Goal: Information Seeking & Learning: Compare options

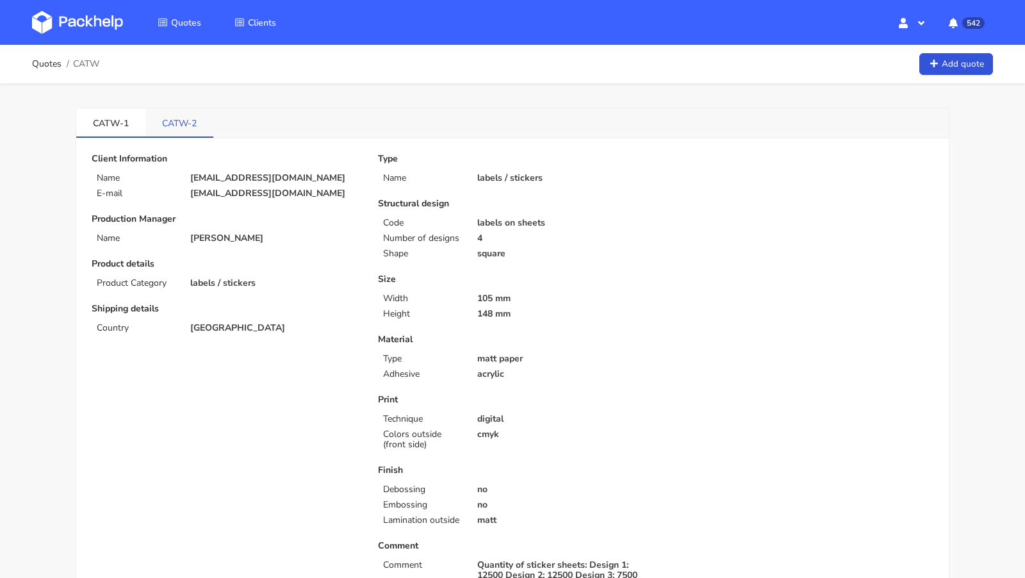
click at [187, 129] on link "CATW-2" at bounding box center [179, 122] width 68 height 28
drag, startPoint x: 196, startPoint y: 118, endPoint x: 159, endPoint y: 118, distance: 37.1
click at [159, 118] on link "CATW-2" at bounding box center [179, 122] width 69 height 28
copy link "CATW-2"
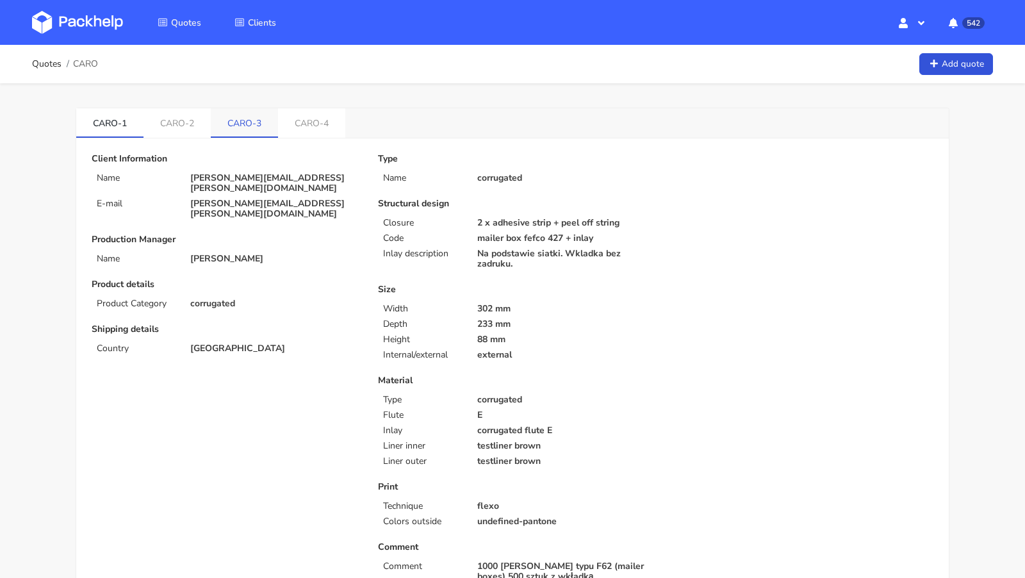
click at [232, 130] on link "CARO-3" at bounding box center [244, 122] width 67 height 28
drag, startPoint x: 108, startPoint y: 63, endPoint x: 99, endPoint y: 64, distance: 9.0
click at [99, 64] on div "Quotes CARO Add quote" at bounding box center [512, 64] width 961 height 26
drag, startPoint x: 106, startPoint y: 66, endPoint x: 99, endPoint y: 64, distance: 6.7
click at [99, 64] on div "Quotes CARO Add quote" at bounding box center [512, 64] width 961 height 26
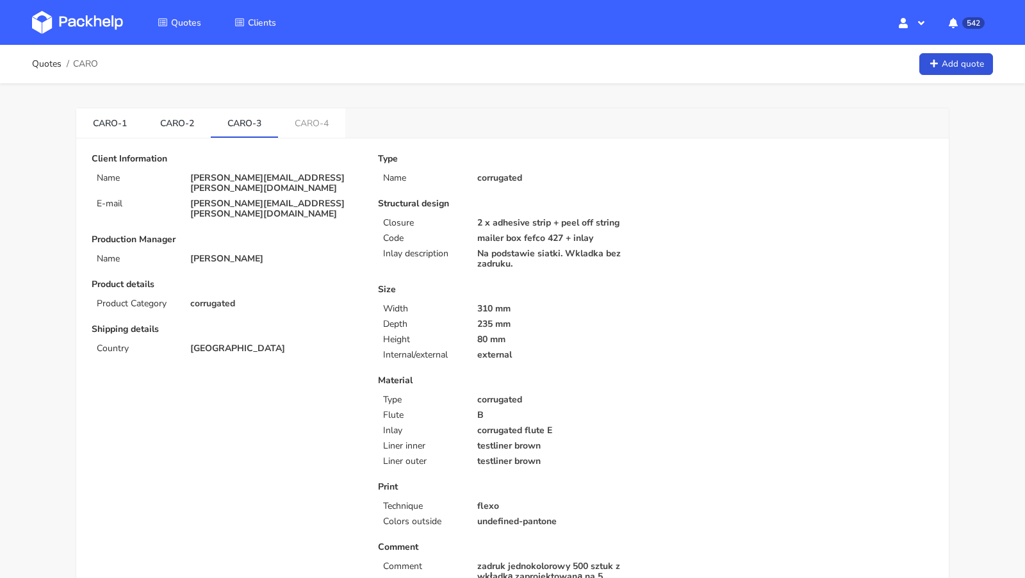
click at [92, 64] on span "CARO" at bounding box center [85, 64] width 25 height 10
copy span "CARO"
click at [257, 121] on link "CARO-3" at bounding box center [244, 122] width 67 height 28
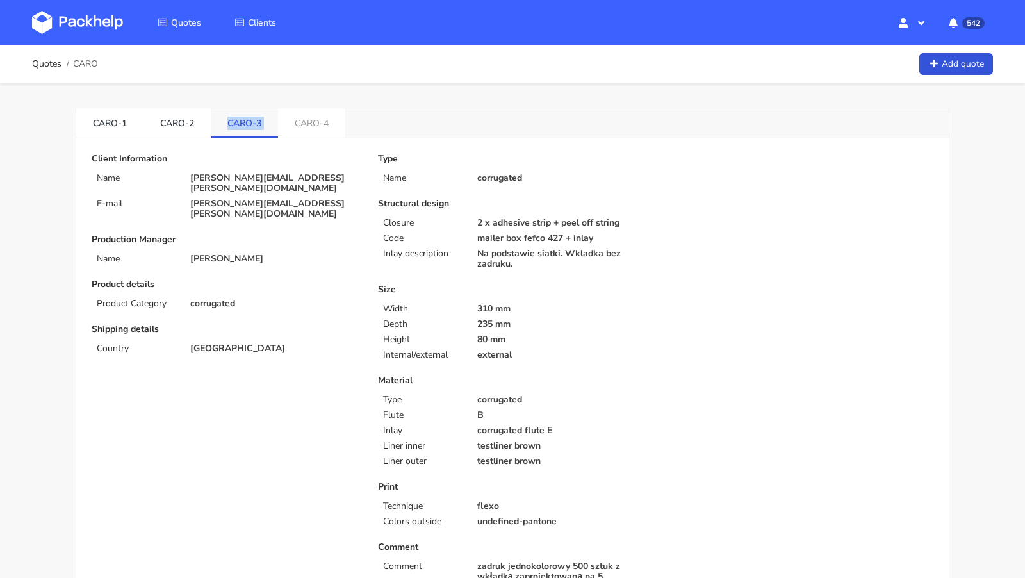
click at [257, 121] on link "CARO-3" at bounding box center [244, 122] width 67 height 28
copy li "CARO-3"
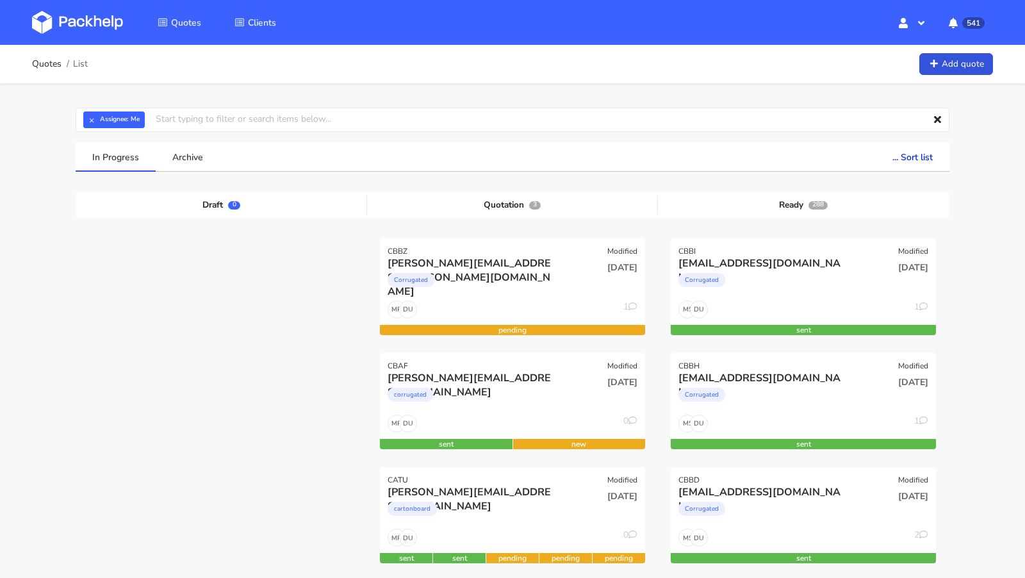
scroll to position [56, 0]
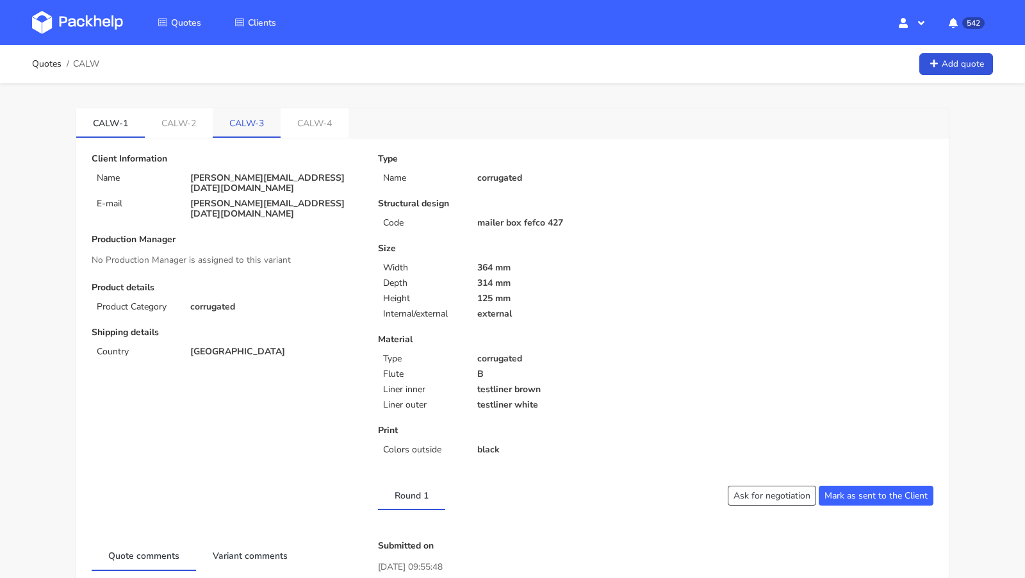
click at [240, 127] on link "CALW-3" at bounding box center [247, 122] width 68 height 28
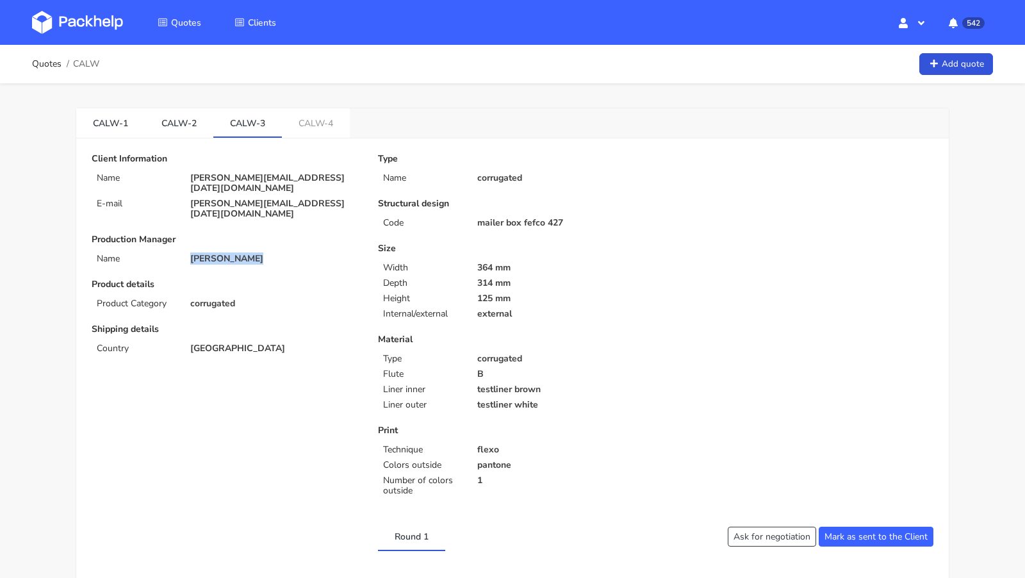
drag, startPoint x: 251, startPoint y: 239, endPoint x: 188, endPoint y: 232, distance: 63.1
click at [188, 254] on div "[PERSON_NAME]" at bounding box center [275, 259] width 188 height 10
drag, startPoint x: 261, startPoint y: 119, endPoint x: 213, endPoint y: 117, distance: 48.7
click at [213, 117] on link "CALW-3" at bounding box center [247, 122] width 69 height 28
copy link "CALW-3"
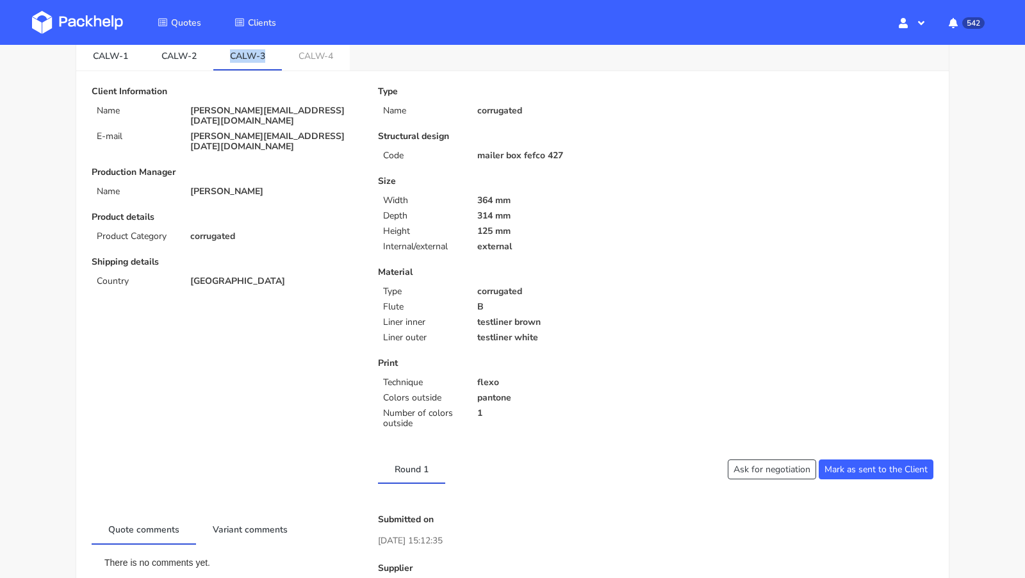
scroll to position [65, 0]
click at [521, 298] on div "Material Type corrugated Flute B Liner inner testliner brown Liner outer testli…" at bounding box center [512, 307] width 268 height 76
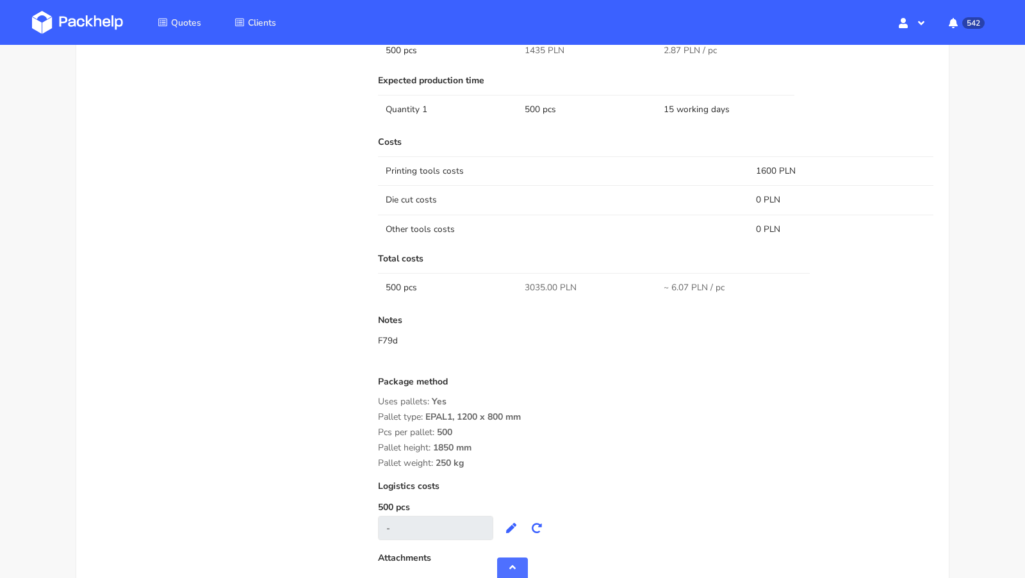
scroll to position [873, 0]
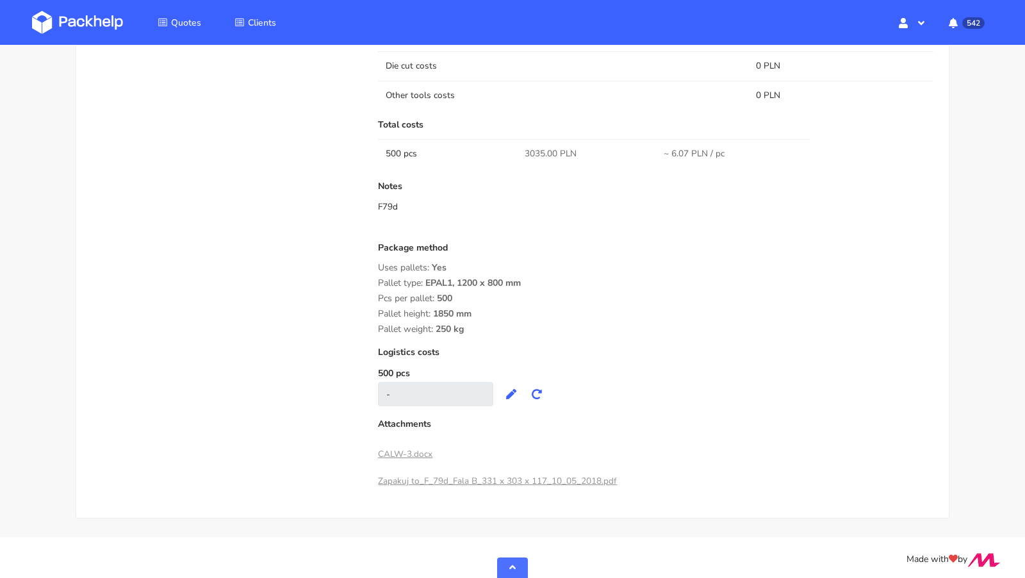
click at [533, 226] on div "Notes F79d" at bounding box center [655, 206] width 555 height 51
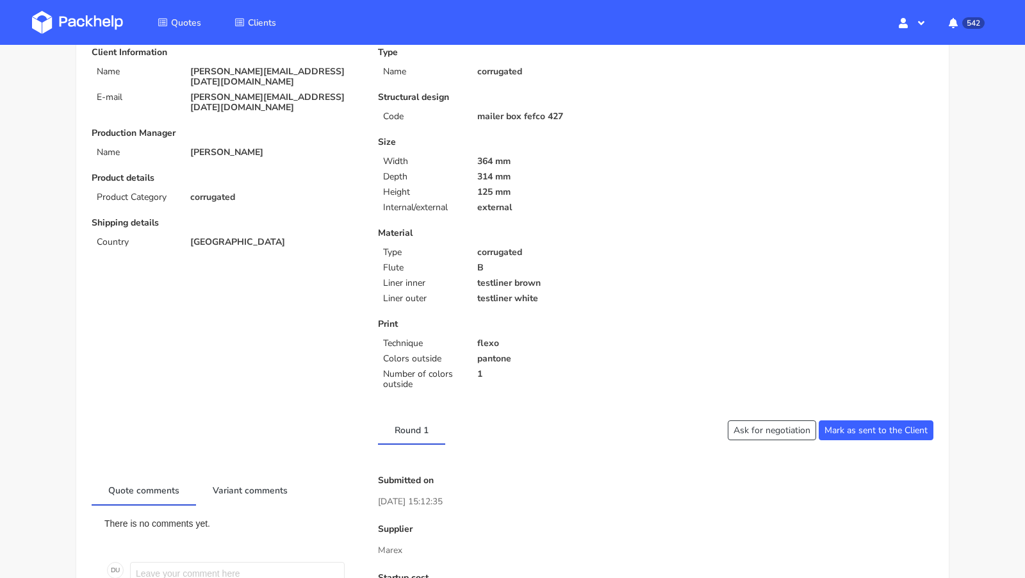
scroll to position [0, 0]
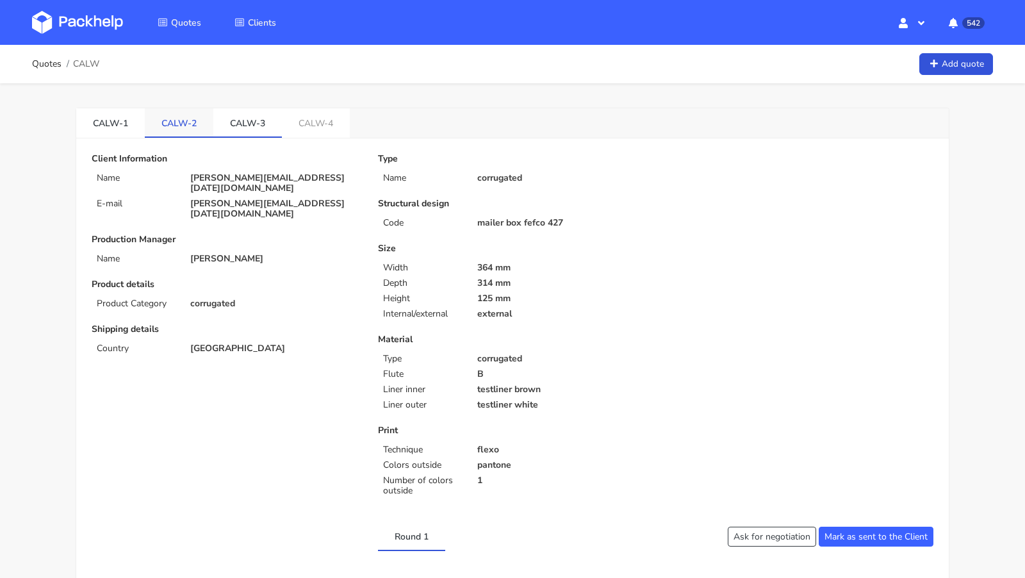
click at [173, 122] on link "CALW-2" at bounding box center [179, 122] width 69 height 28
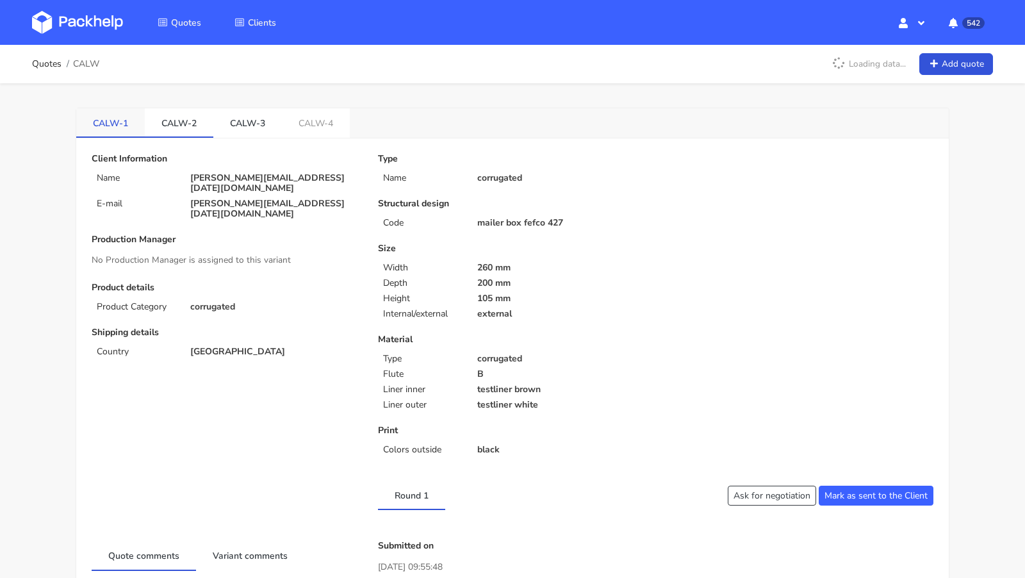
click at [140, 121] on link "CALW-1" at bounding box center [110, 122] width 69 height 28
click at [228, 121] on link "CALW-3" at bounding box center [247, 122] width 69 height 28
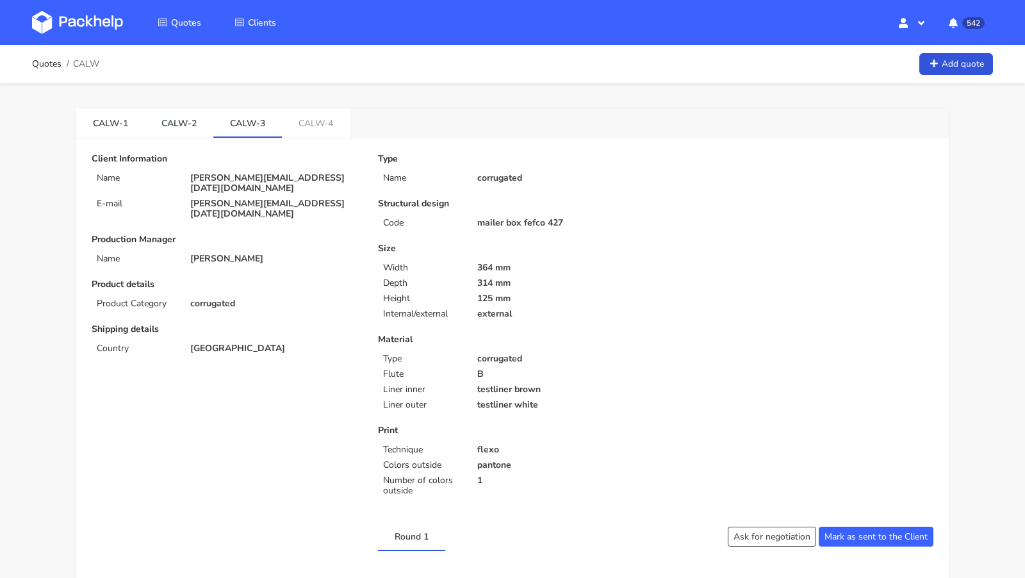
click at [508, 120] on div "CALW-1 CALW-2 CALW-3 CALW-4" at bounding box center [512, 123] width 872 height 30
click at [326, 129] on link "CALW-4" at bounding box center [316, 122] width 68 height 28
click at [246, 127] on link "CALW-3" at bounding box center [247, 122] width 69 height 28
click at [314, 122] on link "CALW-4" at bounding box center [316, 122] width 69 height 28
click at [254, 122] on link "CALW-3" at bounding box center [247, 122] width 69 height 28
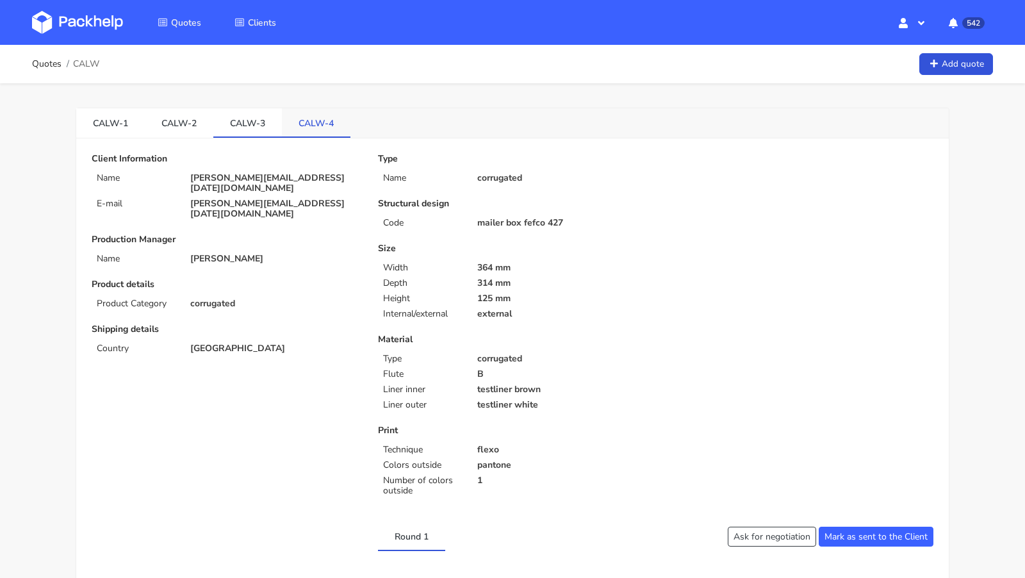
click at [314, 122] on link "CALW-4" at bounding box center [316, 122] width 69 height 28
click at [248, 125] on link "CALW-3" at bounding box center [247, 122] width 69 height 28
click at [316, 124] on link "CALW-4" at bounding box center [316, 122] width 69 height 28
click at [238, 122] on link "CALW-3" at bounding box center [247, 122] width 69 height 28
click at [243, 122] on link "CALW-3" at bounding box center [247, 122] width 69 height 28
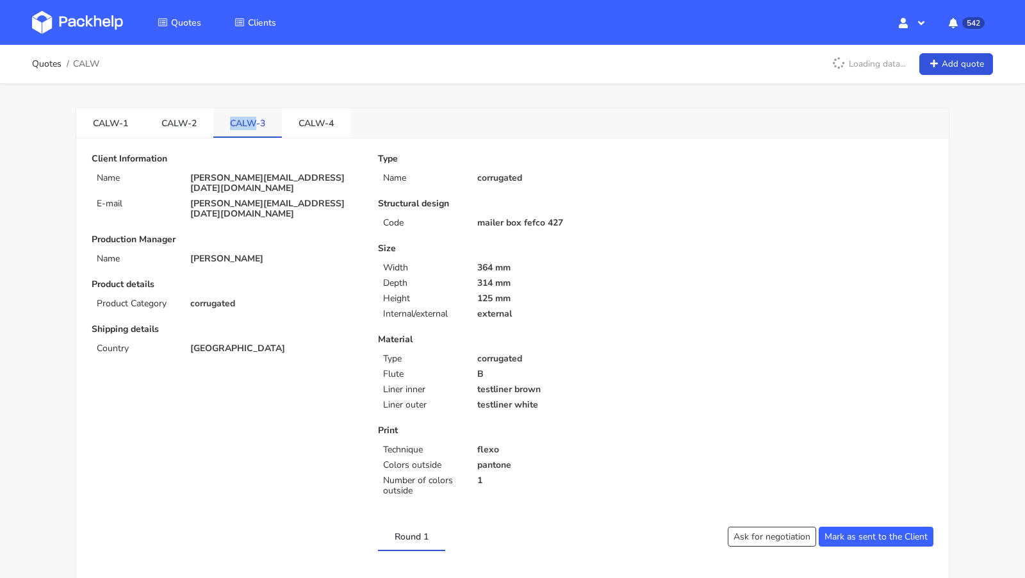
click at [243, 122] on link "CALW-3" at bounding box center [247, 122] width 69 height 28
copy li "CALW-3"
click at [86, 65] on span "CALW" at bounding box center [86, 64] width 26 height 10
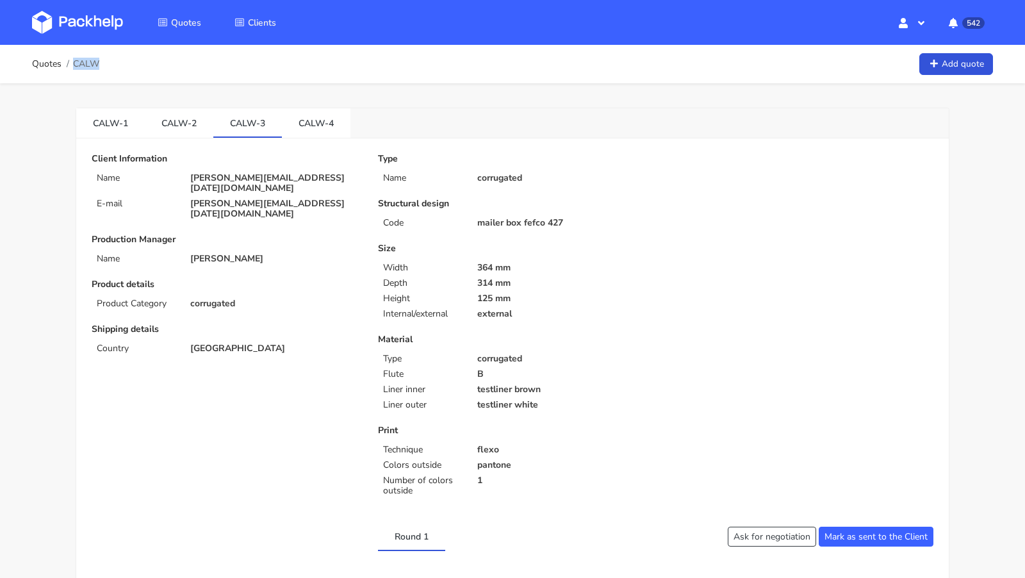
click at [86, 65] on span "CALW" at bounding box center [86, 64] width 26 height 10
copy div "CALW"
click at [109, 17] on img at bounding box center [77, 22] width 91 height 23
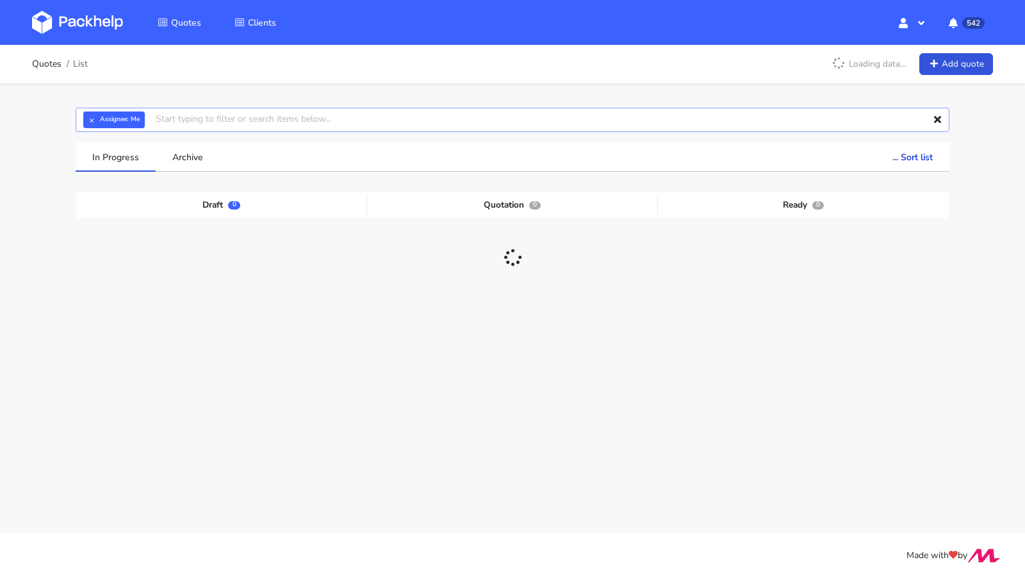
click at [218, 125] on input "text" at bounding box center [512, 120] width 873 height 24
paste input "CALW"
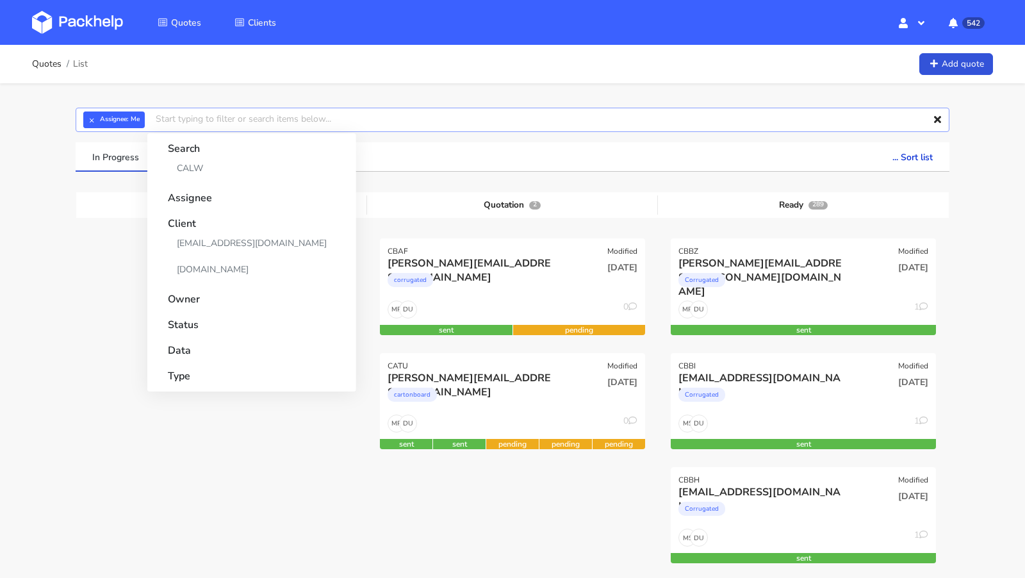
type input "CALW"
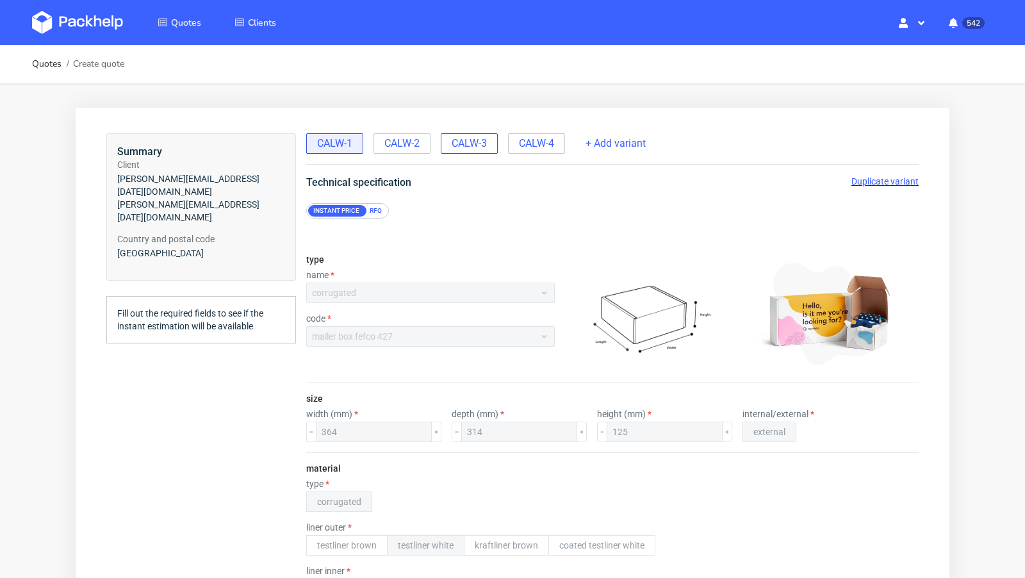
click at [467, 149] on span "CALW-3" at bounding box center [468, 143] width 35 height 14
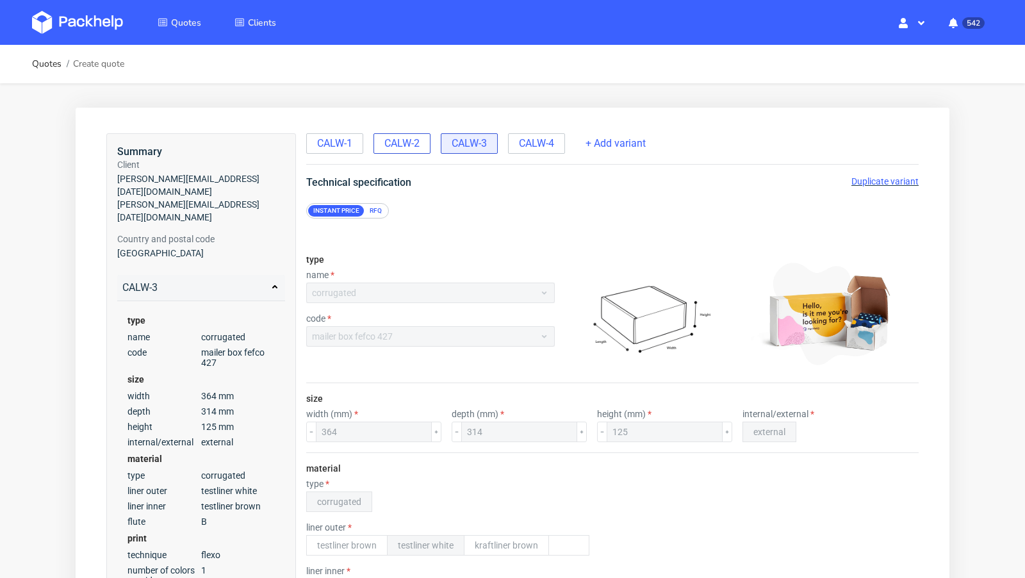
click at [391, 139] on span "CALW-2" at bounding box center [401, 143] width 35 height 14
click at [341, 143] on span "CALW-1" at bounding box center [334, 143] width 35 height 14
click at [93, 25] on img at bounding box center [77, 22] width 91 height 23
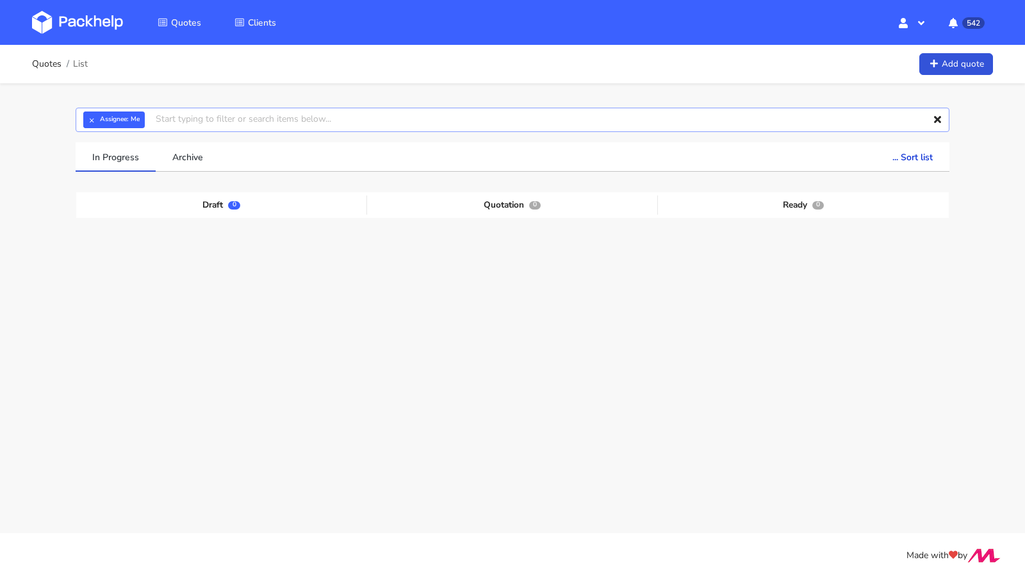
click at [196, 122] on input "text" at bounding box center [512, 120] width 873 height 24
paste input "CALW"
type input "CALW"
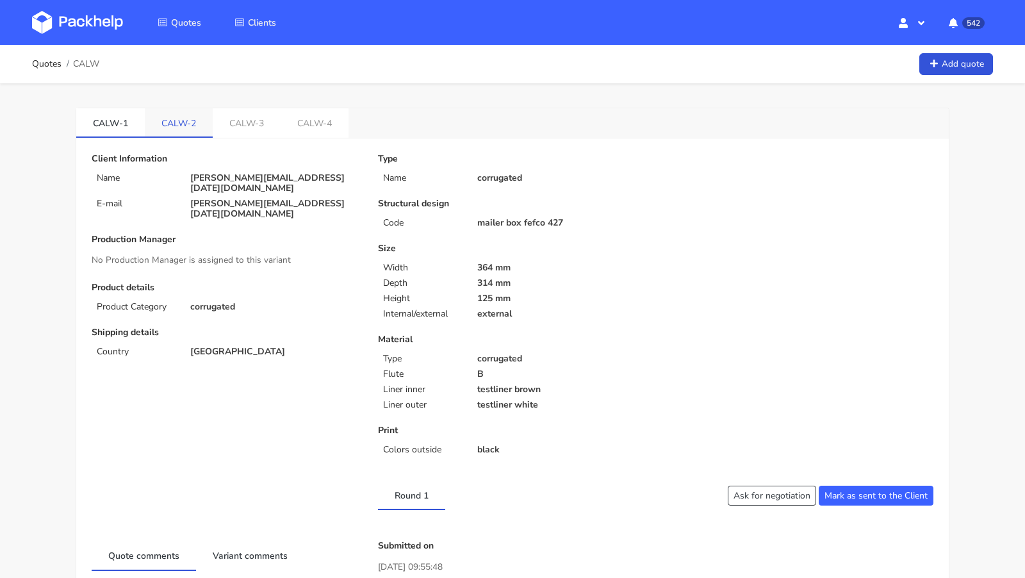
click at [188, 127] on link "CALW-2" at bounding box center [179, 122] width 68 height 28
click at [120, 123] on link "CALW-1" at bounding box center [110, 122] width 69 height 28
click at [174, 126] on link "CALW-2" at bounding box center [179, 122] width 69 height 28
click at [111, 124] on link "CALW-1" at bounding box center [110, 122] width 69 height 28
click at [162, 126] on link "CALW-2" at bounding box center [179, 122] width 69 height 28
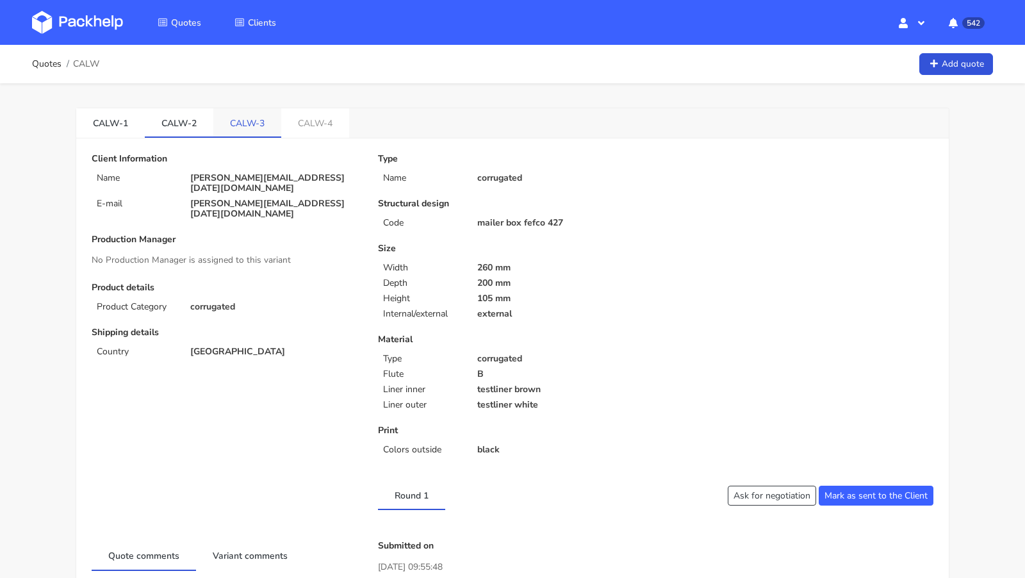
click at [241, 127] on link "CALW-3" at bounding box center [247, 122] width 68 height 28
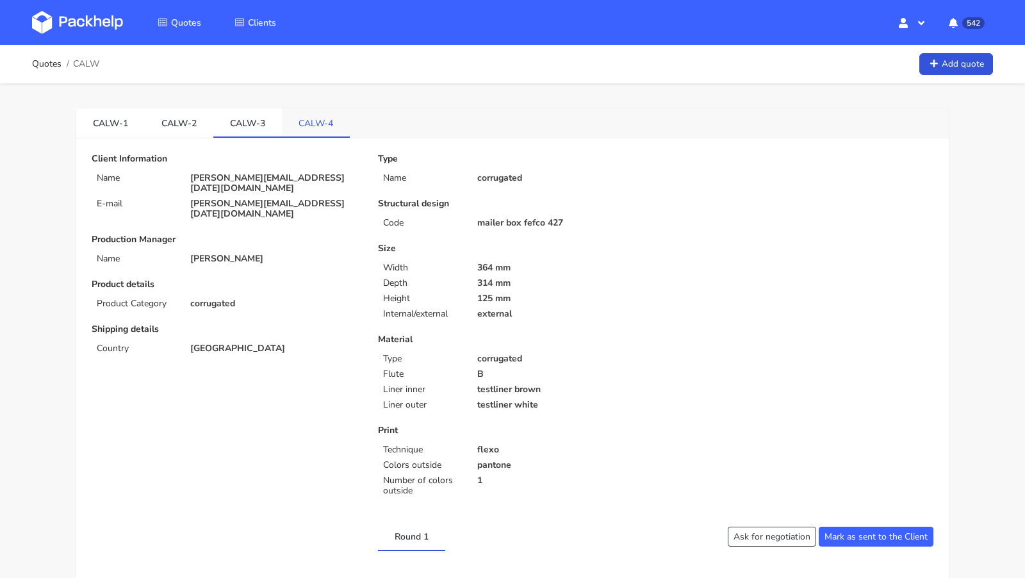
click at [325, 134] on link "CALW-4" at bounding box center [316, 122] width 68 height 28
click at [243, 119] on link "CALW-3" at bounding box center [247, 122] width 69 height 28
click at [302, 127] on link "CALW-4" at bounding box center [316, 122] width 69 height 28
click at [250, 122] on link "CALW-3" at bounding box center [247, 122] width 69 height 28
click at [304, 122] on link "CALW-4" at bounding box center [316, 122] width 69 height 28
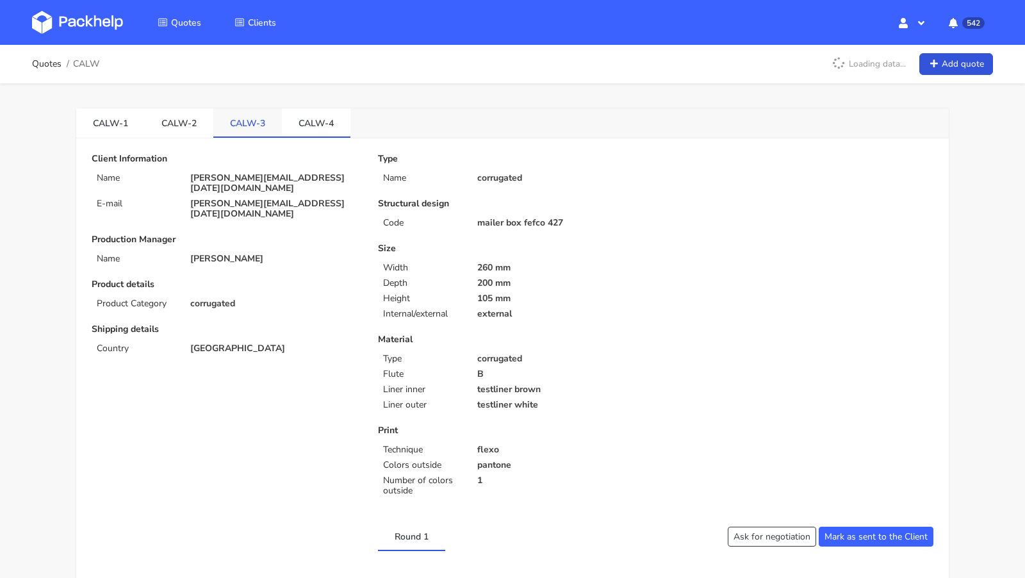
click at [236, 122] on link "CALW-3" at bounding box center [247, 122] width 69 height 28
click at [502, 109] on div "CALW-1 CALW-2 CALW-3 CALW-4" at bounding box center [512, 123] width 872 height 30
click at [324, 118] on link "CALW-4" at bounding box center [316, 122] width 69 height 28
click at [521, 112] on div "CALW-1 CALW-2 CALW-3 CALW-4" at bounding box center [512, 123] width 872 height 30
click at [257, 130] on link "CALW-3" at bounding box center [247, 122] width 69 height 28
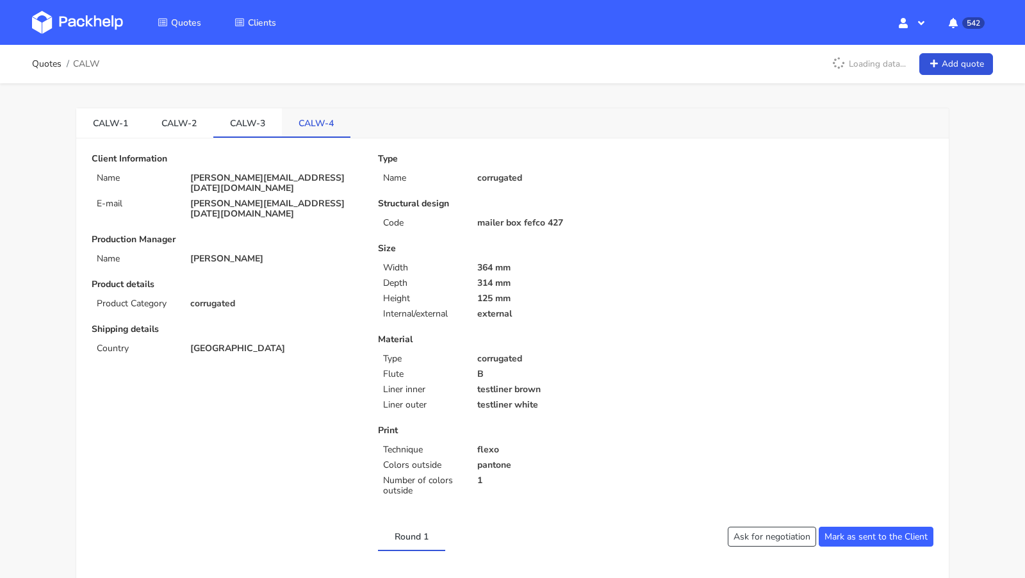
click at [326, 119] on link "CALW-4" at bounding box center [316, 122] width 69 height 28
click at [90, 60] on span "CALW" at bounding box center [86, 64] width 26 height 10
copy span "CALW"
click at [81, 28] on img at bounding box center [77, 22] width 91 height 23
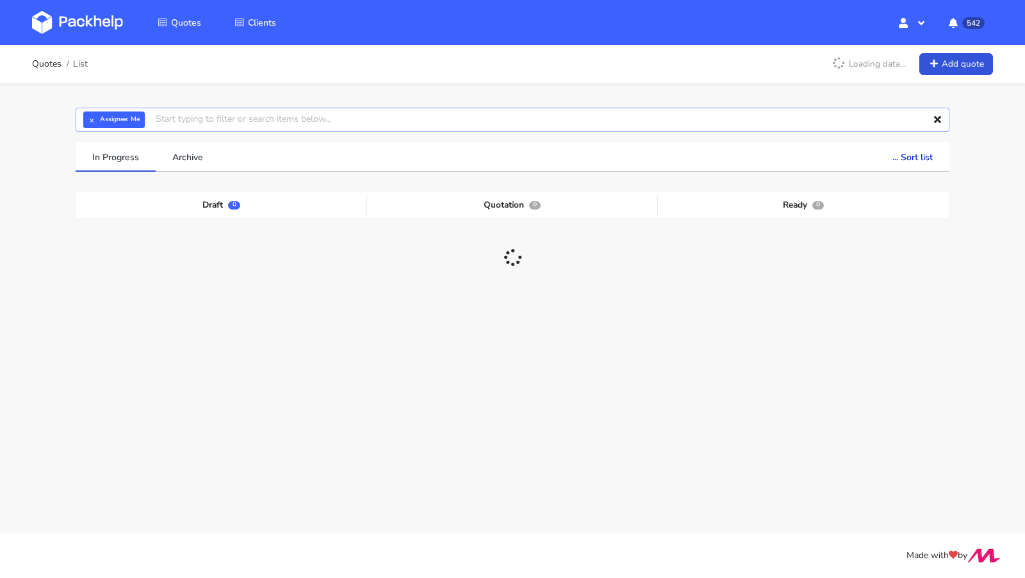
click at [181, 123] on input "text" at bounding box center [512, 120] width 873 height 24
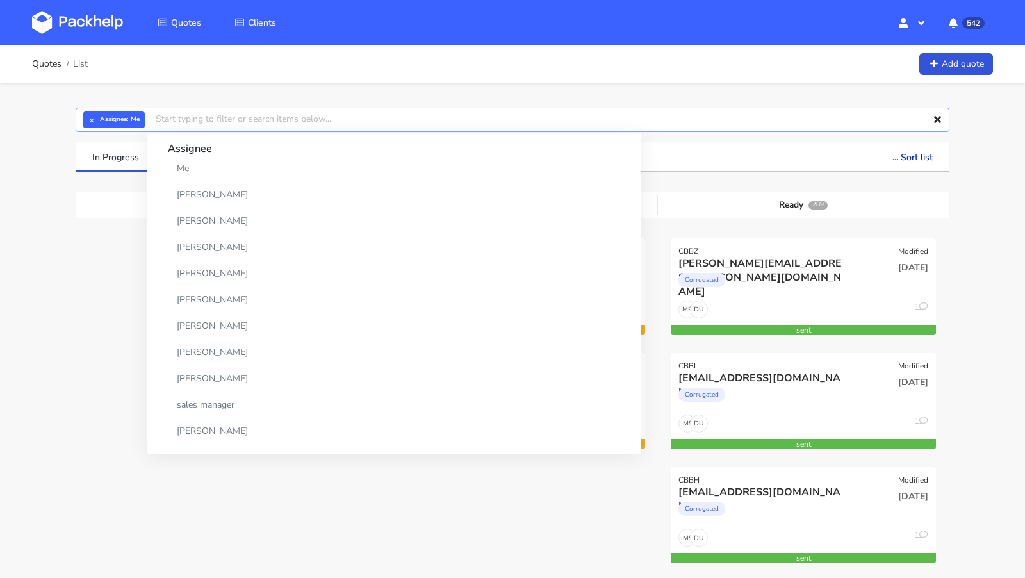
paste input "CALW"
type input "CALW"
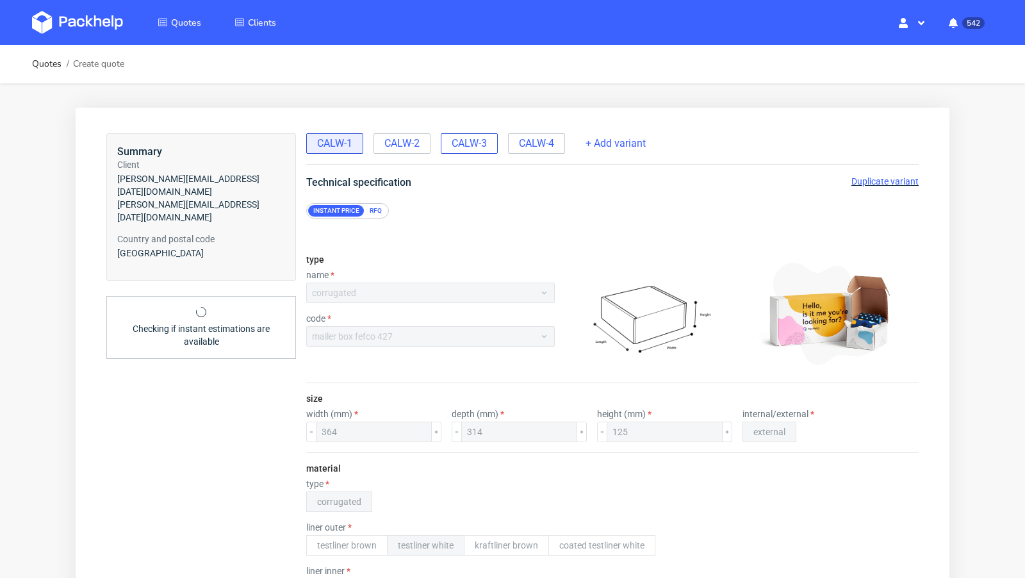
click at [476, 143] on span "CALW-3" at bounding box center [468, 143] width 35 height 14
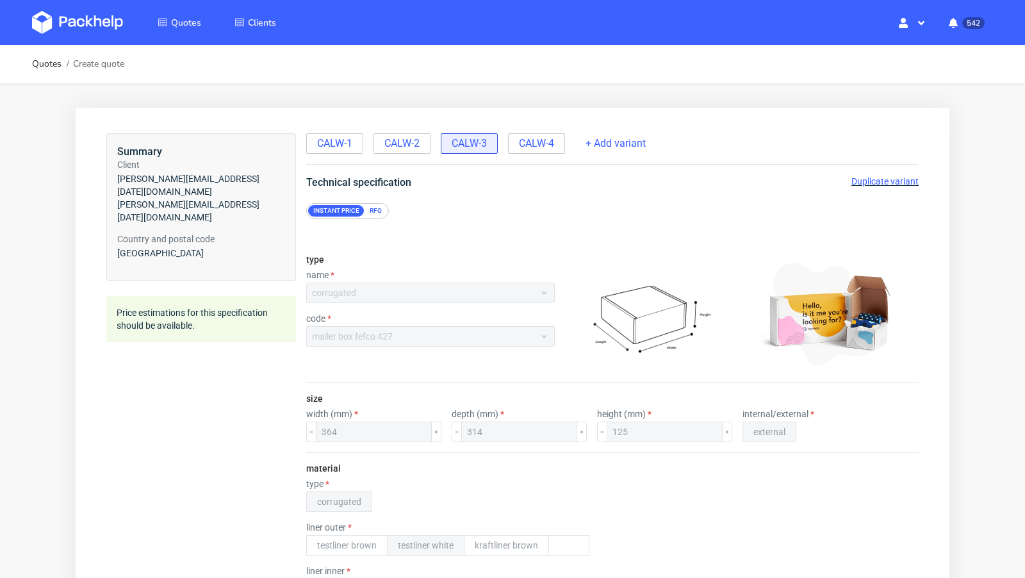
click at [873, 180] on span "Duplicate variant" at bounding box center [884, 181] width 67 height 10
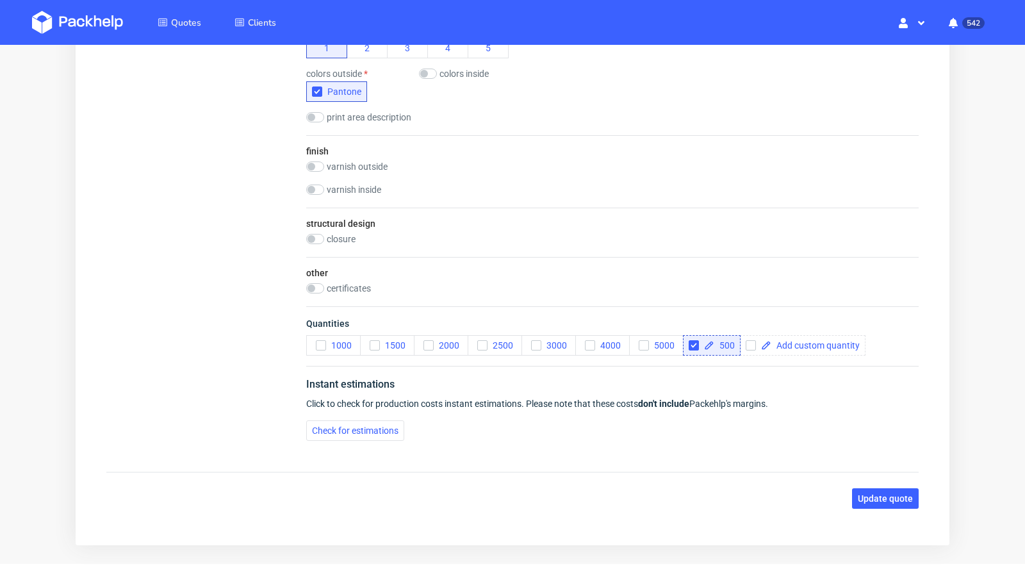
scroll to position [752, 0]
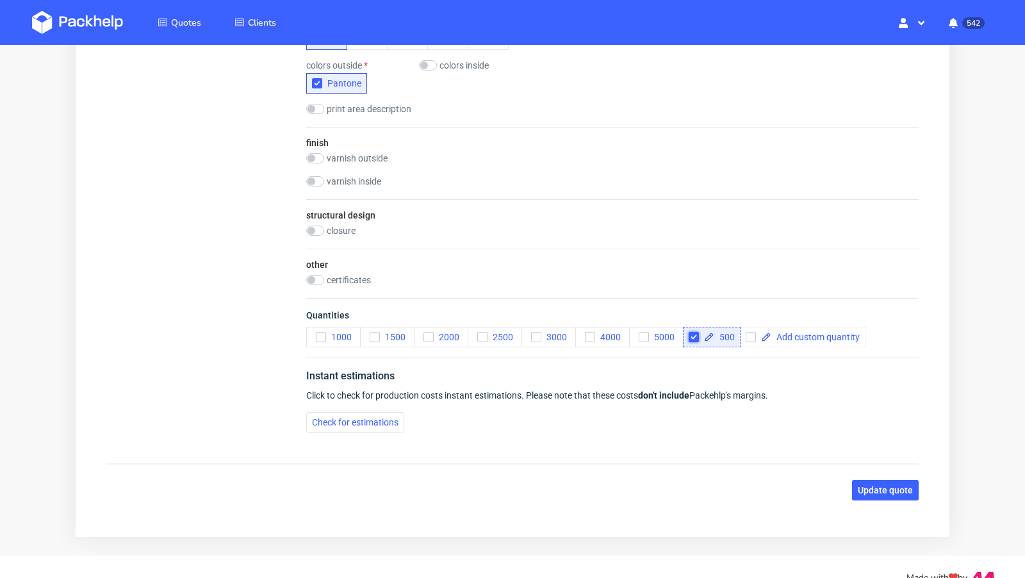
click at [691, 336] on input "checkbox" at bounding box center [693, 337] width 10 height 10
checkbox input "false"
click at [328, 337] on span "1000" at bounding box center [339, 337] width 26 height 10
click at [537, 372] on div "Instant estimations" at bounding box center [612, 378] width 612 height 20
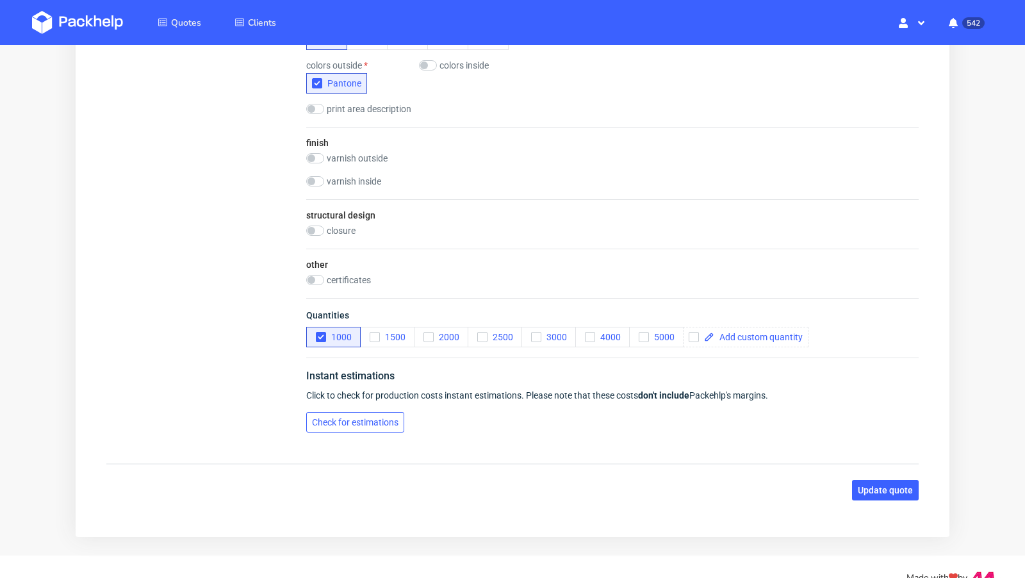
click at [361, 419] on span "Check for estimations" at bounding box center [355, 422] width 86 height 9
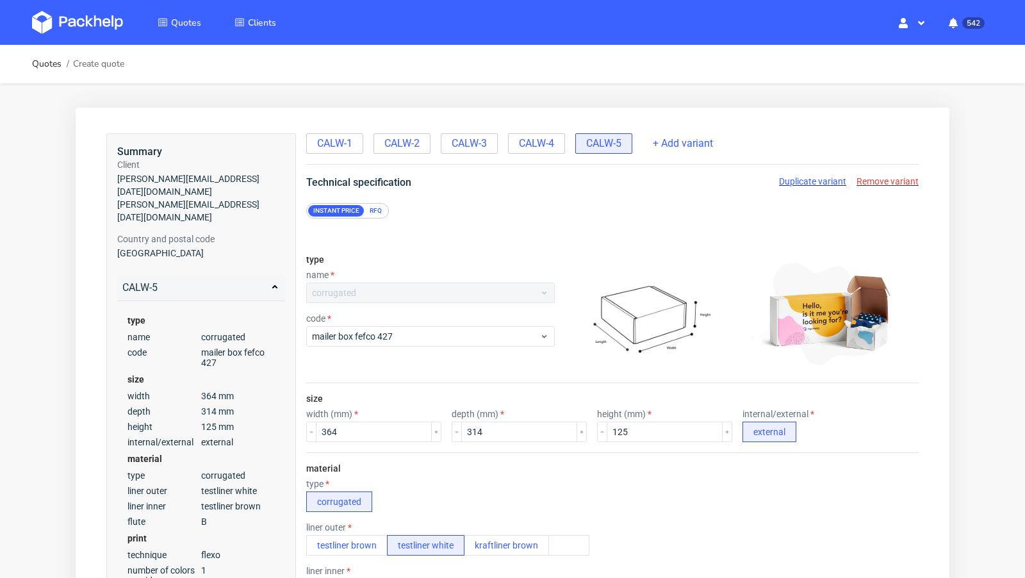
click at [379, 212] on div "RFQ" at bounding box center [375, 211] width 22 height 12
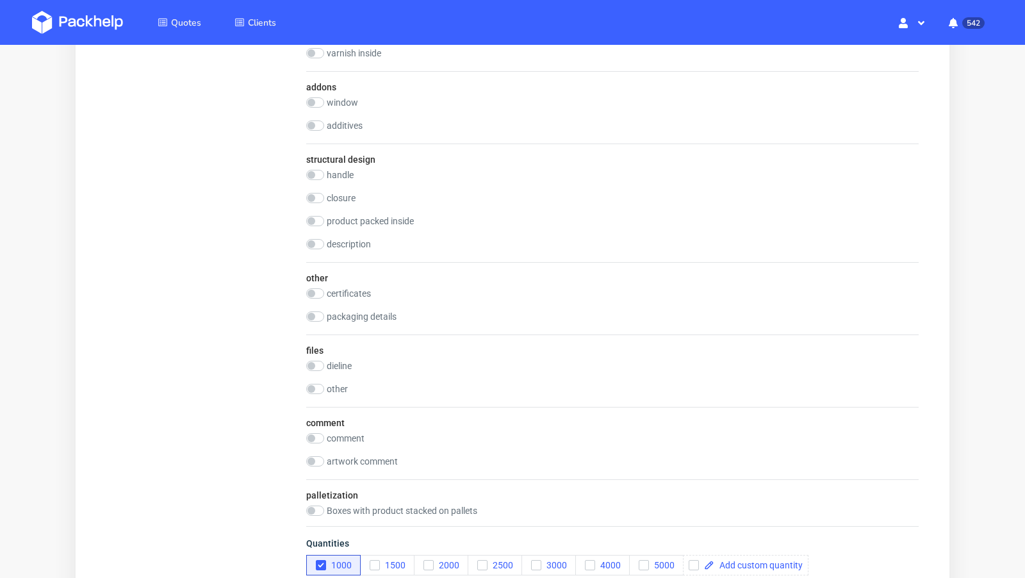
scroll to position [1068, 0]
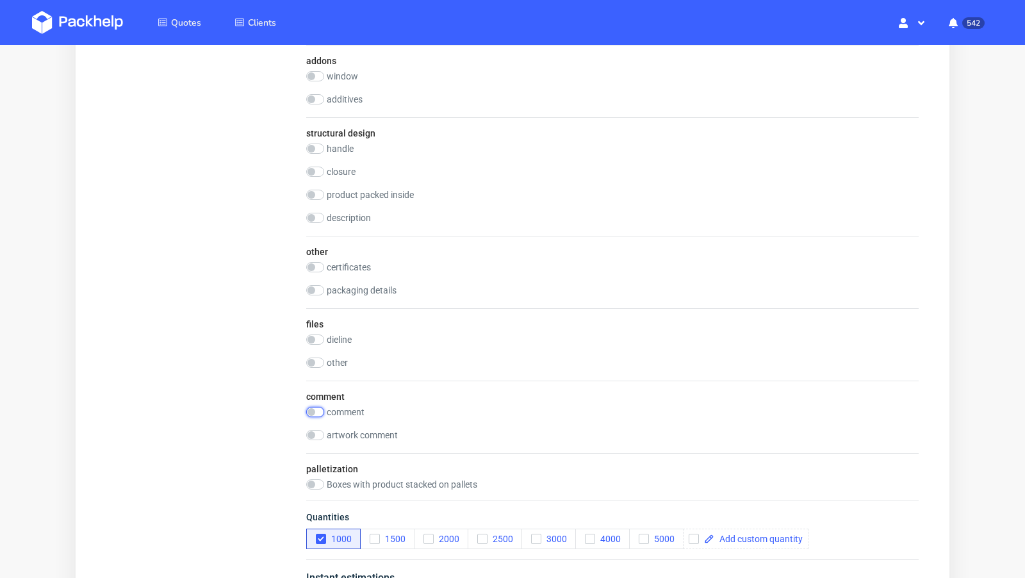
click at [318, 410] on input "checkbox" at bounding box center [315, 412] width 18 height 10
checkbox input "true"
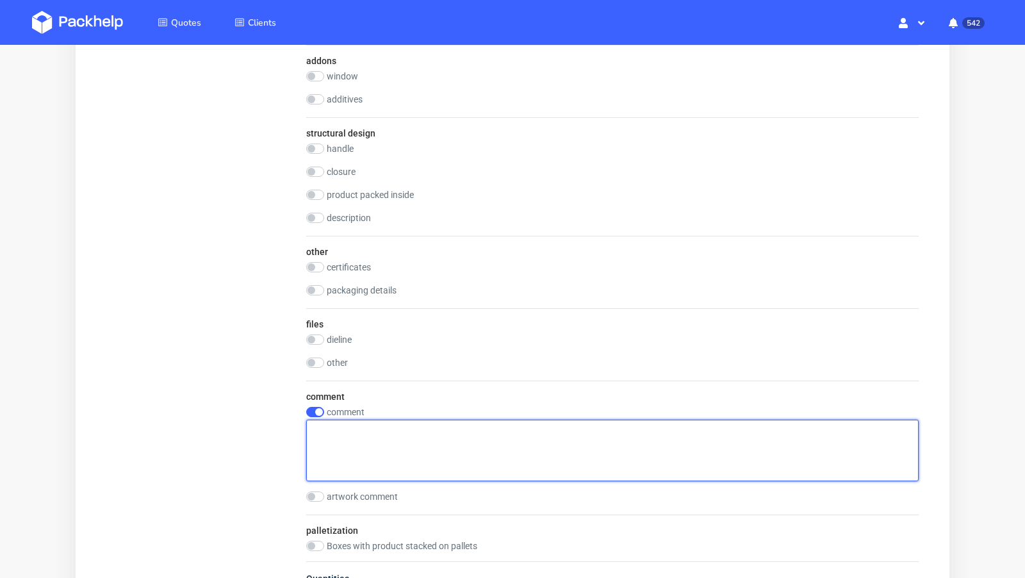
click at [404, 427] on textarea at bounding box center [612, 449] width 612 height 61
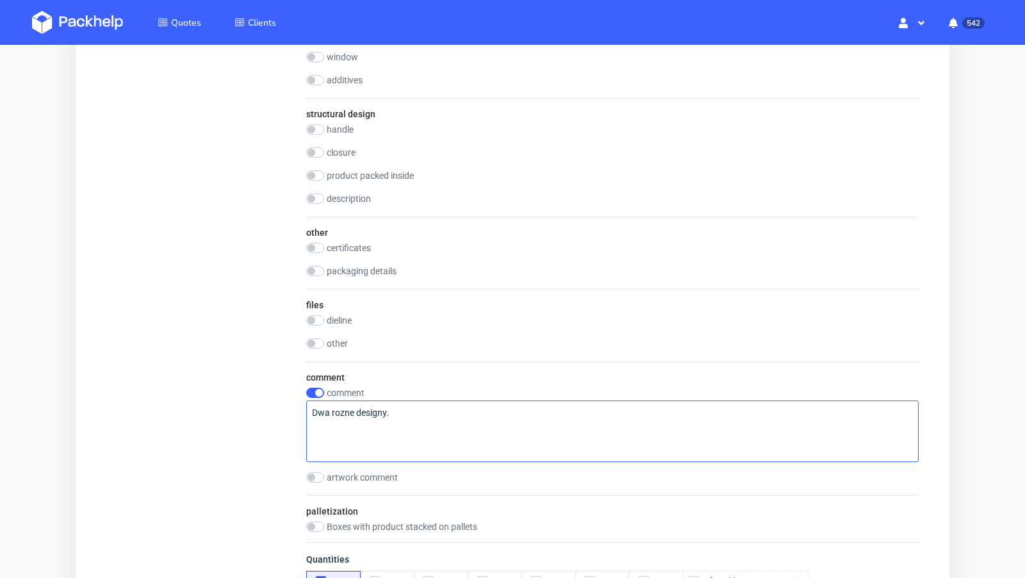
scroll to position [1126, 0]
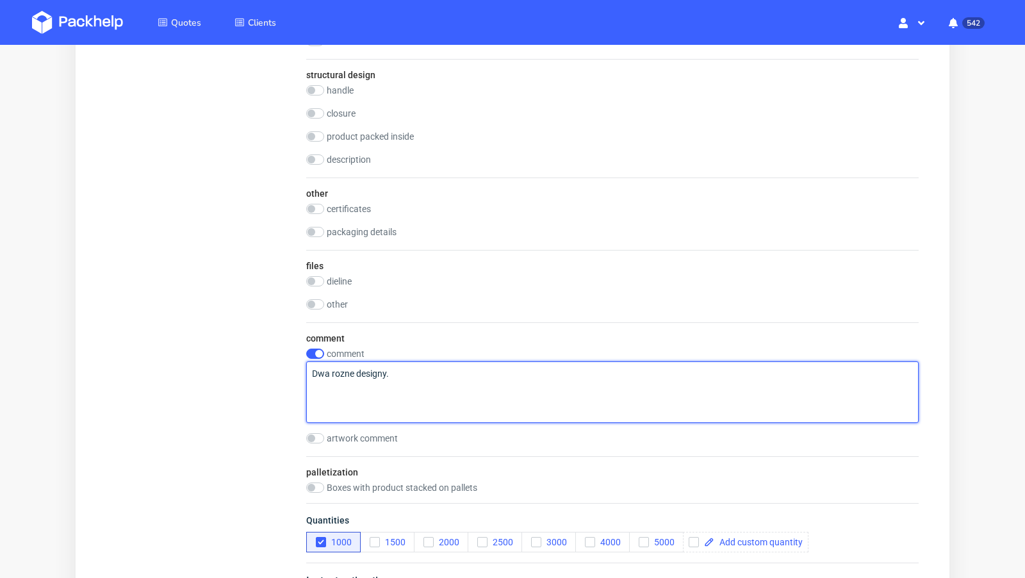
click at [478, 393] on textarea "Dwa rozne designy." at bounding box center [612, 391] width 612 height 61
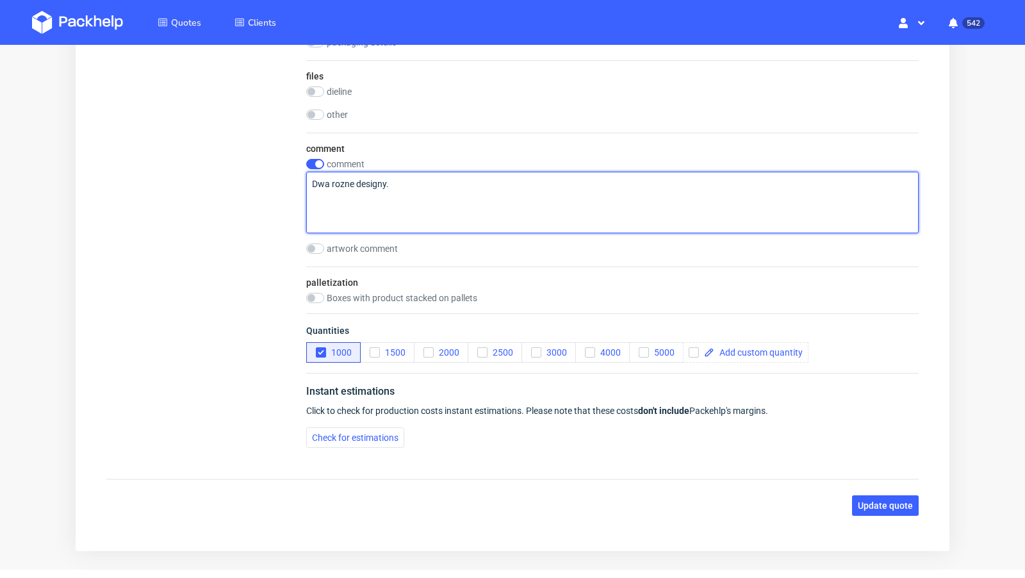
scroll to position [1352, 0]
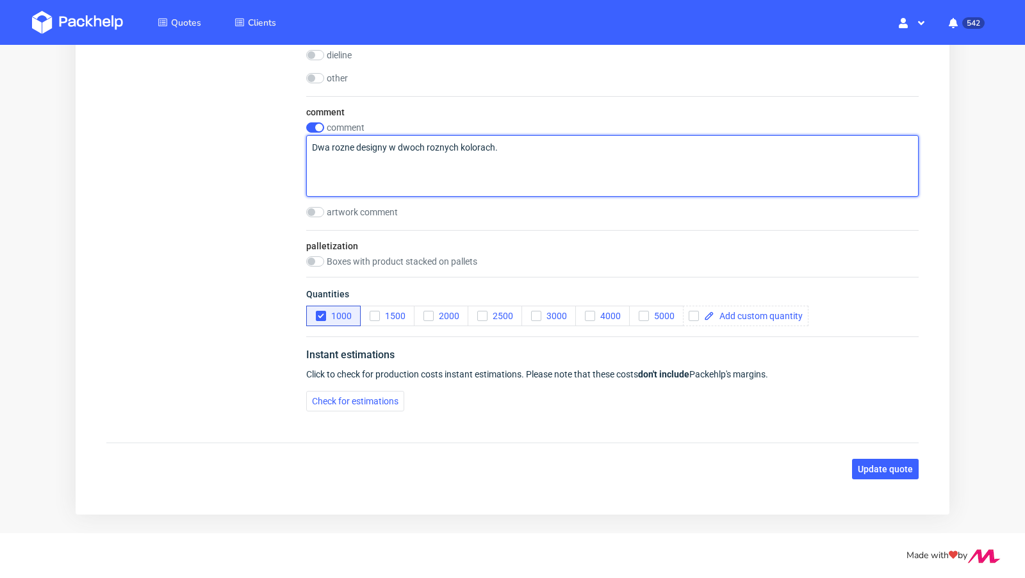
type textarea "Dwa rozne designy w dwoch roznych kolorach."
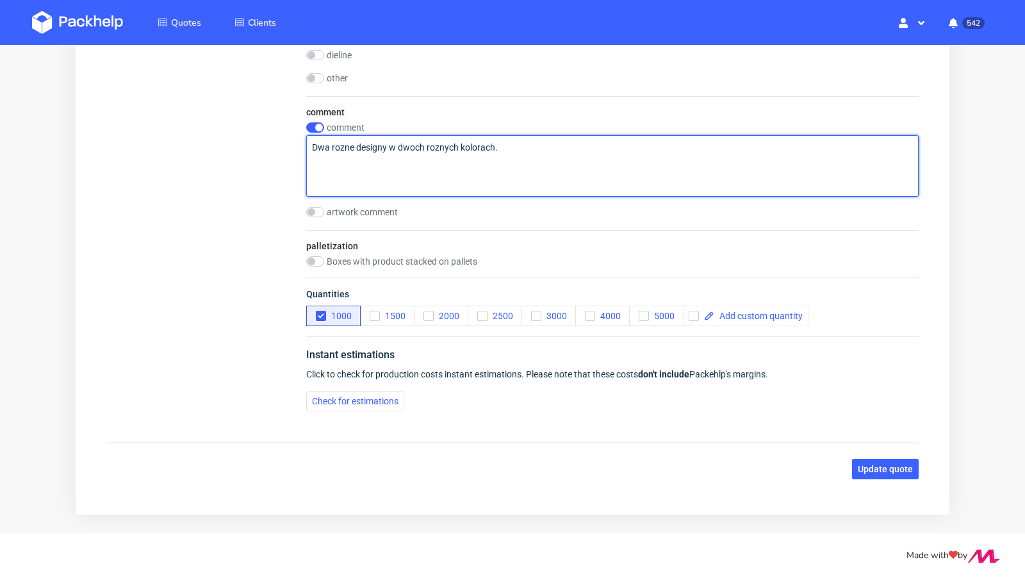
click at [459, 145] on textarea "Dwa rozne designy w dwoch roznych kolorach." at bounding box center [612, 165] width 612 height 61
click at [528, 168] on textarea "Dwa rozne designy w dwoch roznych kolorach." at bounding box center [612, 165] width 612 height 61
drag, startPoint x: 523, startPoint y: 154, endPoint x: 262, endPoint y: 145, distance: 260.8
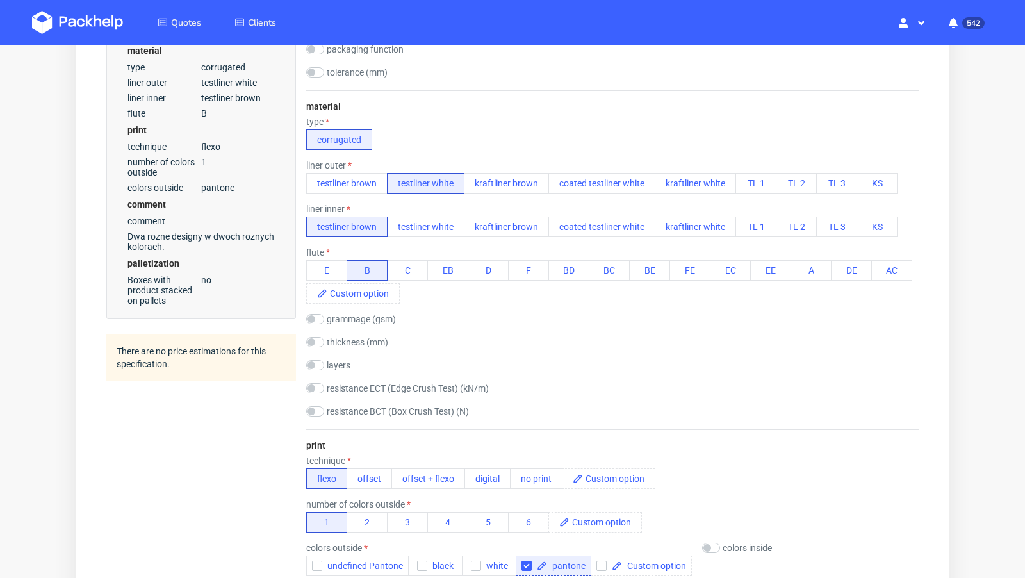
scroll to position [0, 0]
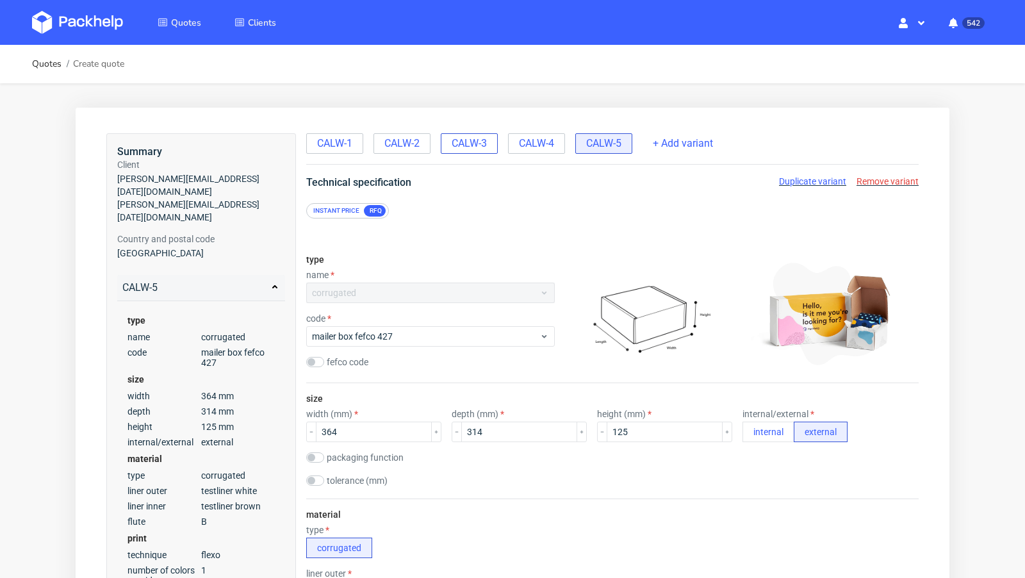
click at [489, 145] on div "CALW-3" at bounding box center [469, 143] width 57 height 20
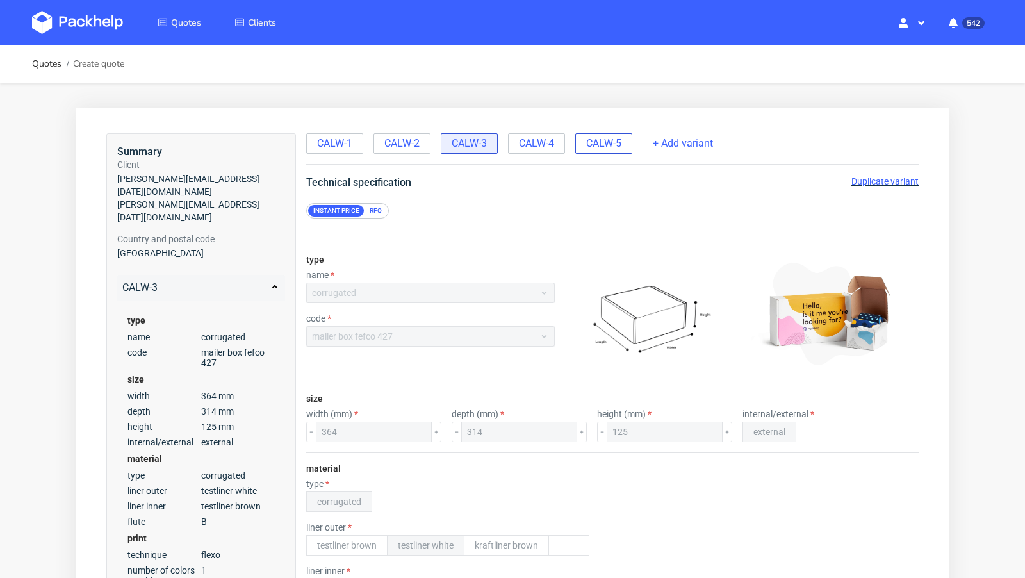
click at [610, 137] on span "CALW-5" at bounding box center [603, 143] width 35 height 14
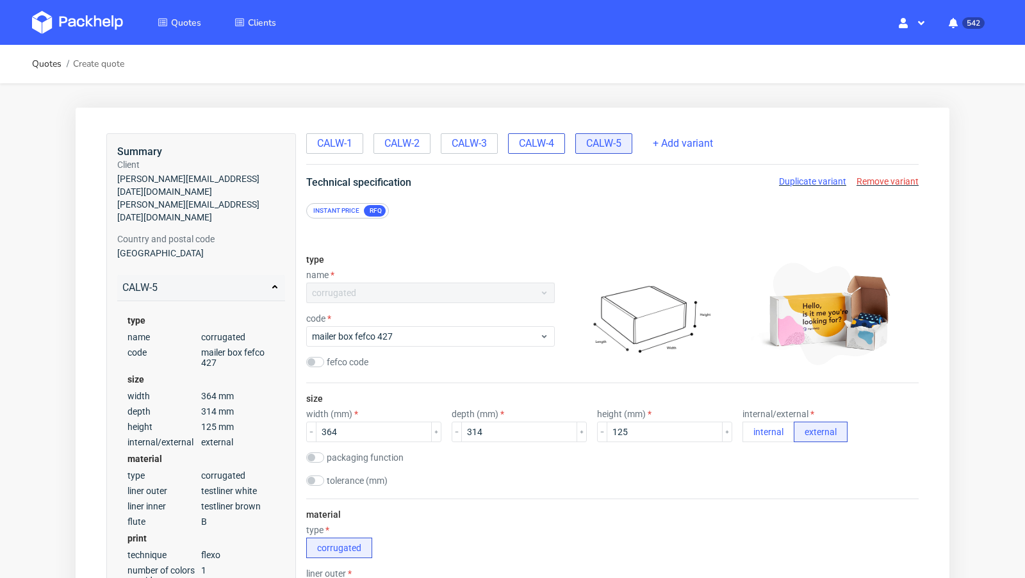
click at [526, 143] on span "CALW-4" at bounding box center [536, 143] width 35 height 14
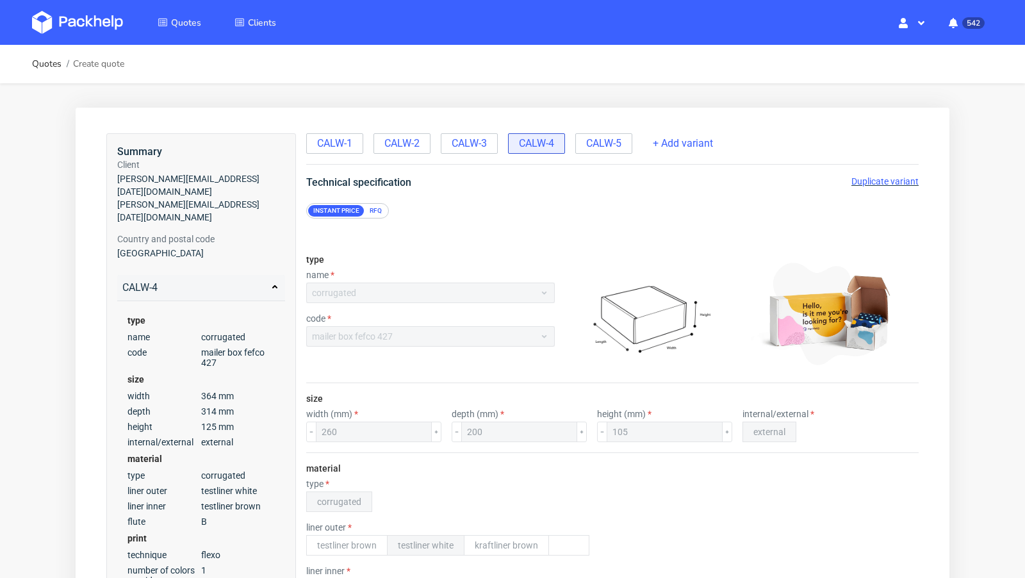
click at [870, 177] on span "Duplicate variant" at bounding box center [884, 181] width 67 height 10
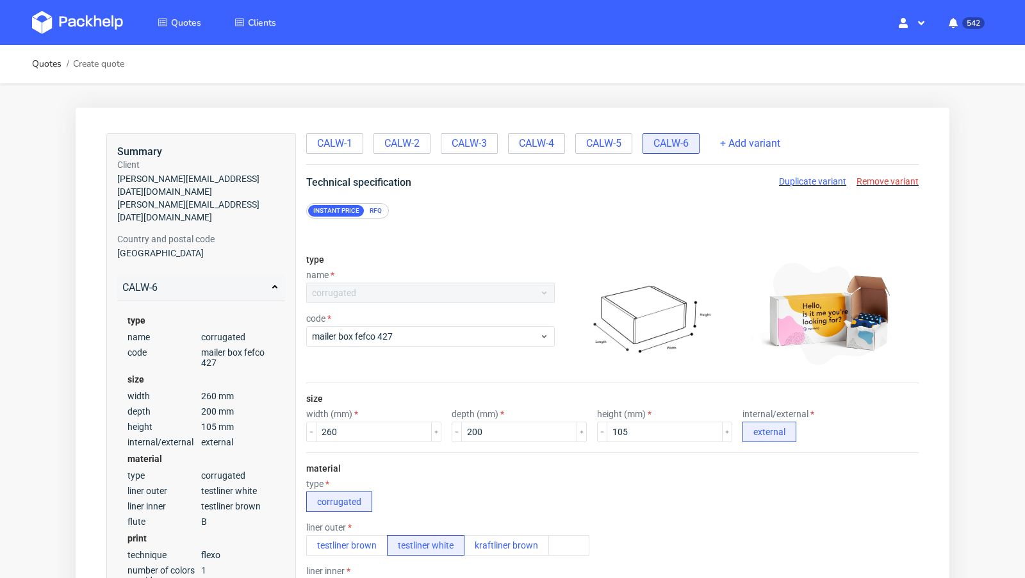
click at [367, 211] on div "RFQ" at bounding box center [375, 211] width 22 height 12
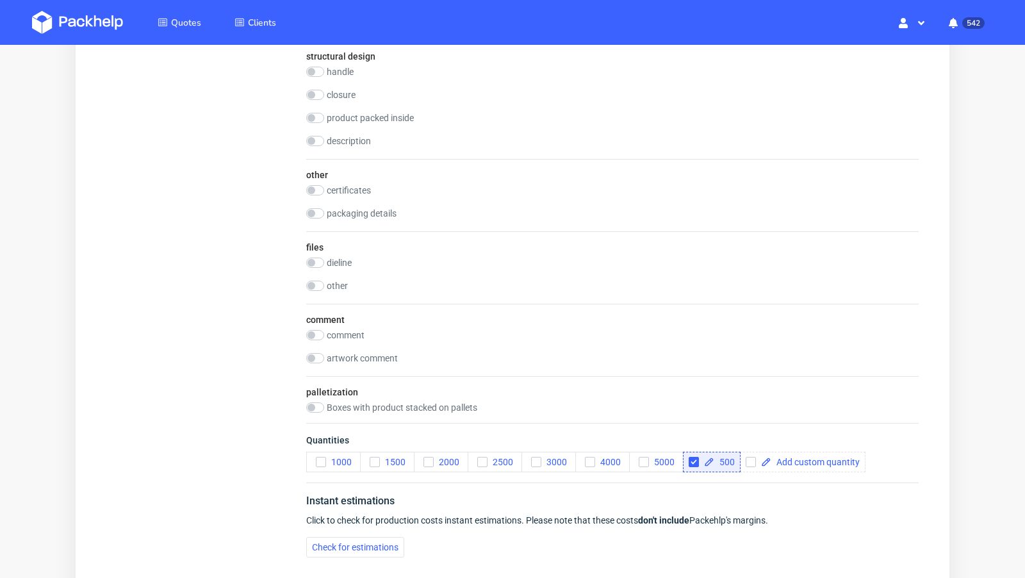
scroll to position [1150, 0]
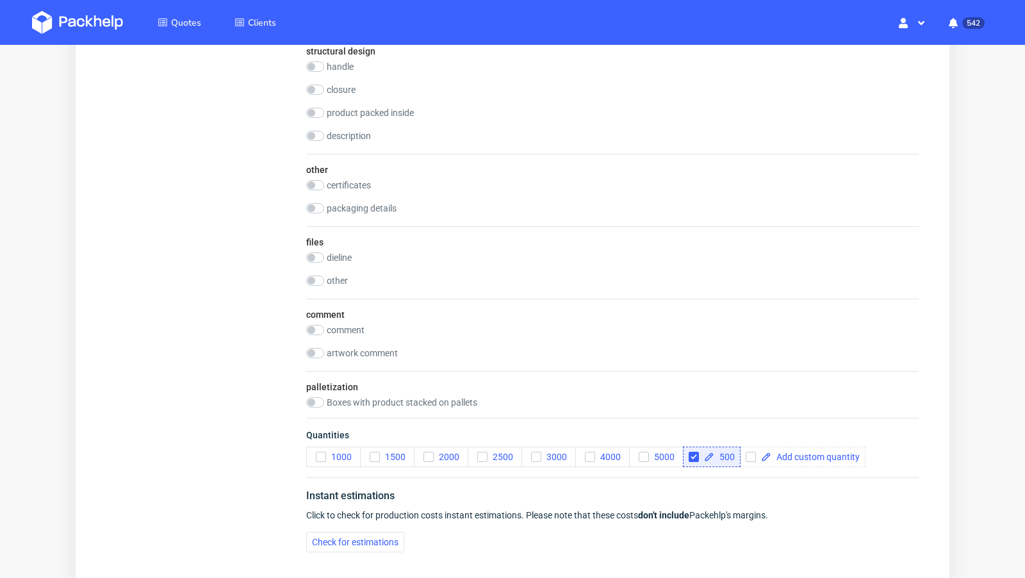
click at [320, 315] on div "comment comment artwork comment" at bounding box center [612, 334] width 612 height 72
click at [320, 325] on input "checkbox" at bounding box center [315, 330] width 18 height 10
checkbox input "true"
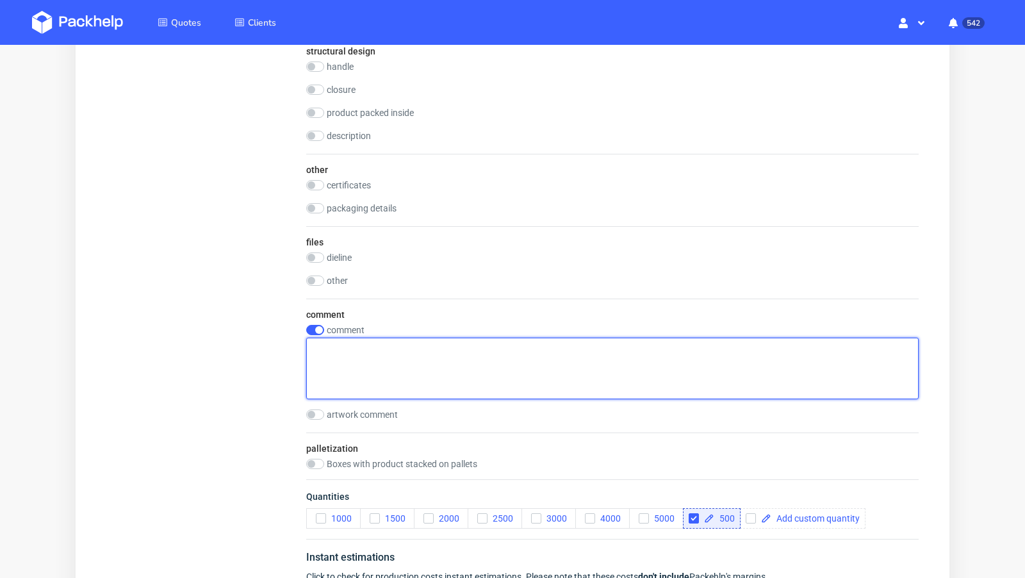
click at [421, 364] on textarea at bounding box center [612, 367] width 612 height 61
paste textarea "Dwa rozne designy w dwoch roznych kolorach."
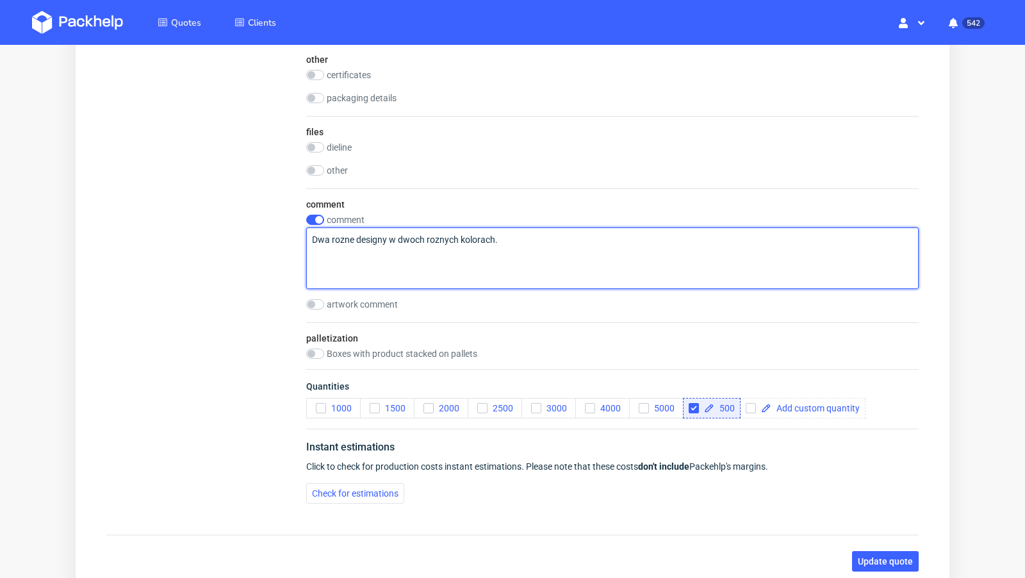
scroll to position [1267, 0]
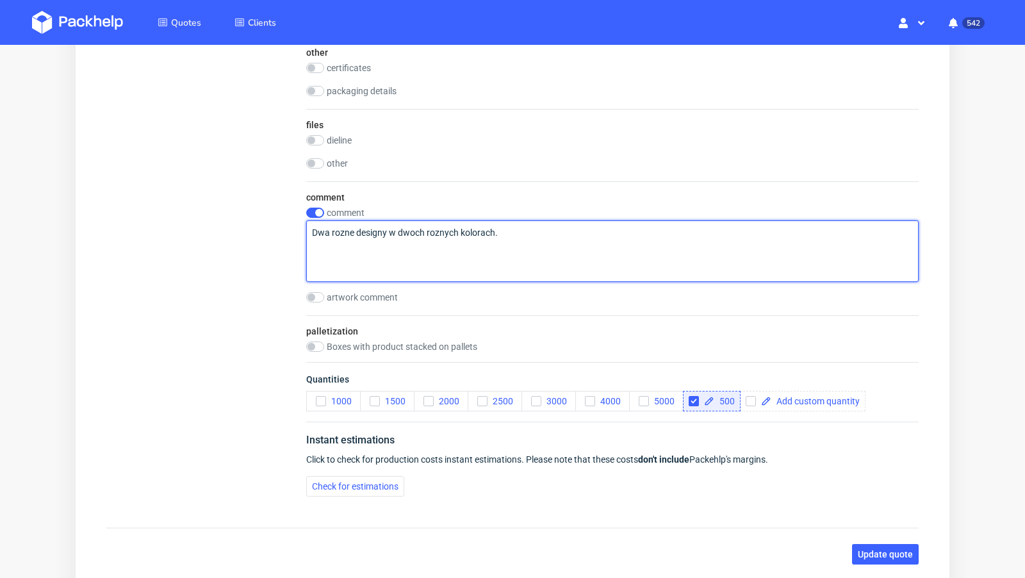
type textarea "Dwa rozne designy w dwoch roznych kolorach."
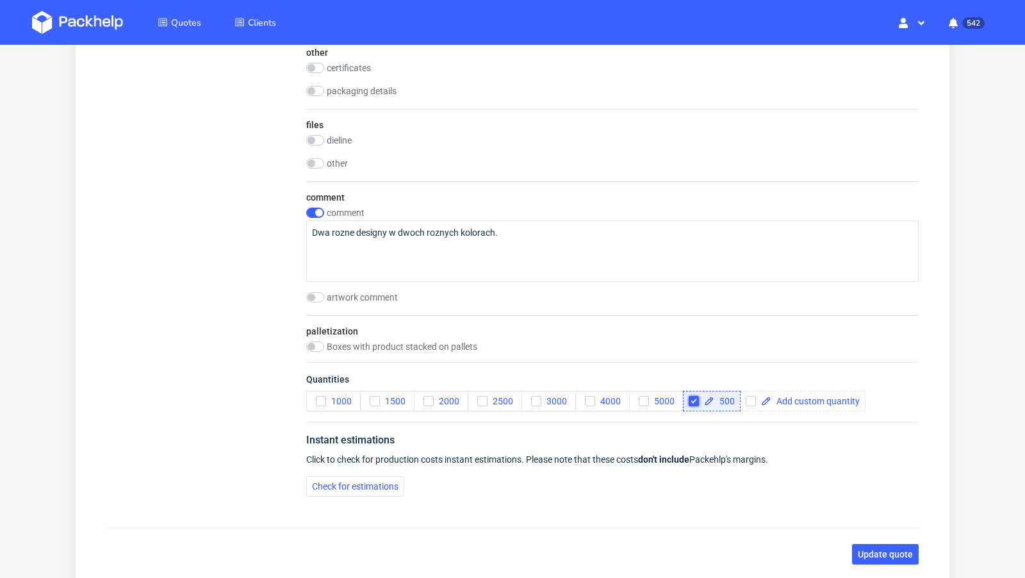
click at [690, 396] on input "checkbox" at bounding box center [693, 401] width 10 height 10
click at [320, 396] on icon "button" at bounding box center [320, 400] width 9 height 9
checkbox input "false"
click at [318, 405] on button "1000" at bounding box center [333, 401] width 54 height 20
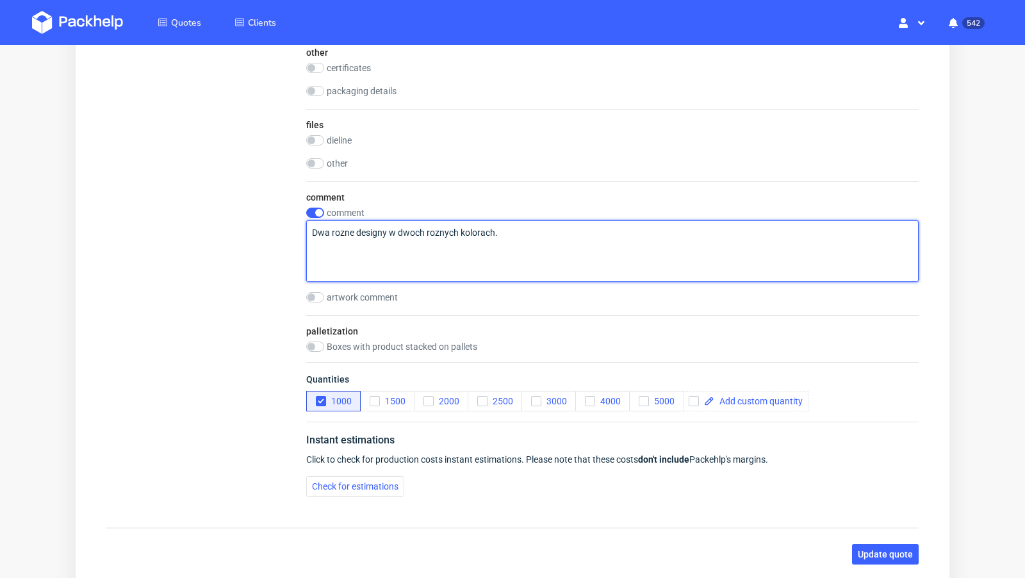
click at [506, 228] on textarea "Dwa rozne designy w dwoch roznych kolorach." at bounding box center [612, 250] width 612 height 61
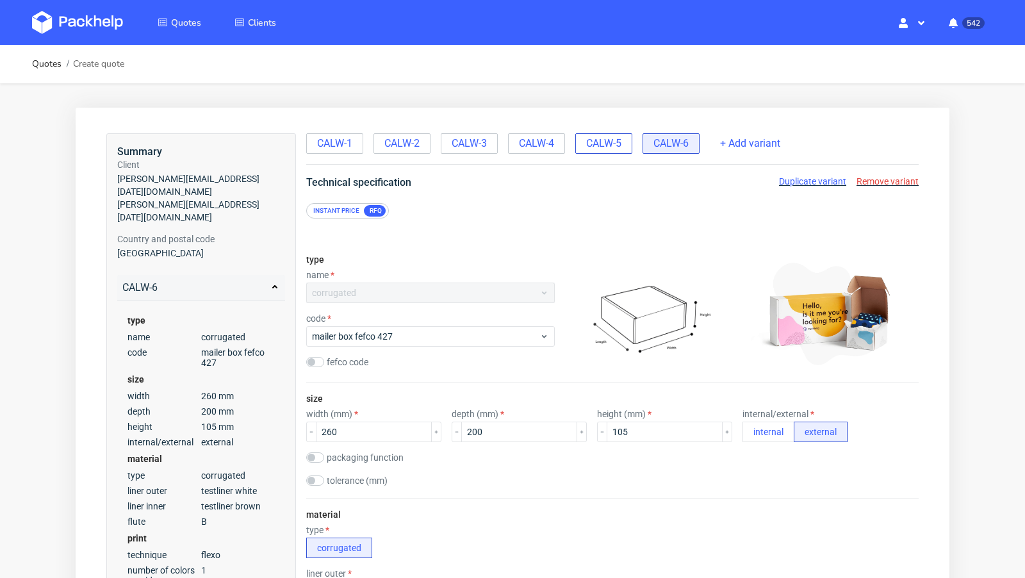
type textarea "Dwa rozne designy w dwoch roznych kolorach po 500 sztuk."
click at [606, 145] on span "CALW-5" at bounding box center [603, 143] width 35 height 14
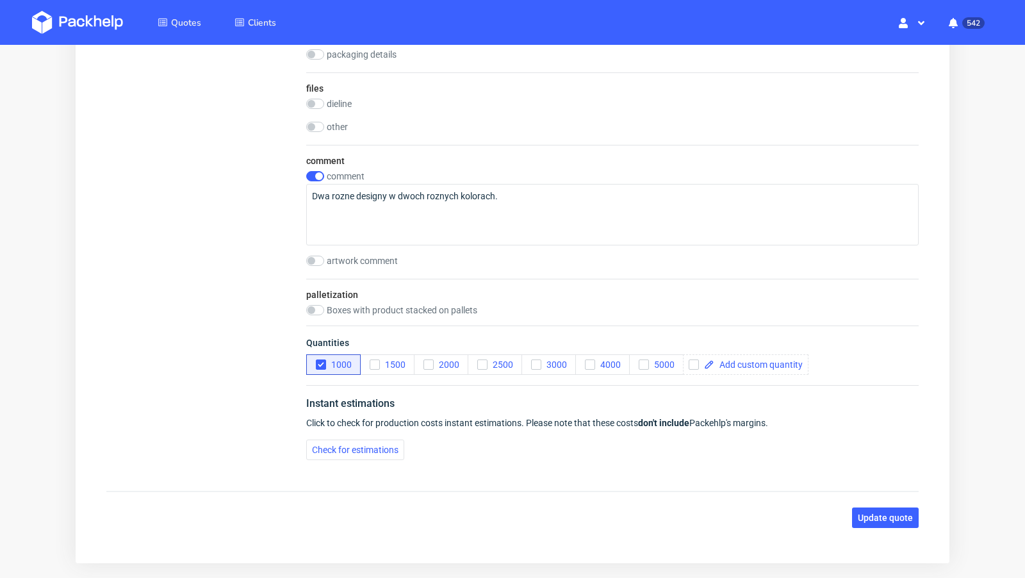
scroll to position [1304, 0]
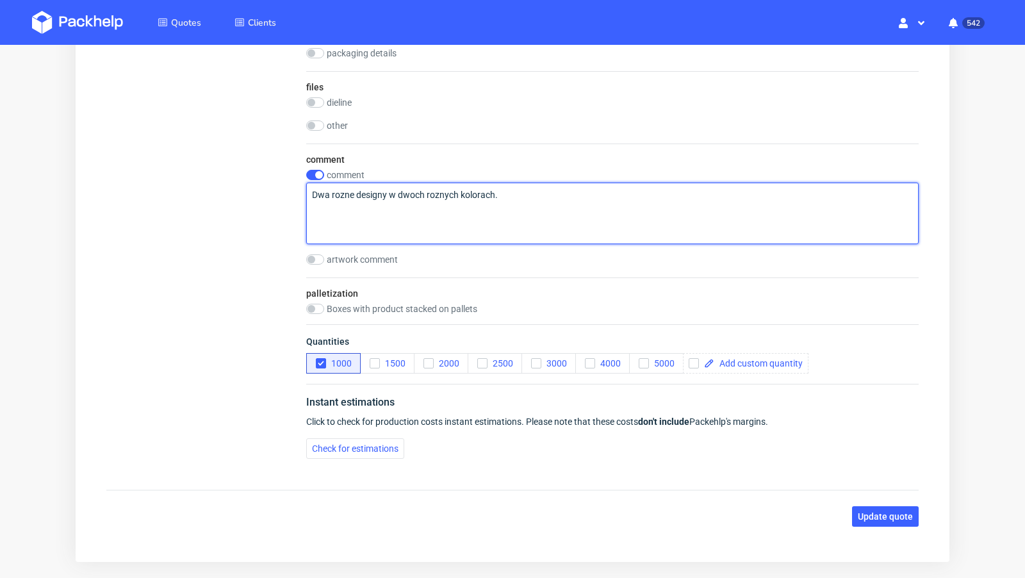
click at [523, 189] on textarea "Dwa rozne designy w dwoch roznych kolorach." at bounding box center [612, 213] width 612 height 61
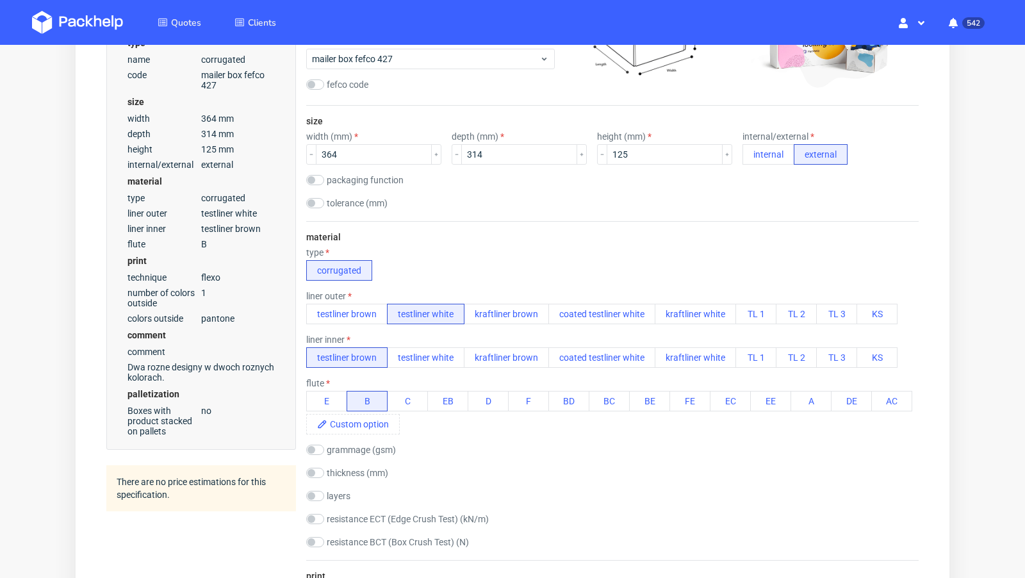
scroll to position [0, 0]
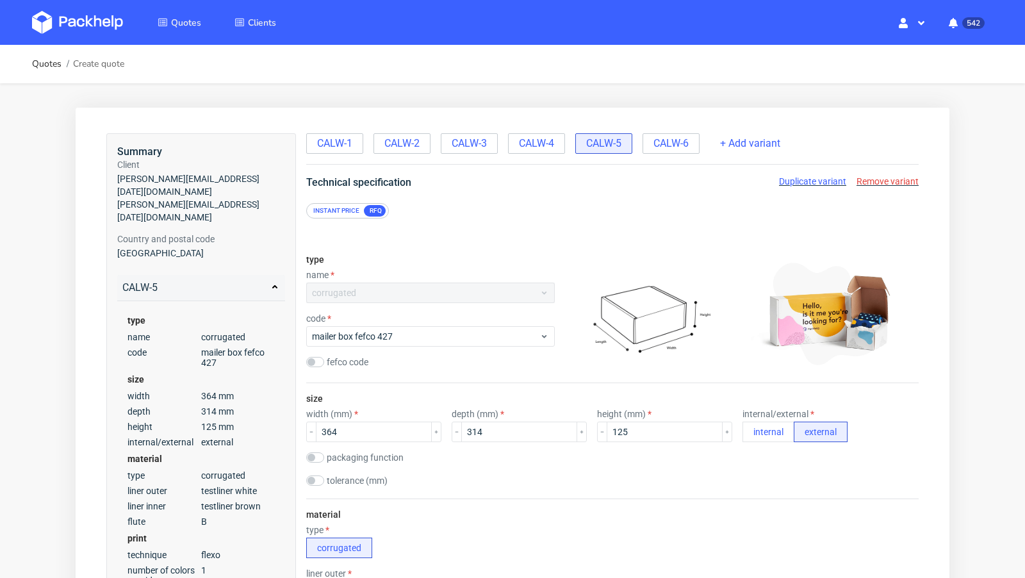
type textarea "Dwa rozne designy w dwoch roznych kolorach po 500 sztuk."
click at [660, 133] on div "CALW-1 CALW-2 CALW-3 CALW-4 CALW-5 CALW-6" at bounding box center [504, 142] width 396 height 23
click at [660, 140] on span "CALW-6" at bounding box center [670, 143] width 35 height 14
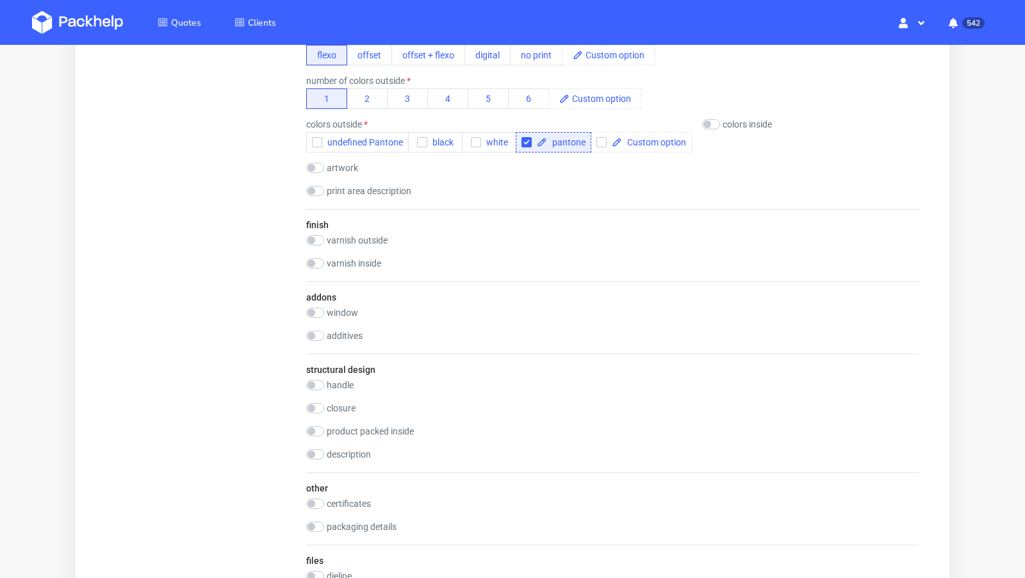
scroll to position [1352, 0]
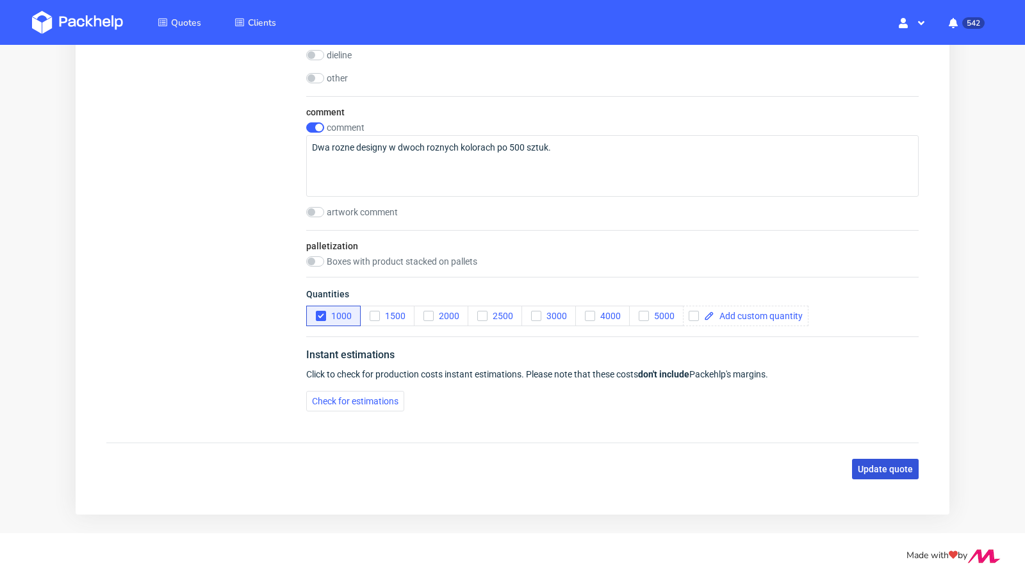
click at [870, 467] on span "Update quote" at bounding box center [884, 468] width 55 height 9
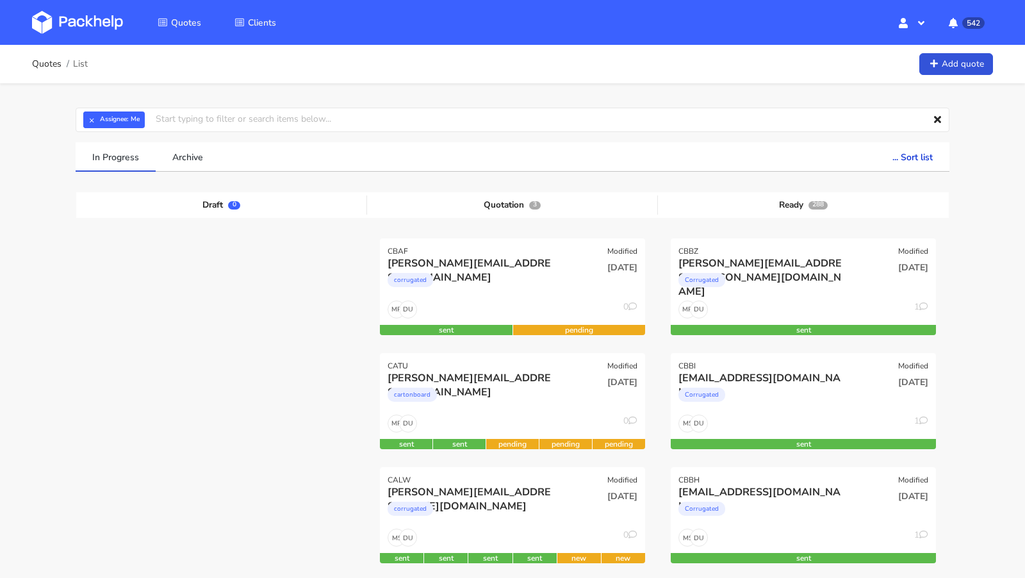
click at [99, 26] on img at bounding box center [77, 22] width 91 height 23
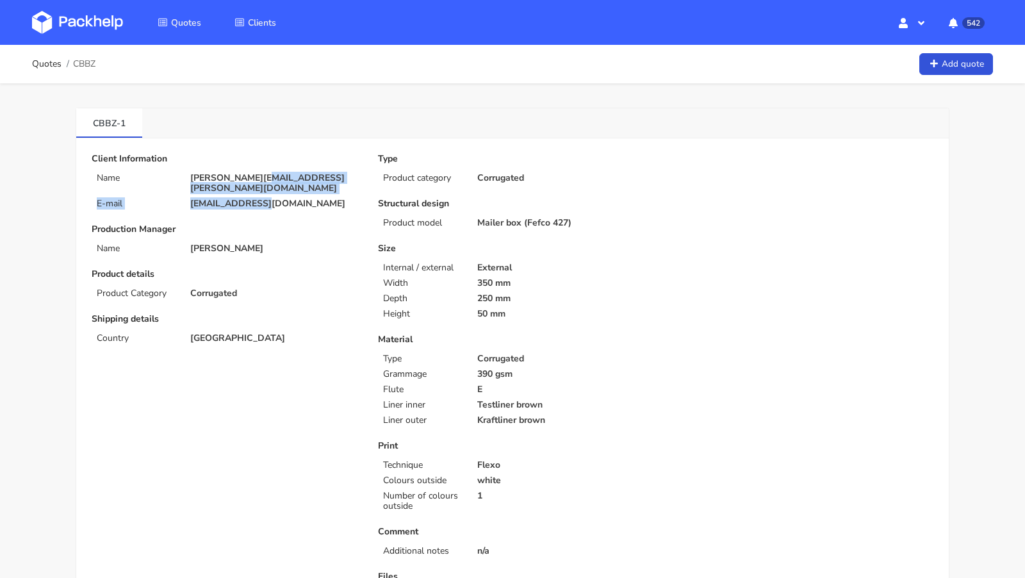
drag, startPoint x: 270, startPoint y: 193, endPoint x: 256, endPoint y: 174, distance: 22.9
click at [256, 174] on div "Client Information Name [PERSON_NAME][EMAIL_ADDRESS][PERSON_NAME][DOMAIN_NAME] …" at bounding box center [226, 181] width 268 height 55
copy div "@[DOMAIN_NAME] E-mail [EMAIL_ADDRESS][DOMAIN_NAME]"
click at [271, 203] on div "Client Information Name [PERSON_NAME][EMAIL_ADDRESS][PERSON_NAME][DOMAIN_NAME] …" at bounding box center [226, 442] width 286 height 576
drag, startPoint x: 270, startPoint y: 195, endPoint x: 215, endPoint y: 190, distance: 54.6
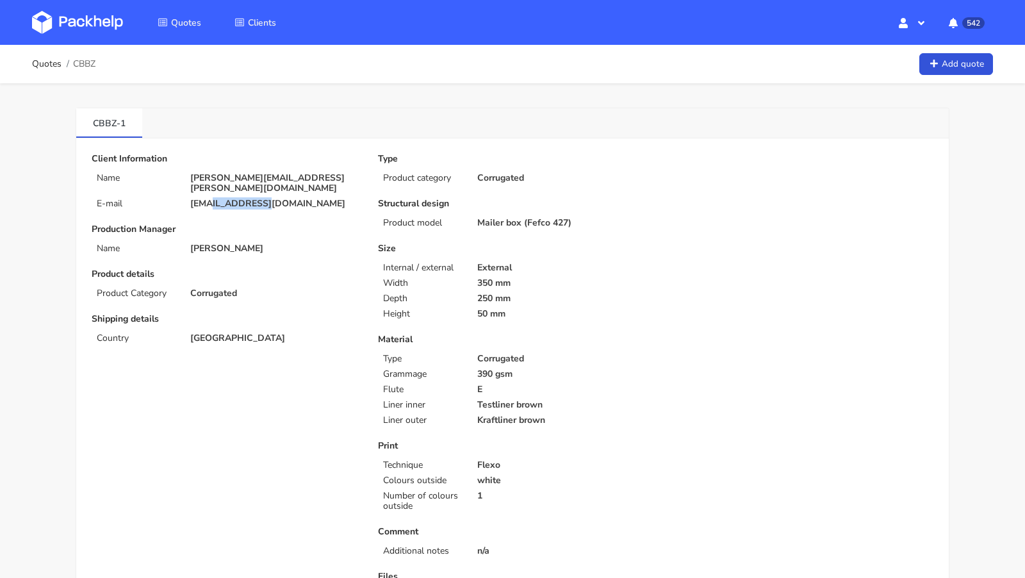
click at [215, 199] on p "[EMAIL_ADDRESS][DOMAIN_NAME]" at bounding box center [275, 204] width 170 height 10
copy p "@[DOMAIN_NAME]"
click at [88, 61] on span "CBBZ" at bounding box center [84, 64] width 22 height 10
copy span "CBBZ"
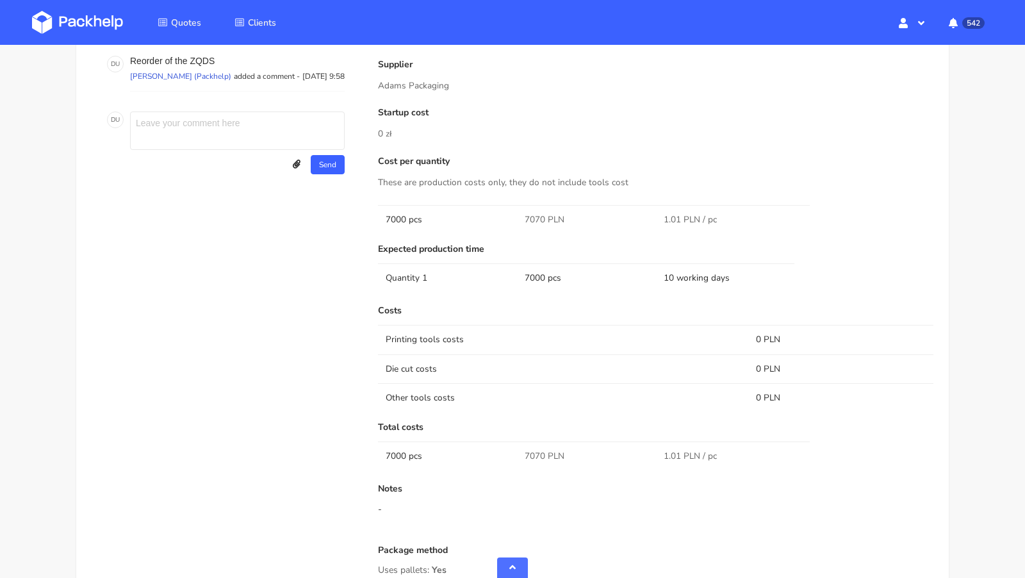
scroll to position [810, 0]
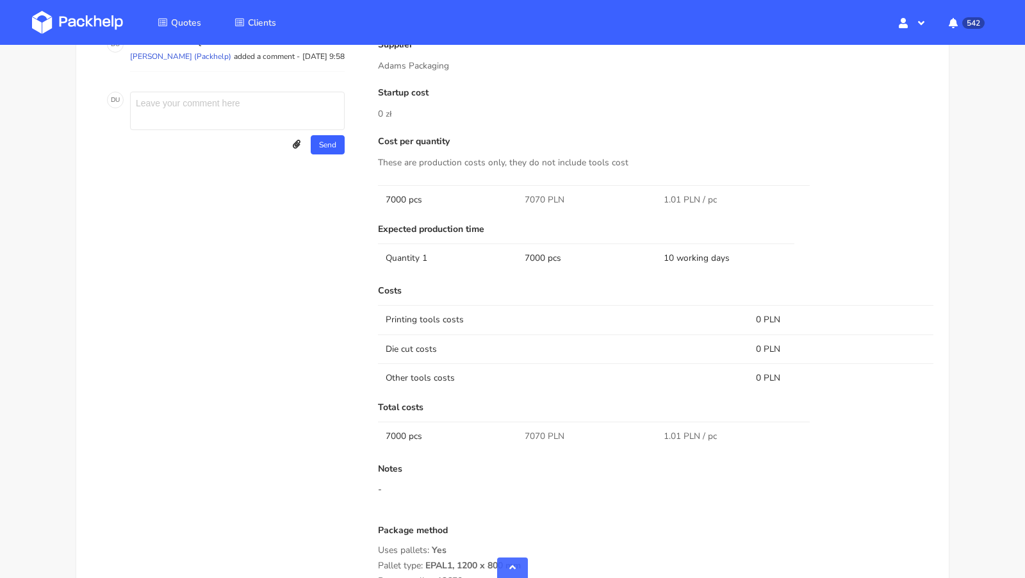
click at [531, 430] on span "7070 PLN" at bounding box center [544, 436] width 40 height 13
copy span "7070"
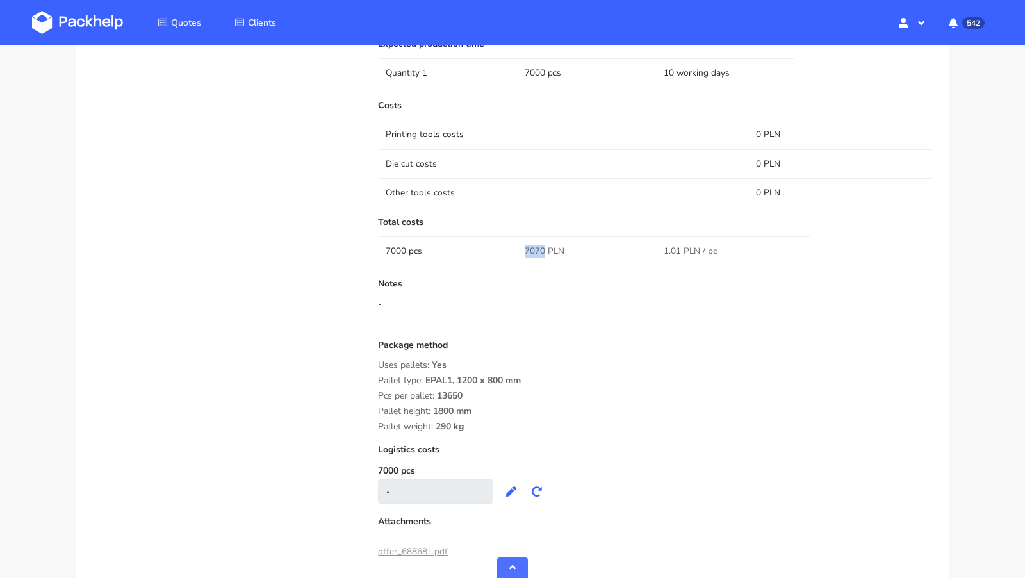
scroll to position [1000, 0]
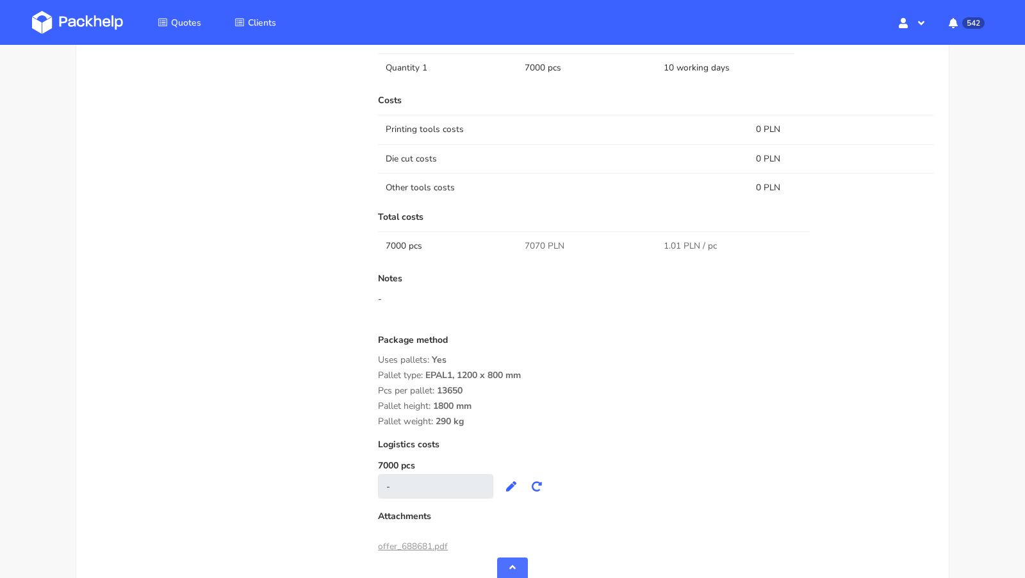
click at [588, 412] on div "Package method Uses pallets: Yes Pallet type: EPAL1, 1200 x 800 mm Pcs per pall…" at bounding box center [655, 381] width 555 height 92
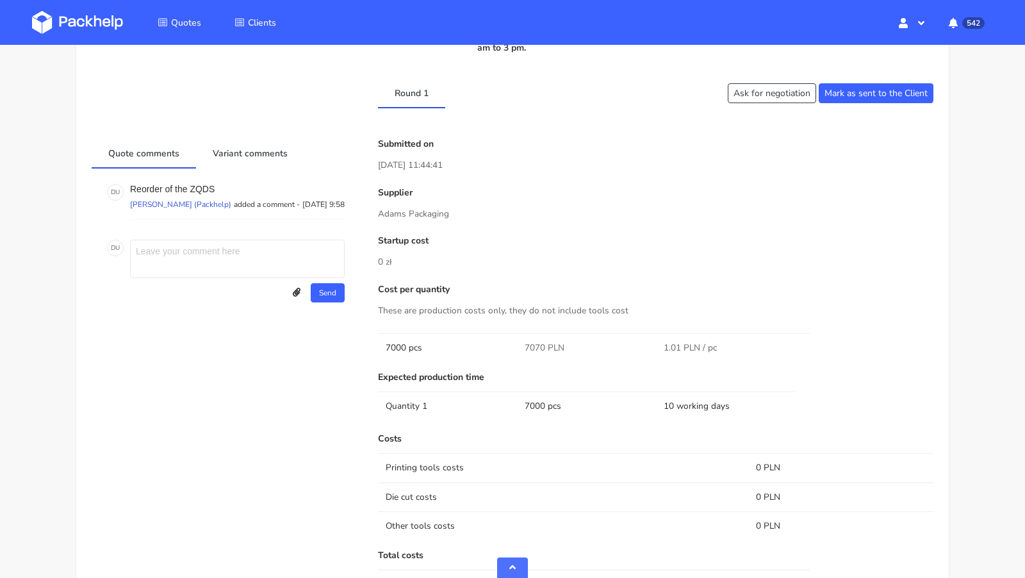
scroll to position [655, 0]
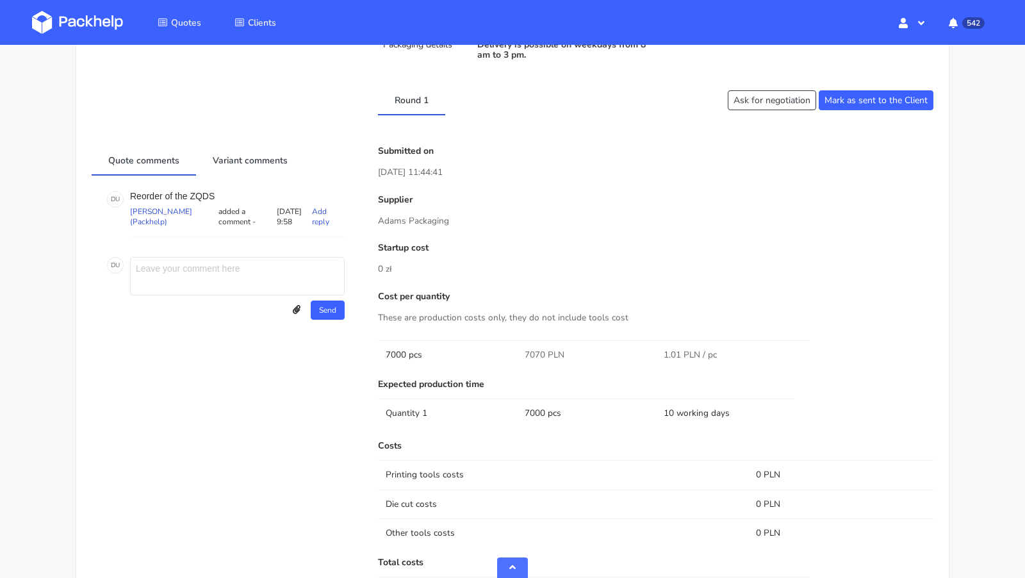
click at [200, 191] on p "Reorder of the ZQDS" at bounding box center [237, 196] width 215 height 10
copy p "ZQDS"
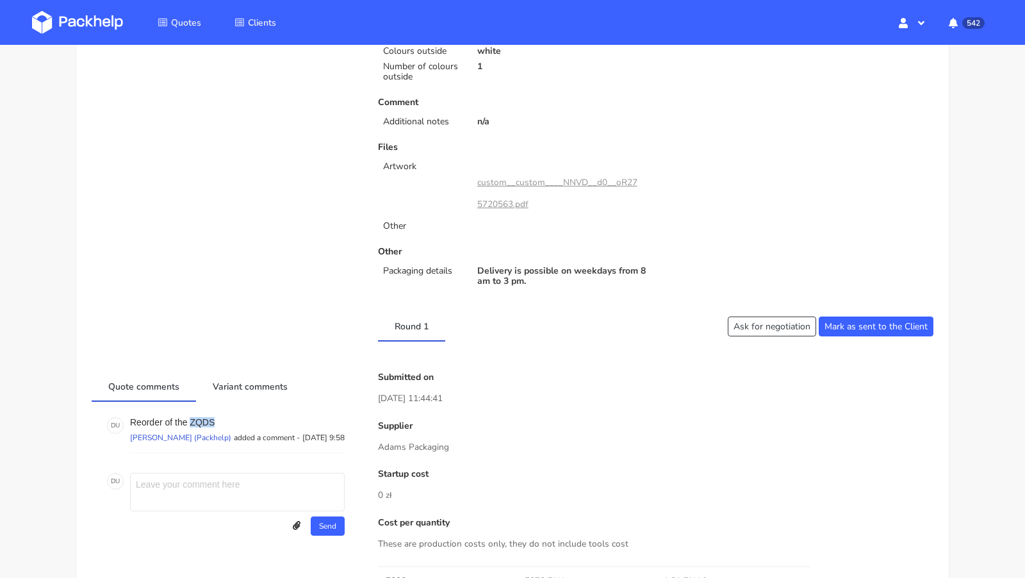
scroll to position [0, 0]
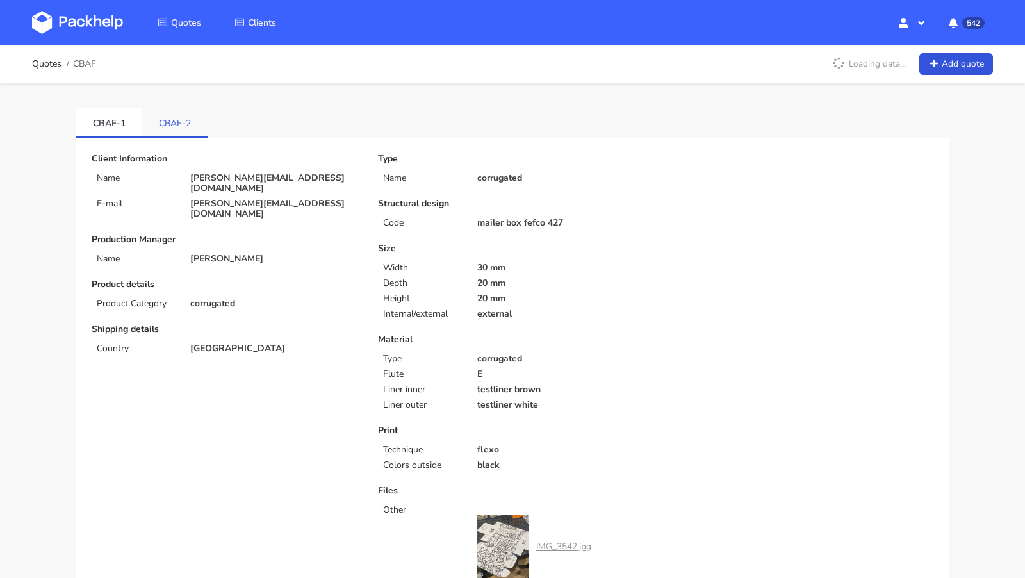
click at [170, 118] on link "CBAF-2" at bounding box center [174, 122] width 65 height 28
click at [161, 115] on link "CBAF-2" at bounding box center [174, 122] width 65 height 28
click at [108, 120] on link "CBAF-1" at bounding box center [109, 122] width 66 height 28
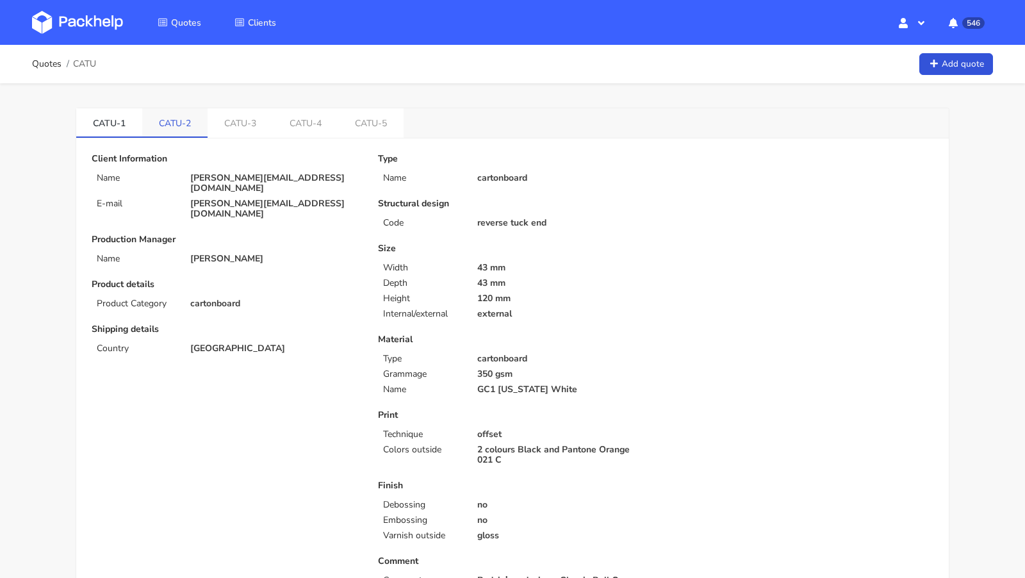
click at [186, 121] on link "CATU-2" at bounding box center [174, 122] width 65 height 28
click at [149, 125] on link "CATU-2" at bounding box center [175, 122] width 66 height 28
click at [120, 124] on link "CATU-1" at bounding box center [109, 122] width 66 height 28
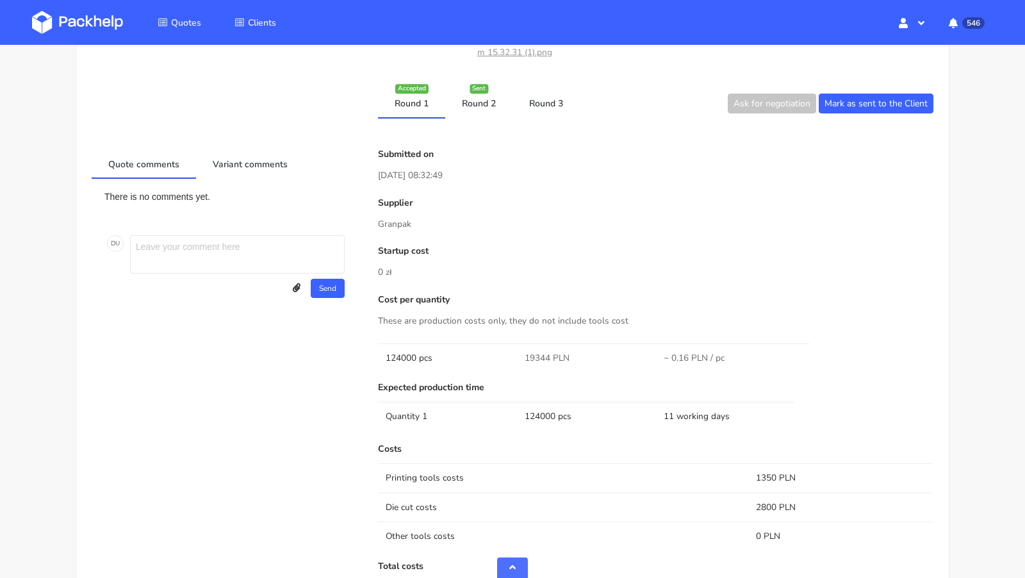
scroll to position [735, 0]
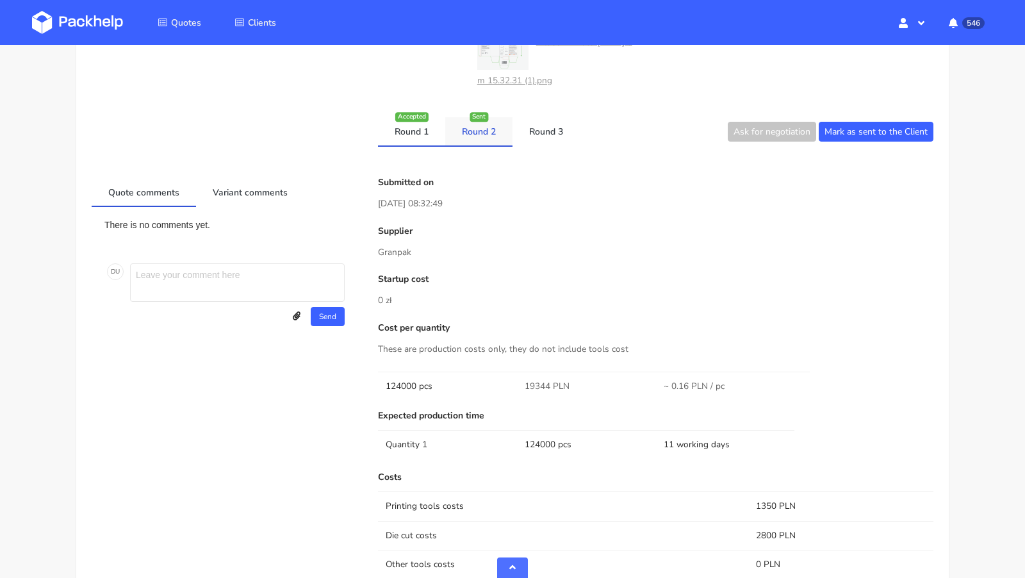
click at [456, 131] on link "Round 2" at bounding box center [478, 131] width 67 height 28
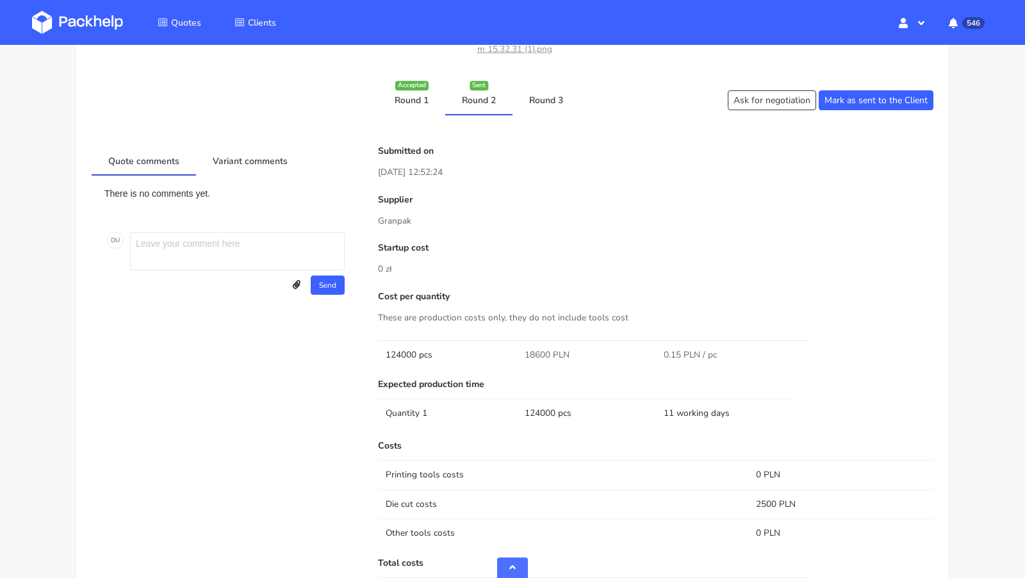
scroll to position [765, 0]
click at [538, 115] on div "Client Information Name [PERSON_NAME][EMAIL_ADDRESS][DOMAIN_NAME] E-mail [PERSO…" at bounding box center [512, 123] width 841 height 1468
click at [544, 102] on link "Round 3" at bounding box center [545, 101] width 67 height 28
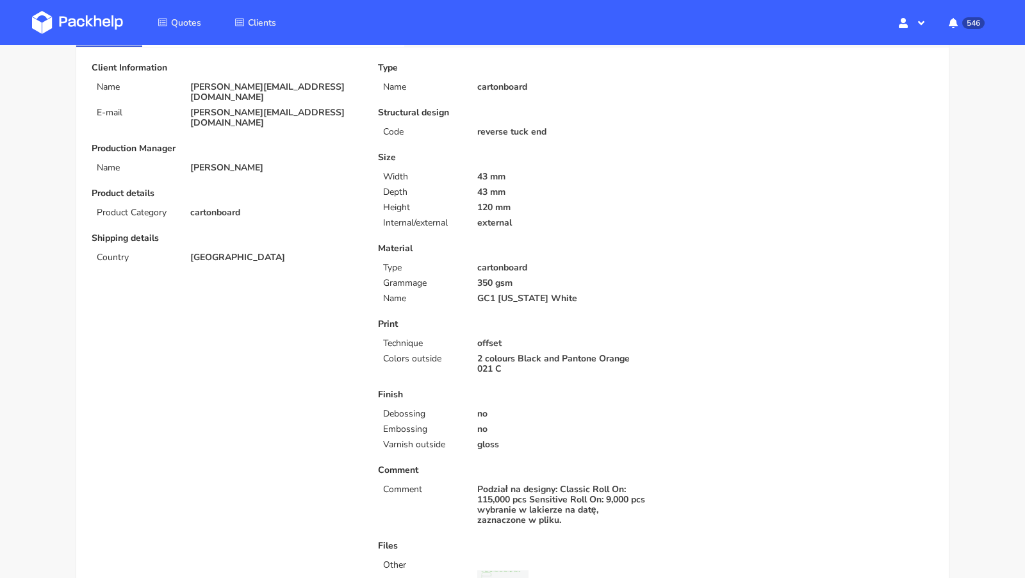
scroll to position [0, 0]
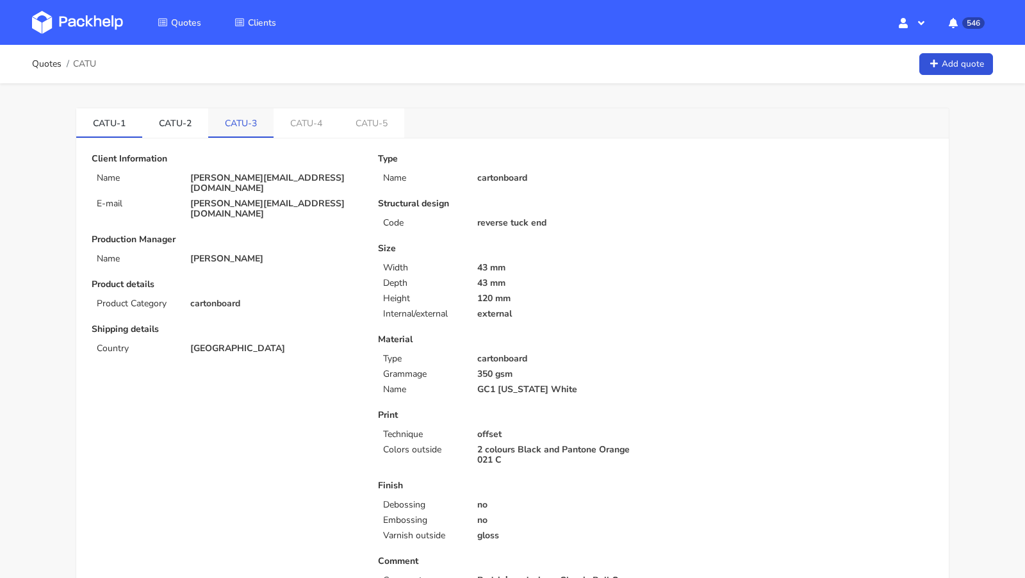
click at [242, 121] on link "CATU-3" at bounding box center [240, 122] width 65 height 28
click at [310, 128] on link "CATU-4" at bounding box center [306, 122] width 65 height 28
click at [363, 128] on link "CATU-5" at bounding box center [372, 122] width 65 height 28
click at [288, 129] on link "CATU-4" at bounding box center [307, 122] width 66 height 28
click at [248, 117] on link "CATU-3" at bounding box center [241, 122] width 66 height 28
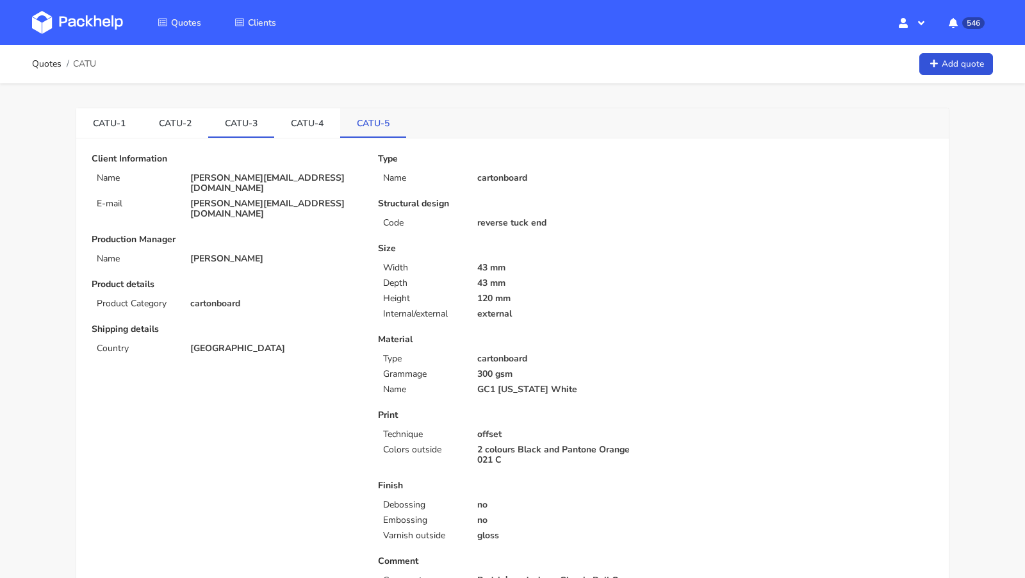
click at [372, 125] on link "CATU-5" at bounding box center [373, 122] width 66 height 28
click at [252, 122] on link "CATU-3" at bounding box center [241, 122] width 66 height 28
click at [294, 118] on link "CATU-4" at bounding box center [307, 122] width 66 height 28
click at [359, 132] on link "CATU-5" at bounding box center [373, 122] width 66 height 28
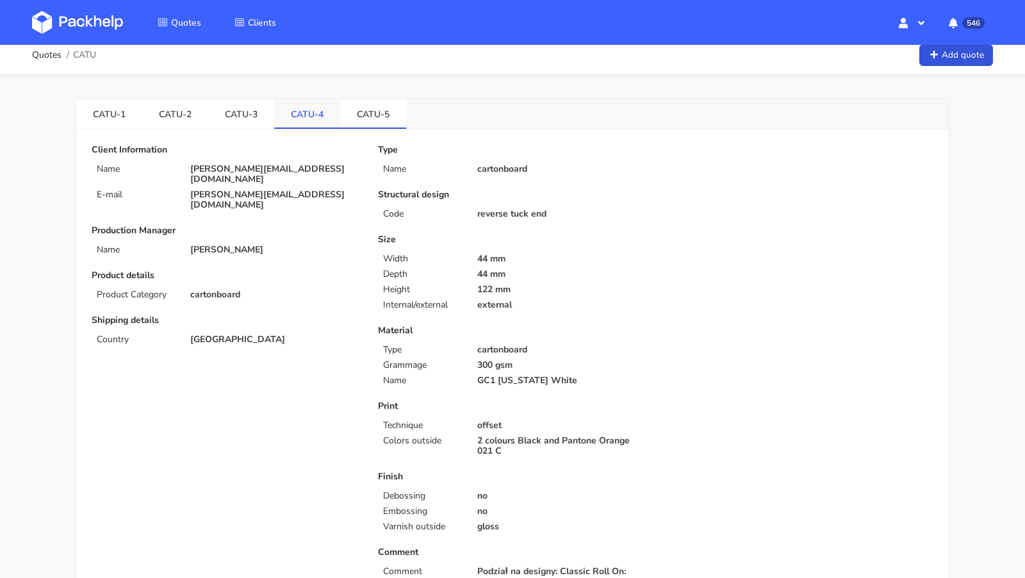
click at [314, 104] on link "CATU-4" at bounding box center [307, 113] width 66 height 28
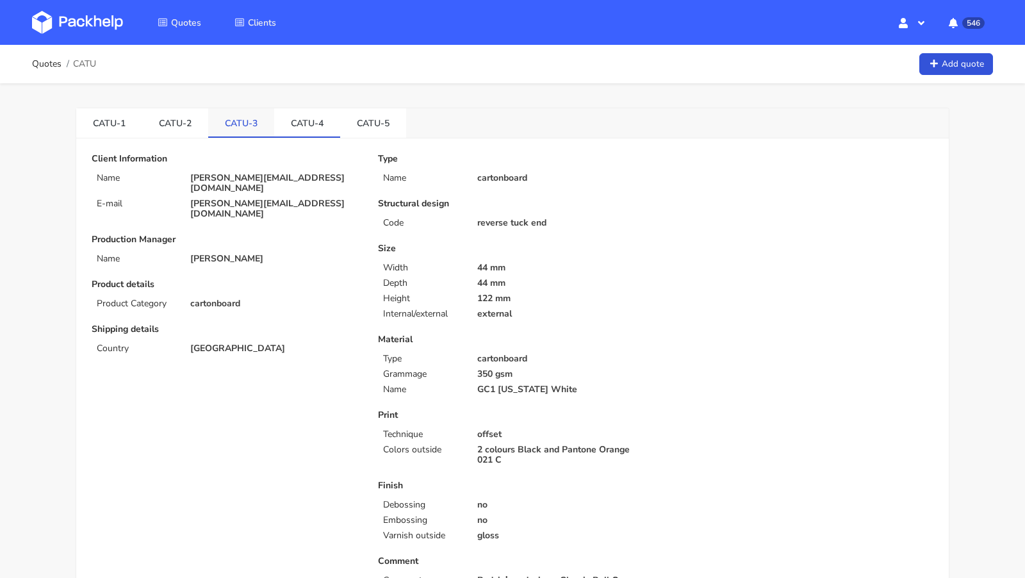
click at [244, 127] on link "CATU-3" at bounding box center [241, 122] width 66 height 28
click at [364, 115] on link "CATU-5" at bounding box center [373, 122] width 66 height 28
click at [291, 110] on link "CATU-4" at bounding box center [307, 122] width 66 height 28
click at [229, 119] on link "CATU-3" at bounding box center [241, 122] width 66 height 28
click at [288, 117] on link "CATU-4" at bounding box center [307, 122] width 66 height 28
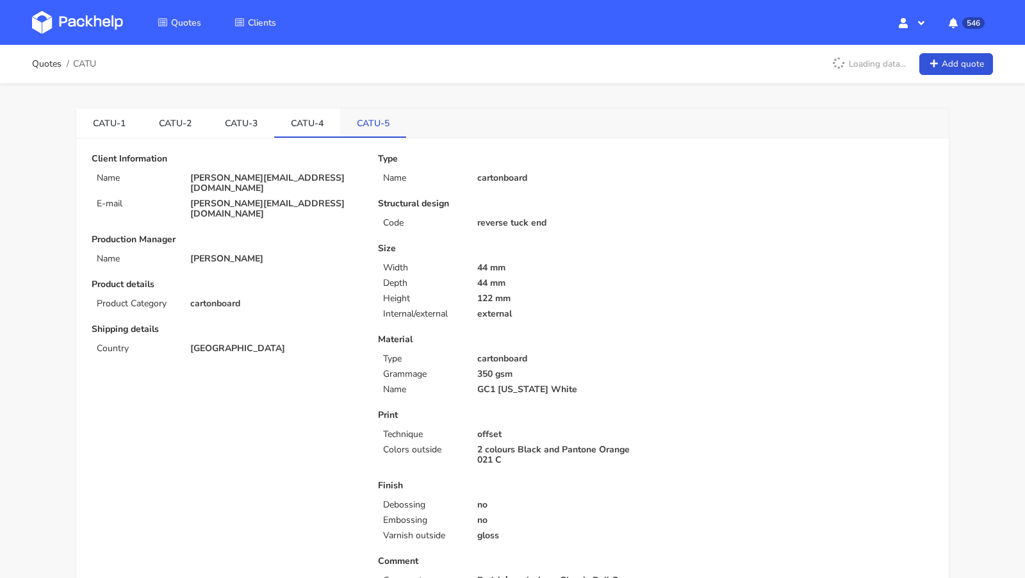
click at [351, 118] on link "CATU-5" at bounding box center [373, 122] width 66 height 28
click at [311, 126] on link "CATU-4" at bounding box center [307, 122] width 66 height 28
click at [247, 122] on link "CATU-3" at bounding box center [241, 122] width 66 height 28
click at [288, 119] on link "CATU-4" at bounding box center [307, 122] width 66 height 28
click at [366, 118] on link "CATU-5" at bounding box center [373, 122] width 66 height 28
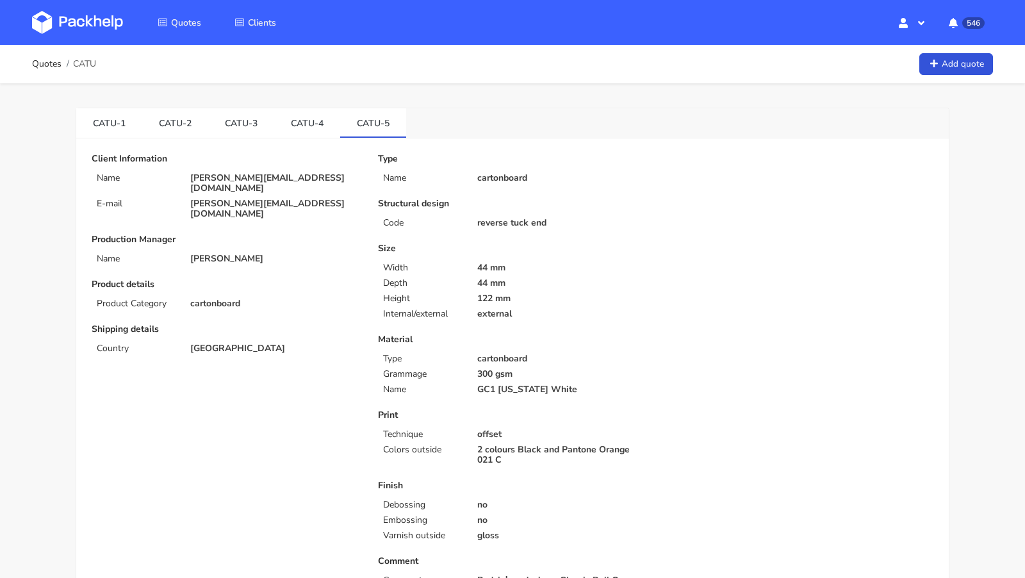
click at [83, 63] on span "CATU" at bounding box center [84, 64] width 23 height 10
copy span "CATU"
click at [216, 126] on link "CATU-3" at bounding box center [241, 122] width 66 height 28
click at [175, 126] on link "CATU-2" at bounding box center [175, 122] width 66 height 28
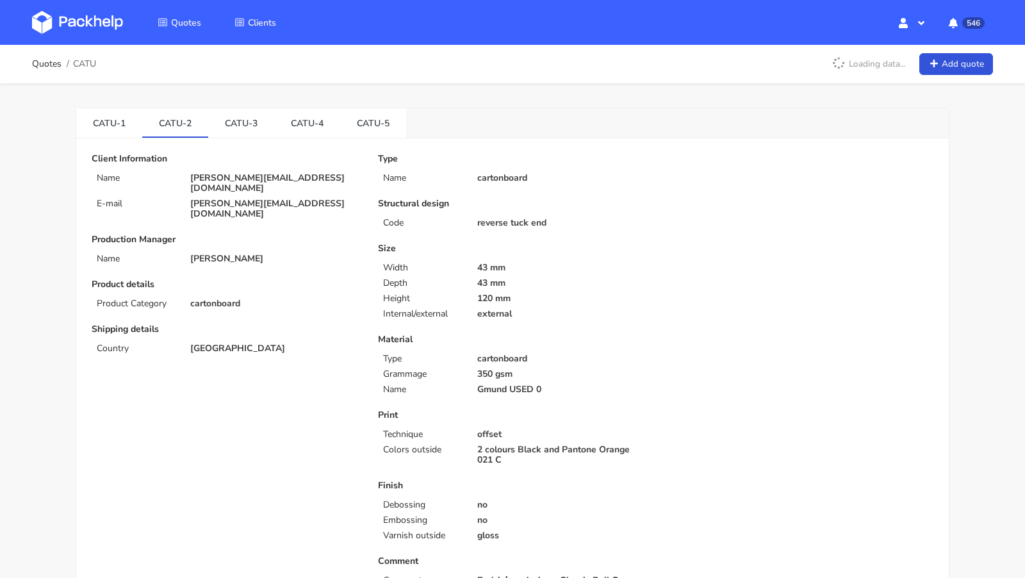
scroll to position [4, 0]
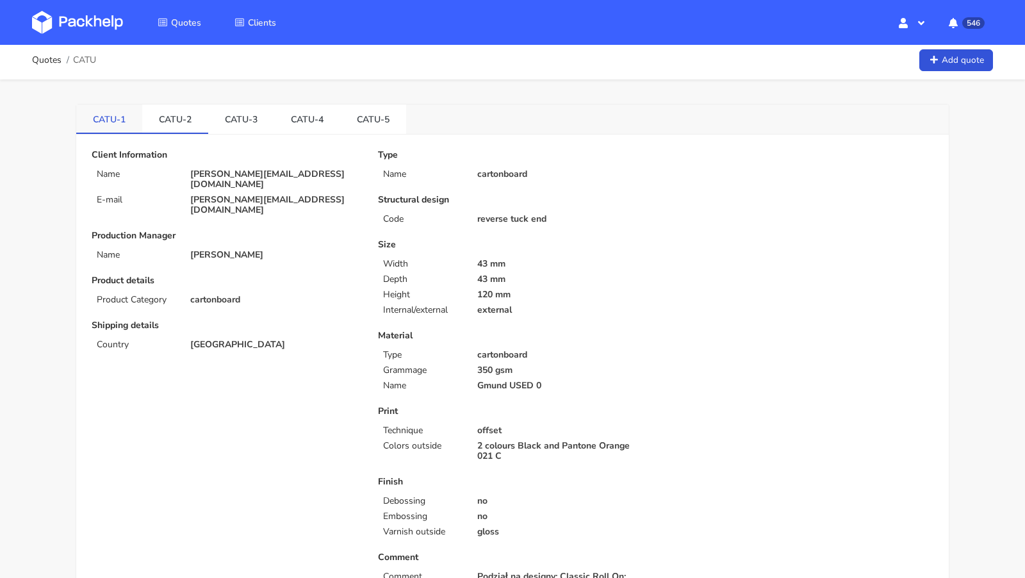
click at [117, 119] on link "CATU-1" at bounding box center [109, 118] width 66 height 28
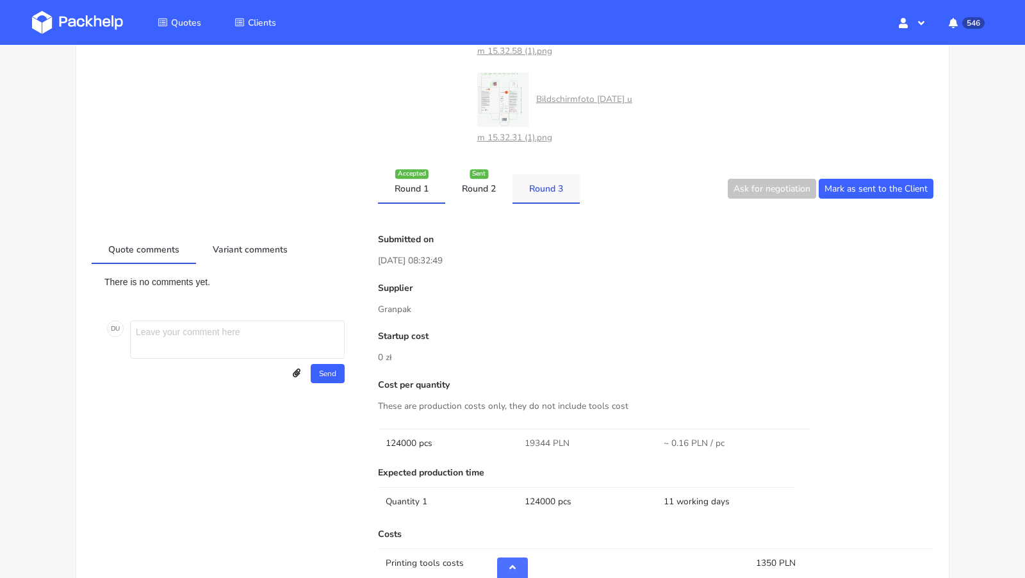
click at [537, 189] on link "Round 3" at bounding box center [545, 188] width 67 height 28
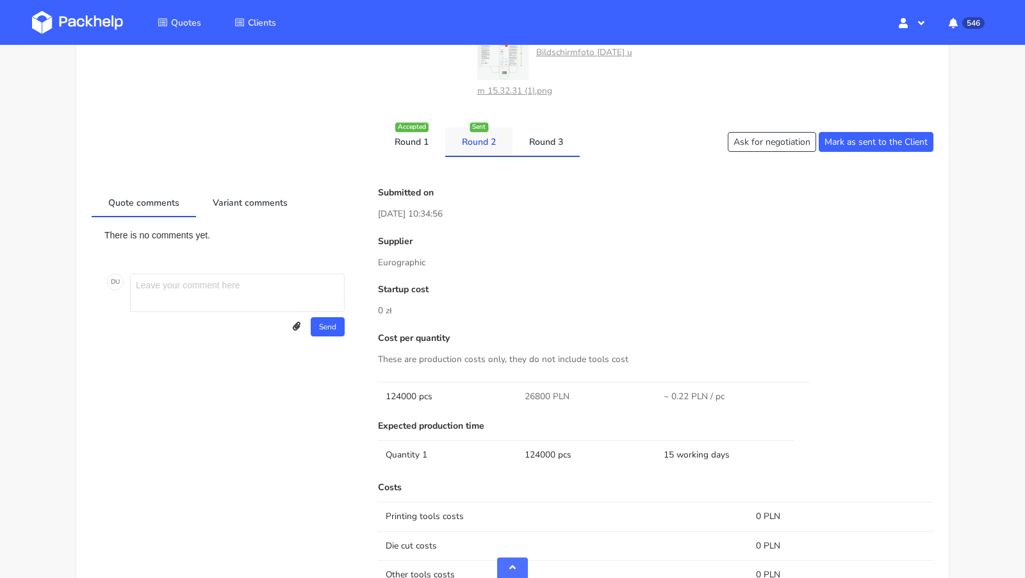
click at [473, 146] on link "Round 2" at bounding box center [478, 141] width 67 height 28
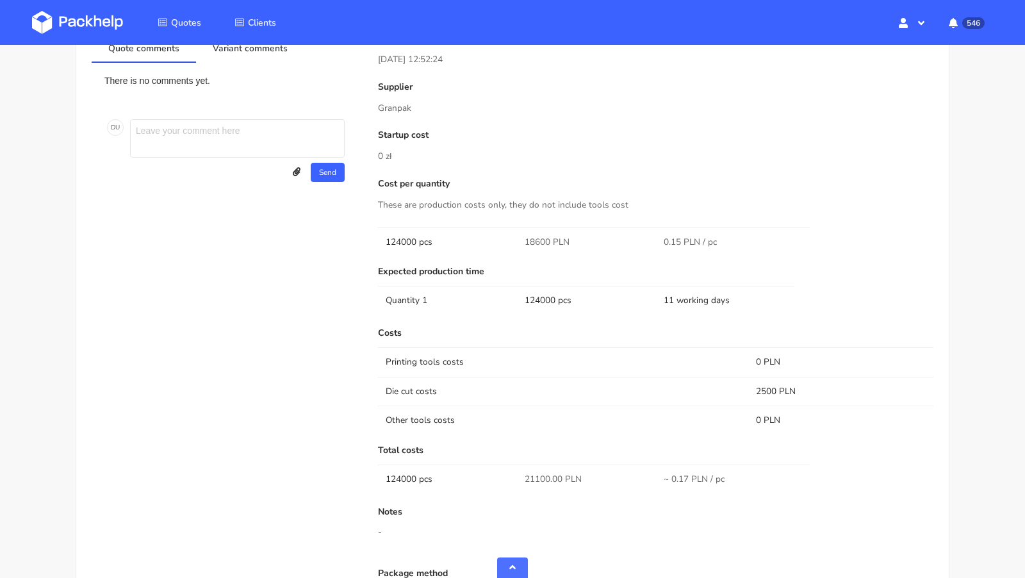
scroll to position [0, 0]
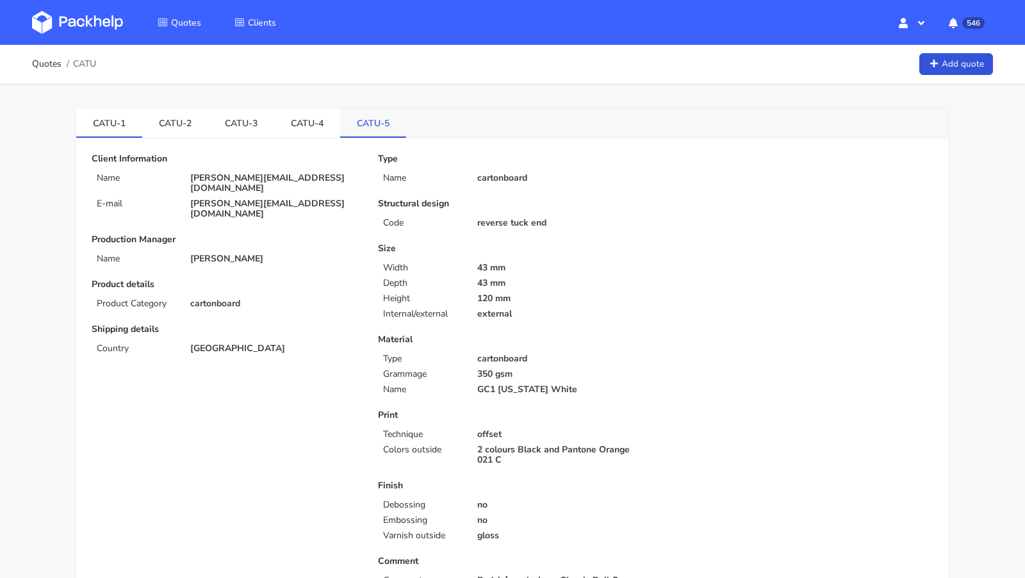
click at [362, 118] on link "CATU-5" at bounding box center [373, 122] width 66 height 28
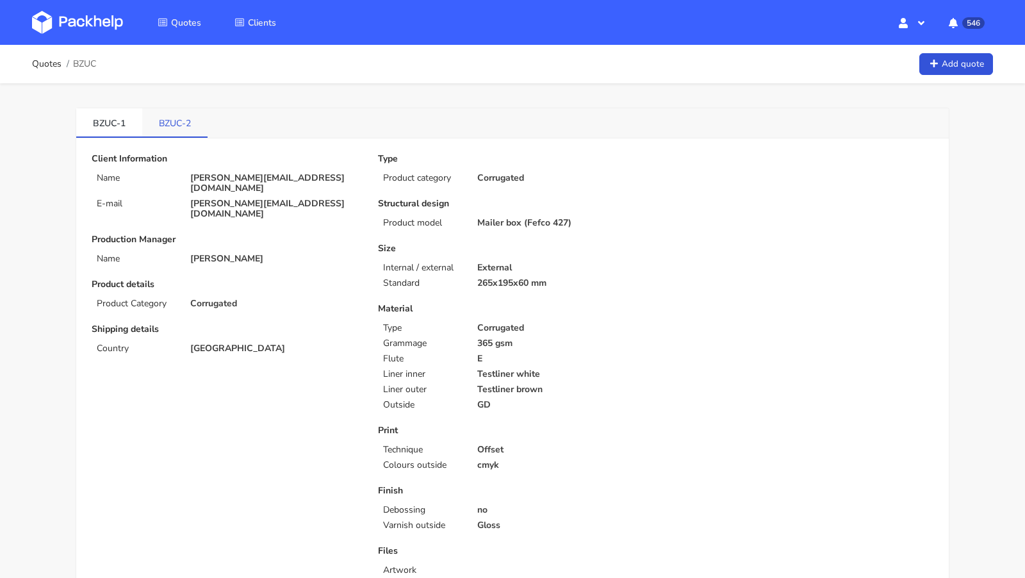
click at [184, 116] on link "BZUC-2" at bounding box center [174, 122] width 65 height 28
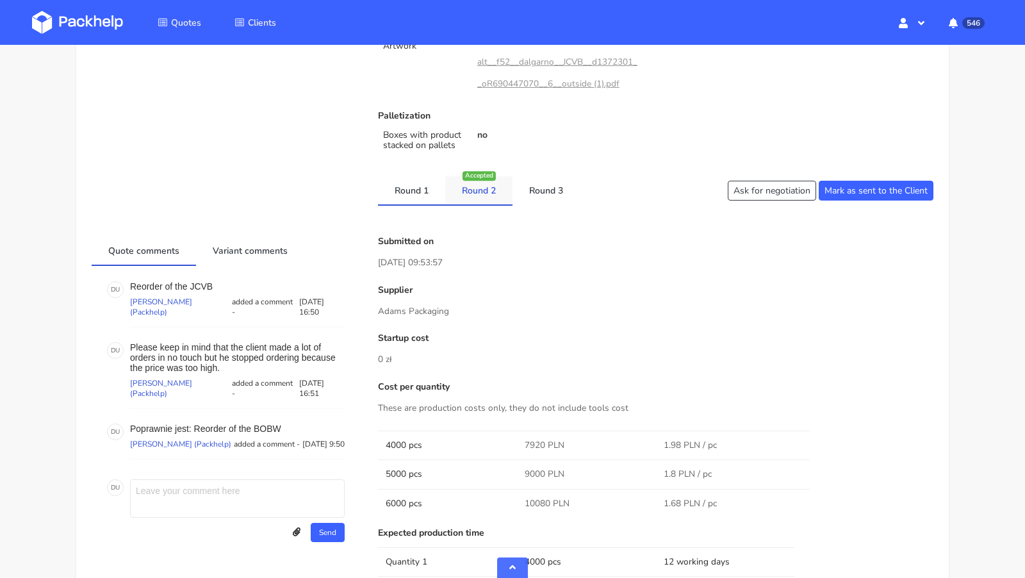
scroll to position [35, 0]
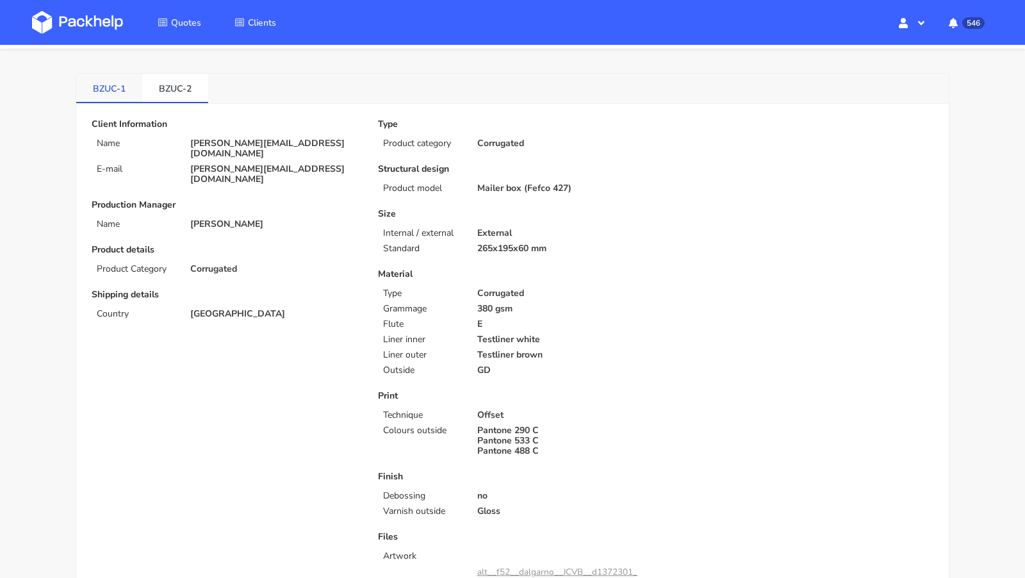
click at [105, 86] on link "BZUC-1" at bounding box center [109, 88] width 66 height 28
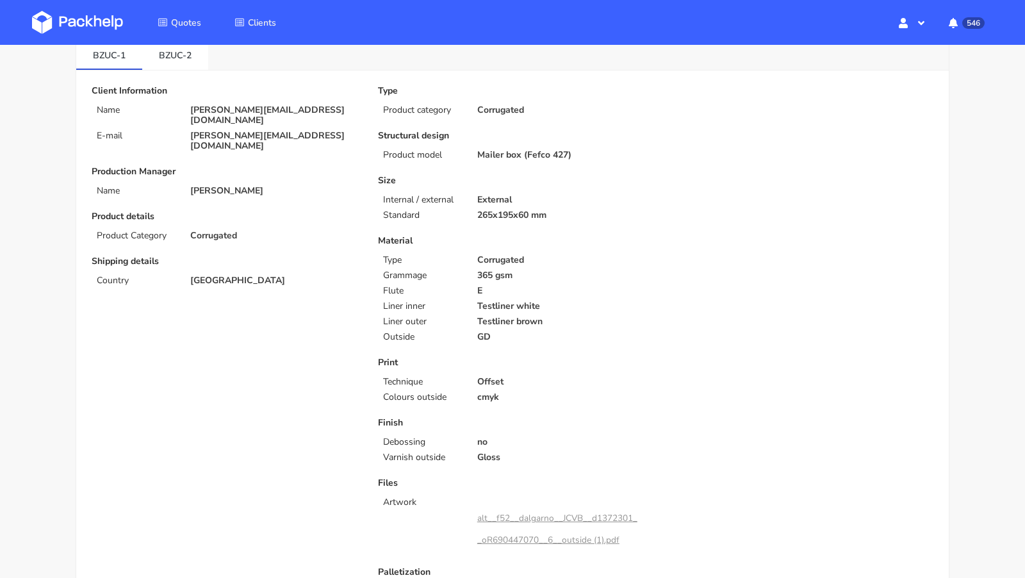
scroll to position [0, 0]
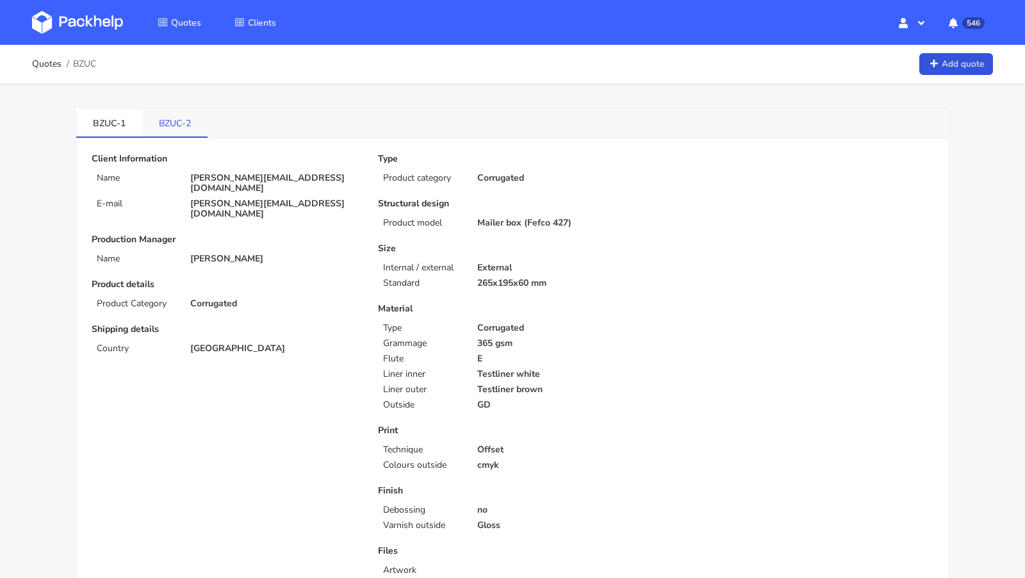
click at [186, 125] on link "BZUC-2" at bounding box center [174, 122] width 65 height 28
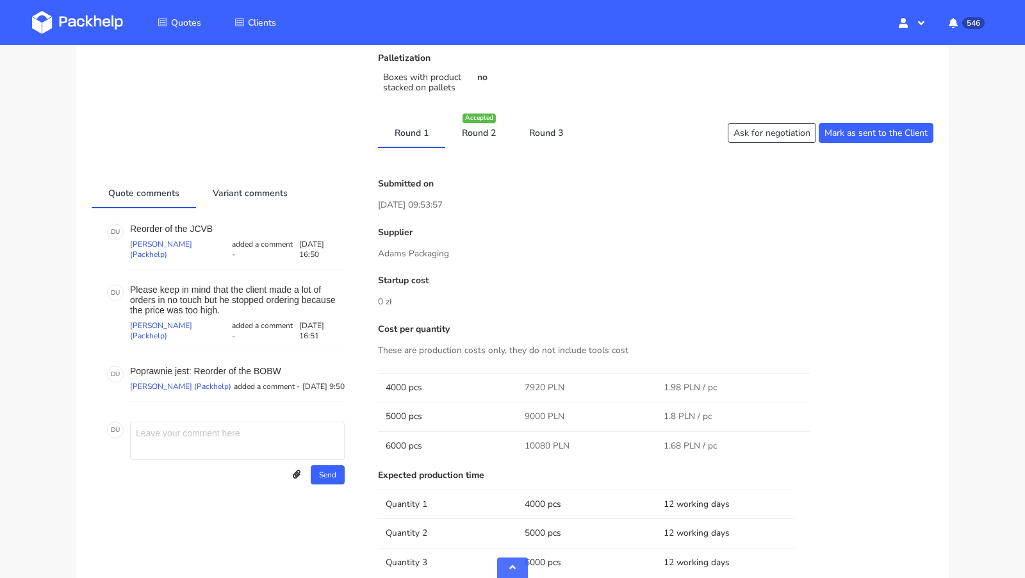
scroll to position [497, 0]
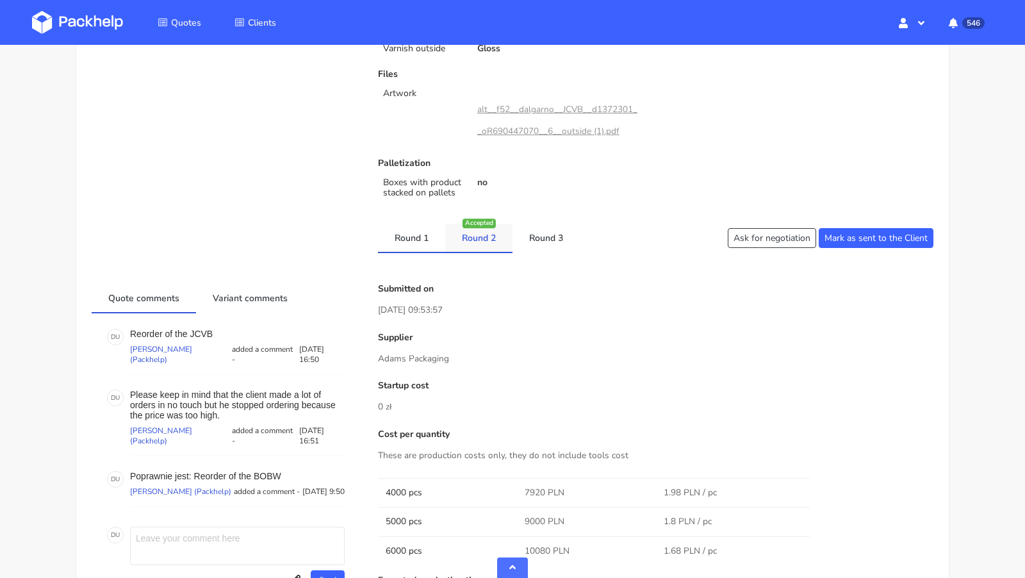
click at [474, 230] on link "Round 2" at bounding box center [478, 237] width 67 height 28
click at [549, 240] on link "Round 3" at bounding box center [545, 237] width 67 height 28
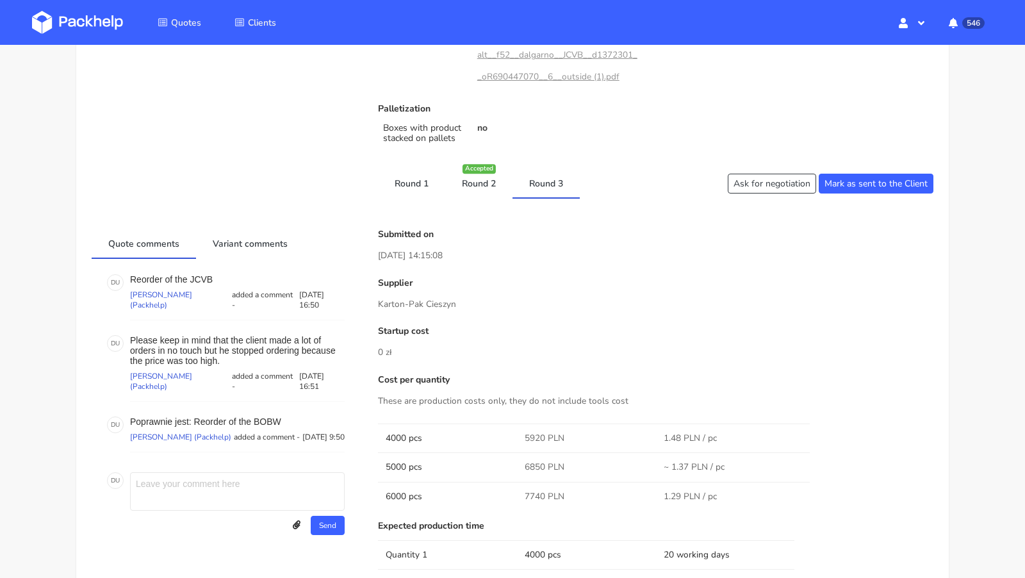
scroll to position [0, 0]
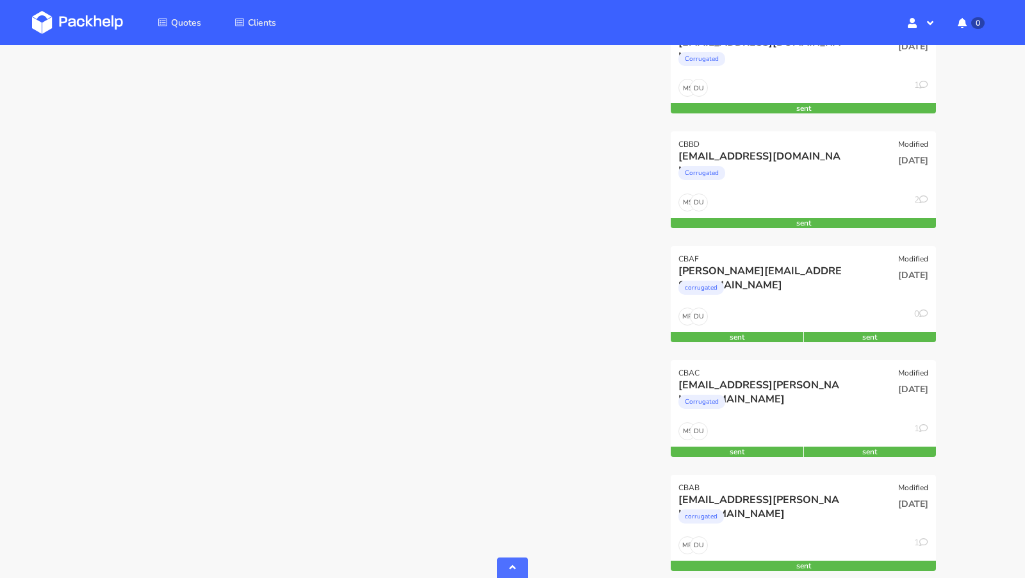
scroll to position [515, 0]
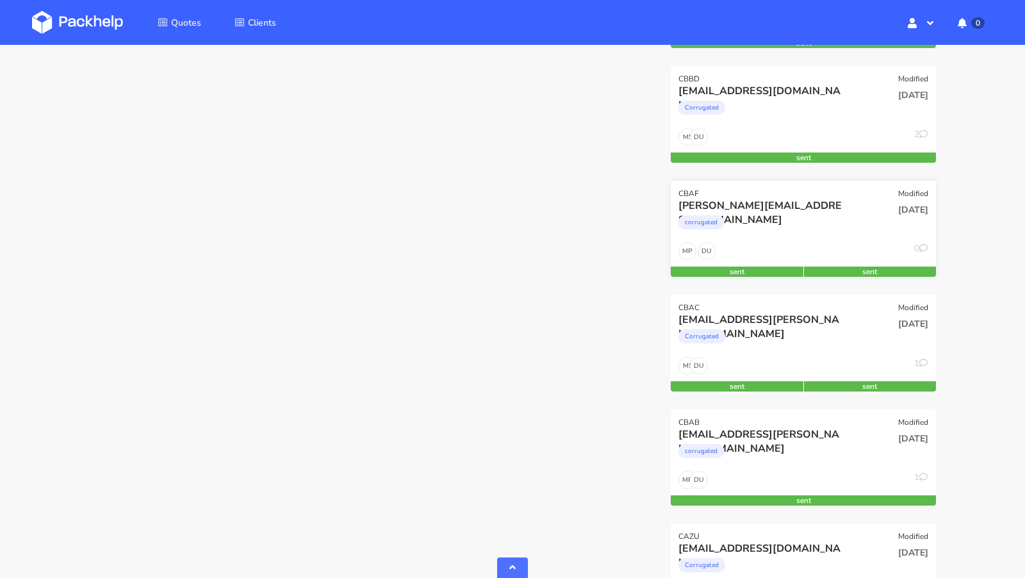
click at [773, 206] on div "[PERSON_NAME][EMAIL_ADDRESS][DOMAIN_NAME]" at bounding box center [763, 206] width 170 height 14
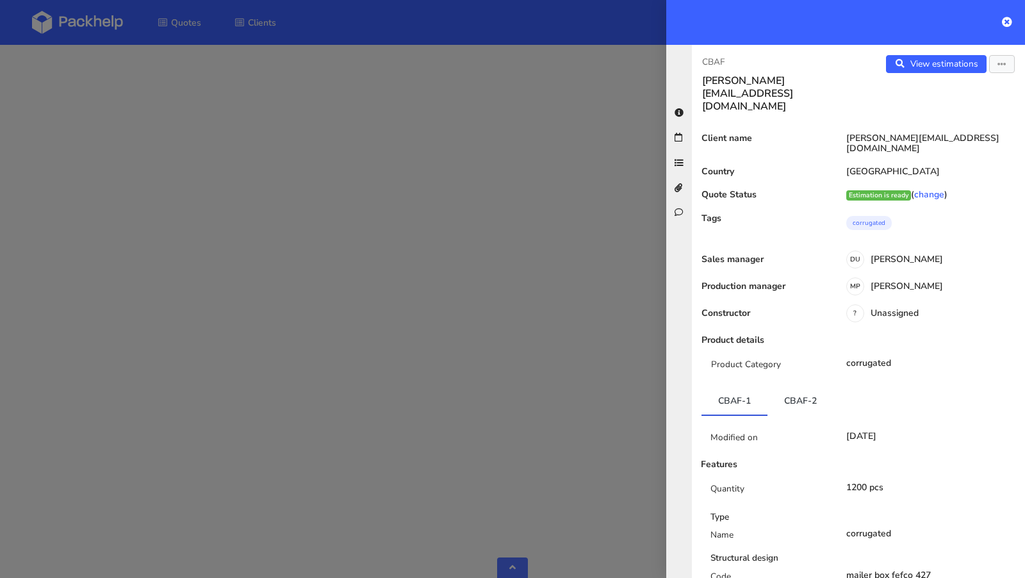
click at [1012, 24] on div at bounding box center [845, 22] width 359 height 45
click at [1003, 20] on icon at bounding box center [1007, 22] width 10 height 10
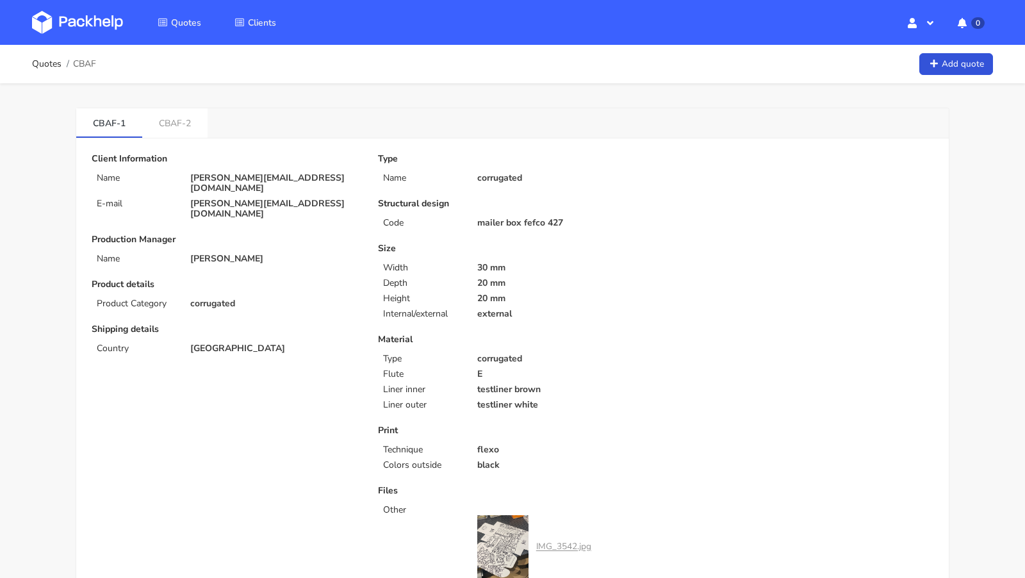
click at [177, 127] on link "CBAF-2" at bounding box center [174, 122] width 65 height 28
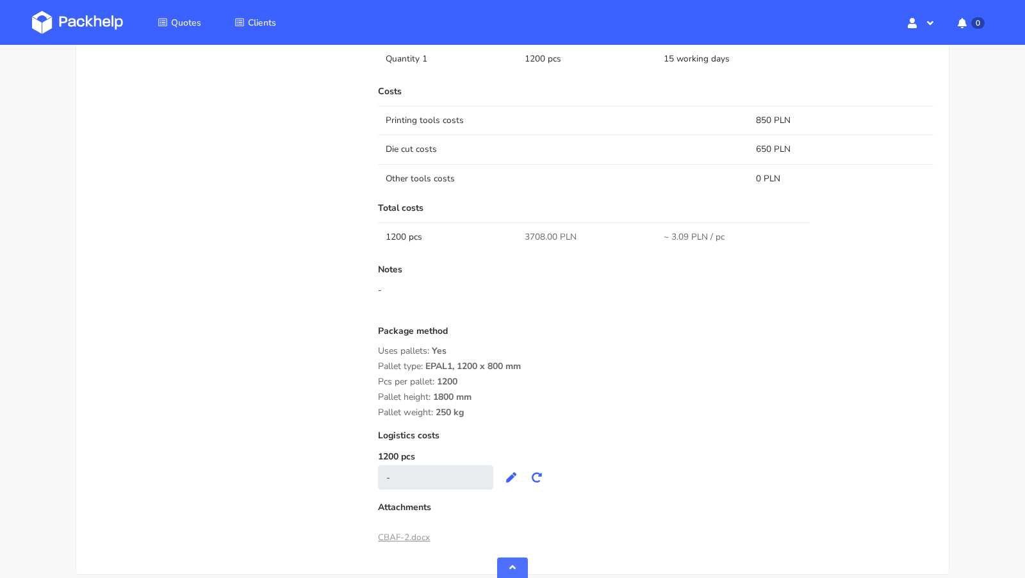
scroll to position [940, 0]
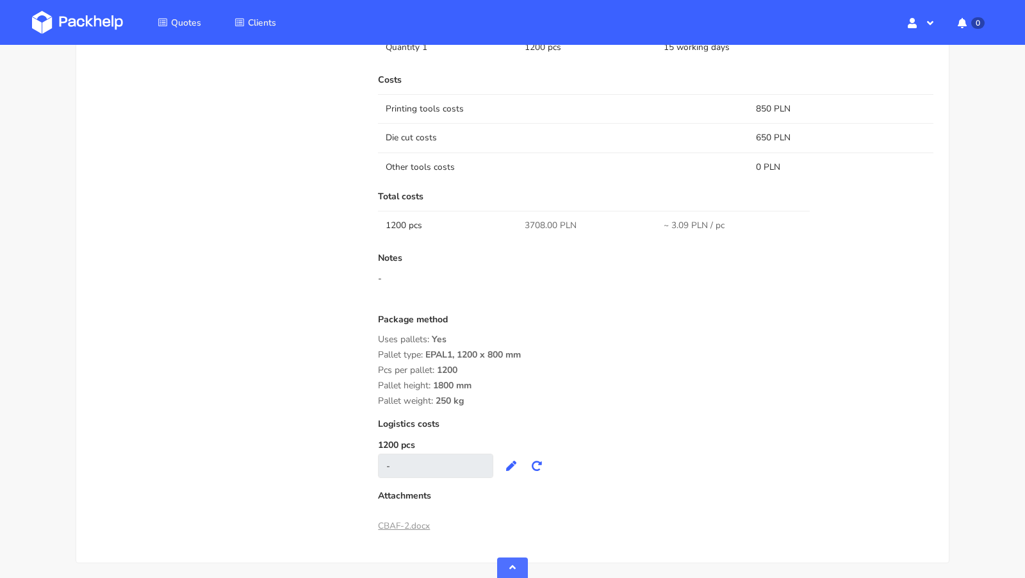
click at [537, 219] on span "3708.00 PLN" at bounding box center [550, 225] width 52 height 13
copy span "3708.00"
click at [243, 329] on div "Quote comments Variant comments There is no comments yet. D U Send Upload attac…" at bounding box center [226, 158] width 286 height 757
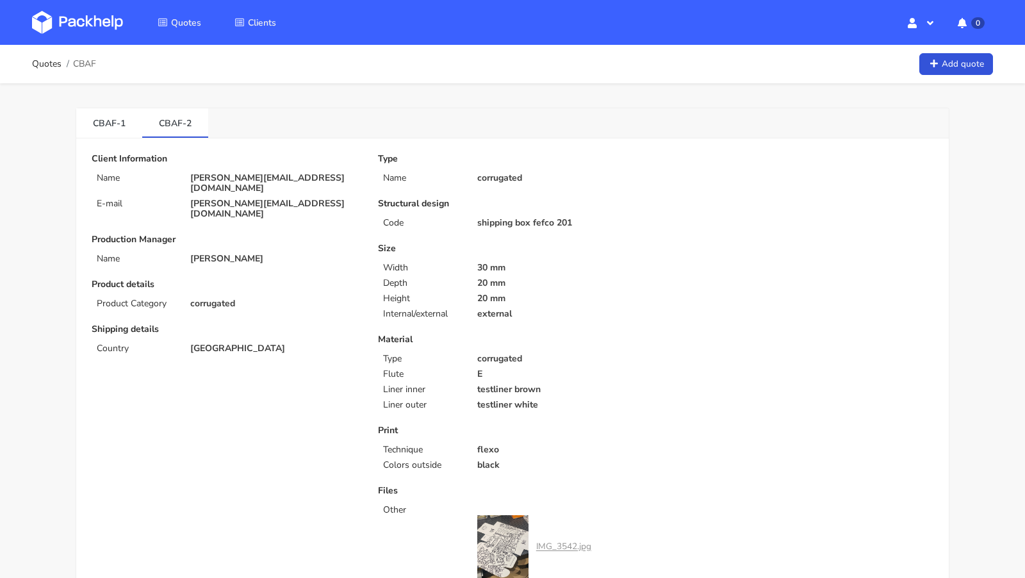
click at [85, 66] on span "CBAF" at bounding box center [84, 64] width 23 height 10
copy span "CBAF"
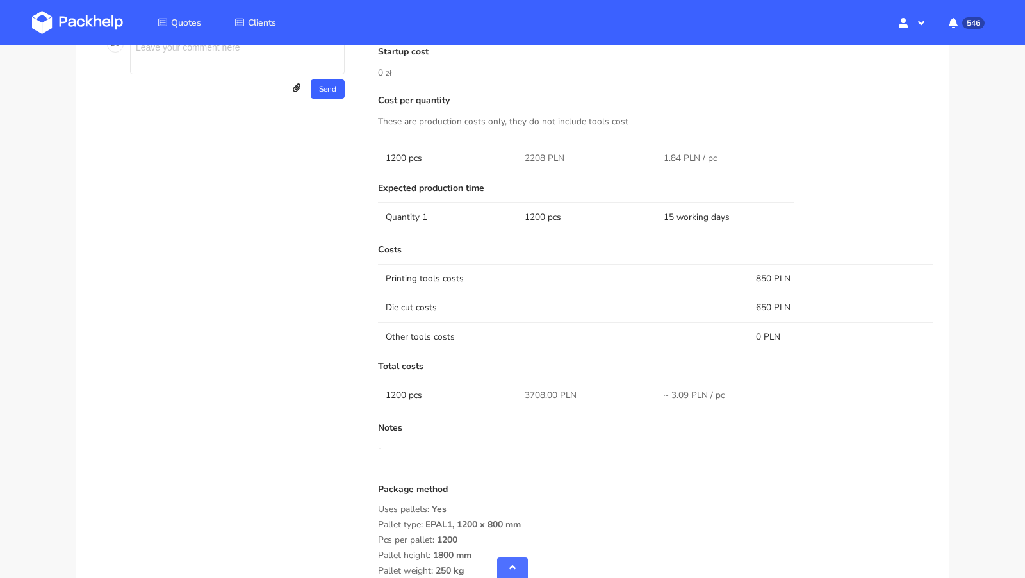
scroll to position [781, 0]
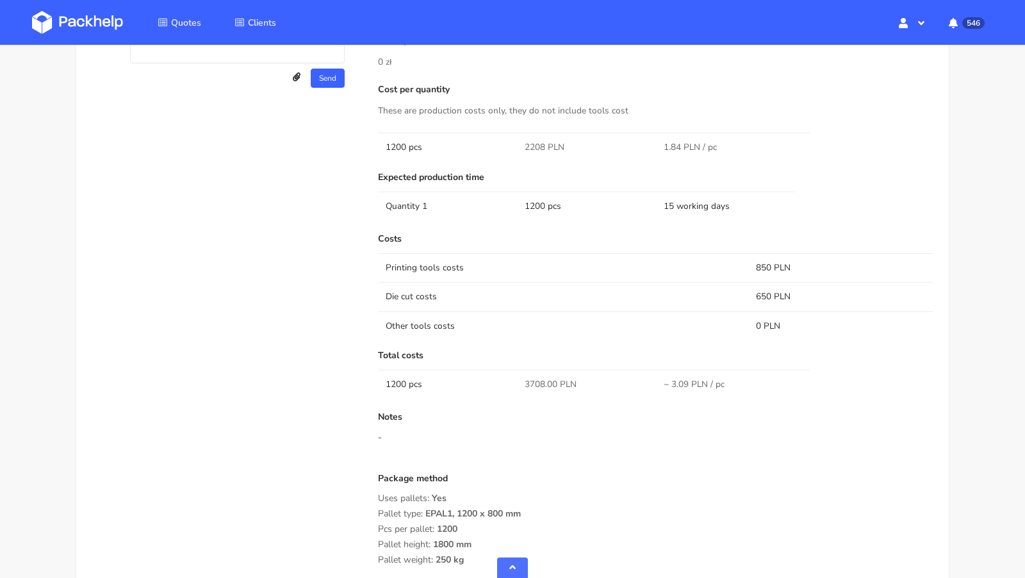
click at [528, 386] on span "3708.00 PLN" at bounding box center [550, 384] width 52 height 13
copy span "3708.00"
click at [579, 404] on div "Costs Printing tools costs 850 PLN Die cut costs 650 PLN Other tools costs 0 PL…" at bounding box center [655, 435] width 555 height 403
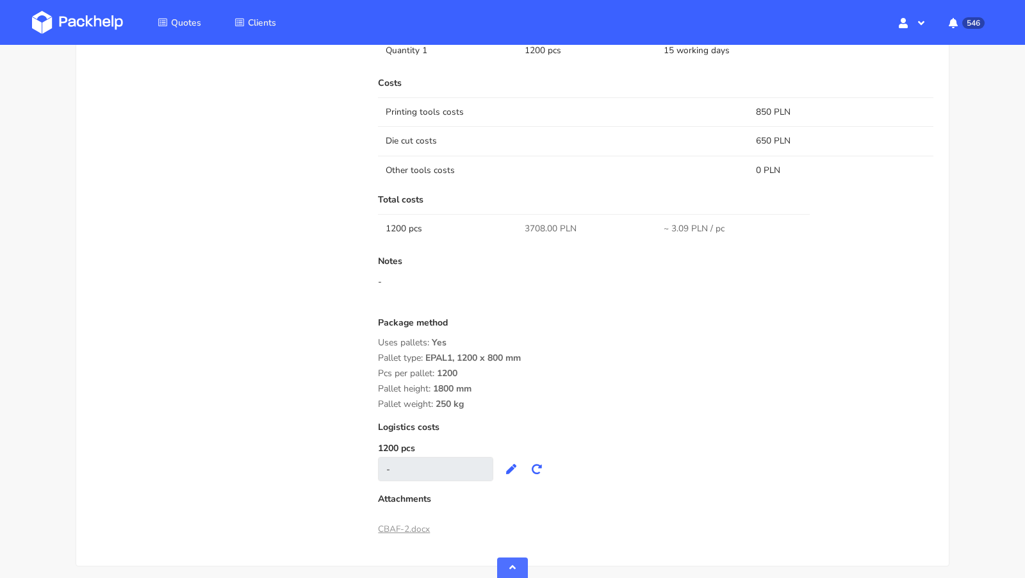
scroll to position [943, 0]
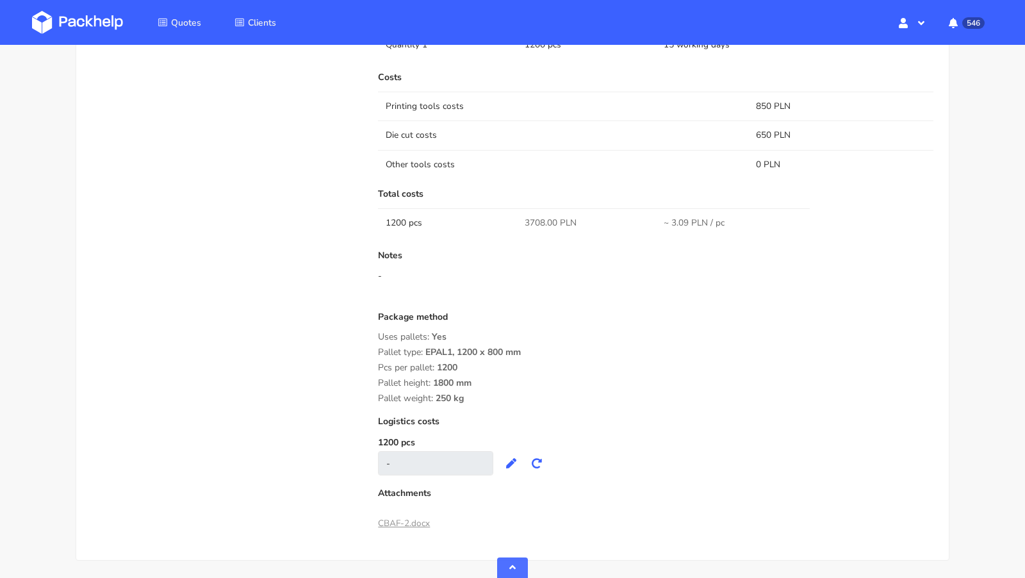
click at [545, 270] on div "-" at bounding box center [655, 276] width 555 height 13
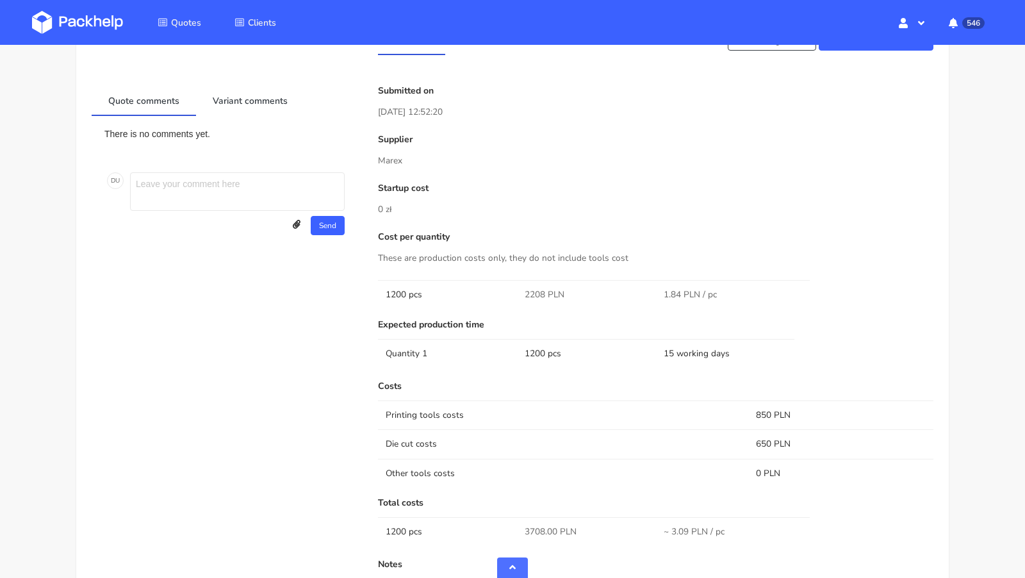
scroll to position [355, 0]
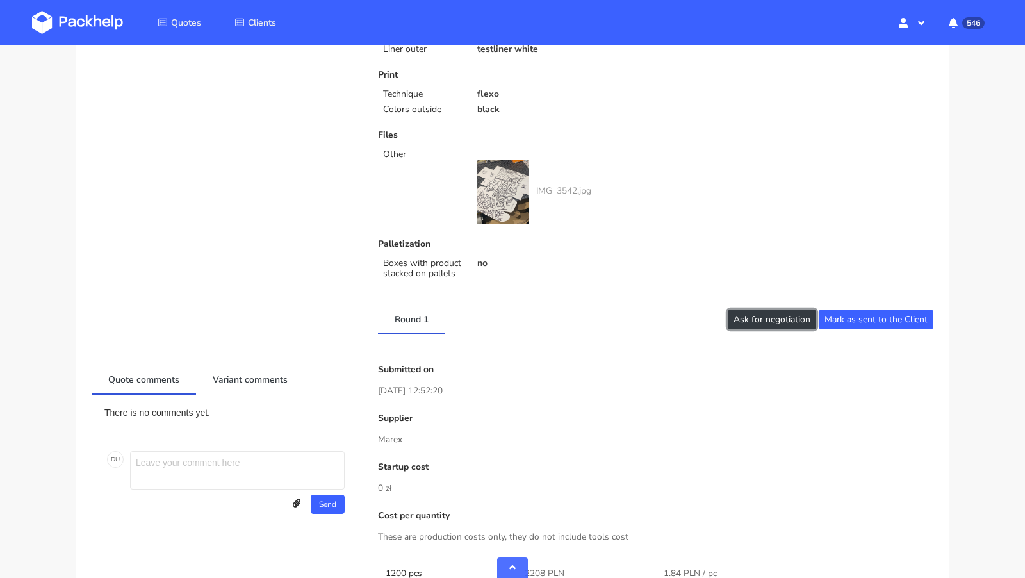
click at [766, 313] on button "Ask for negotiation" at bounding box center [771, 319] width 88 height 20
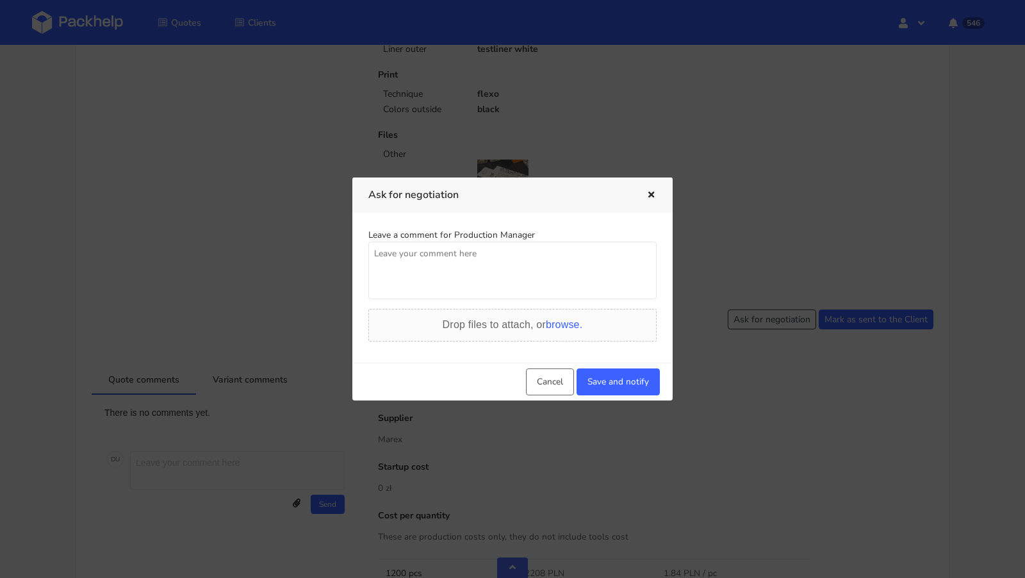
click at [436, 278] on textarea at bounding box center [512, 270] width 288 height 58
click at [650, 193] on icon "button" at bounding box center [651, 195] width 11 height 9
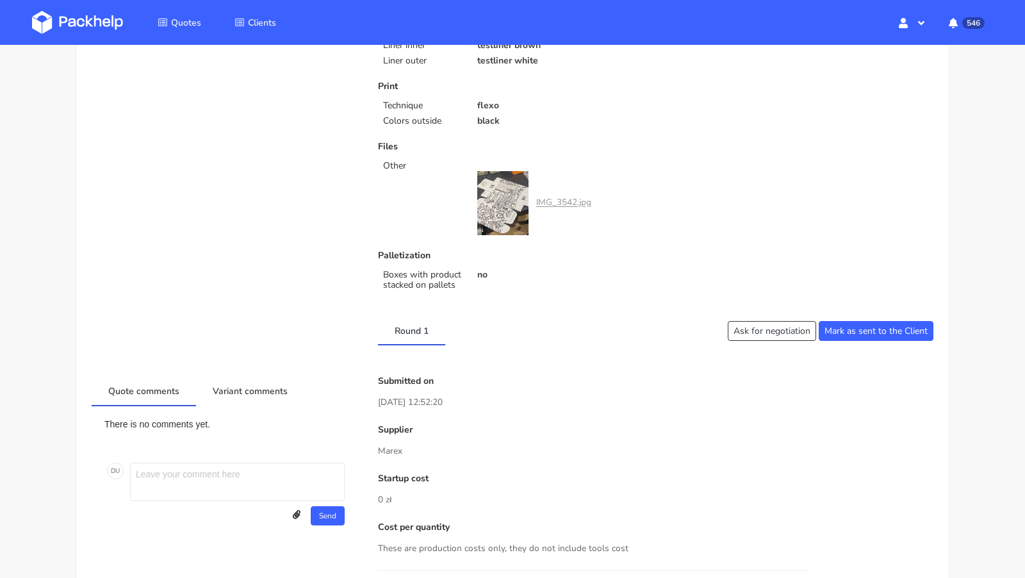
scroll to position [0, 0]
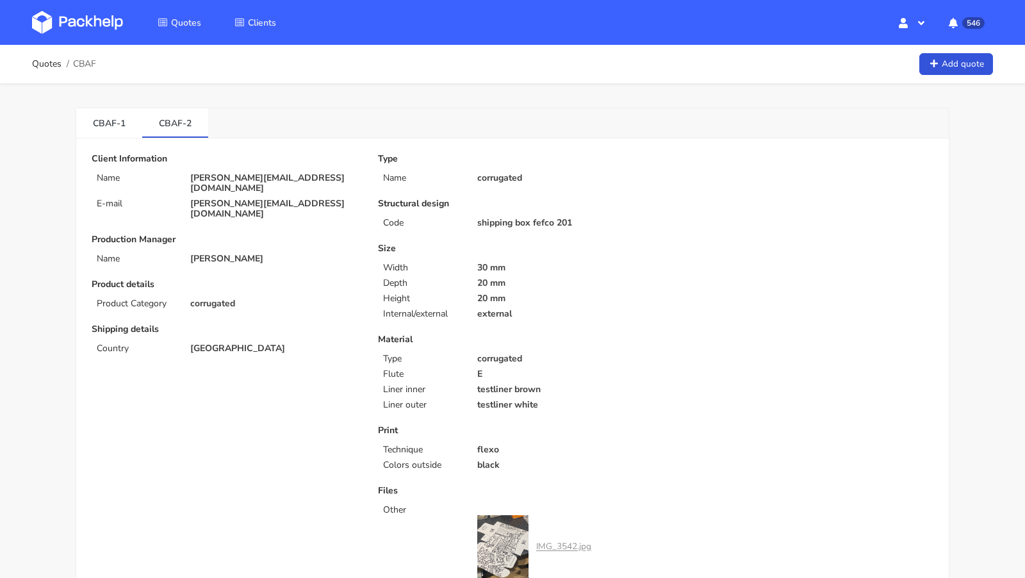
click at [112, 31] on img at bounding box center [77, 22] width 91 height 23
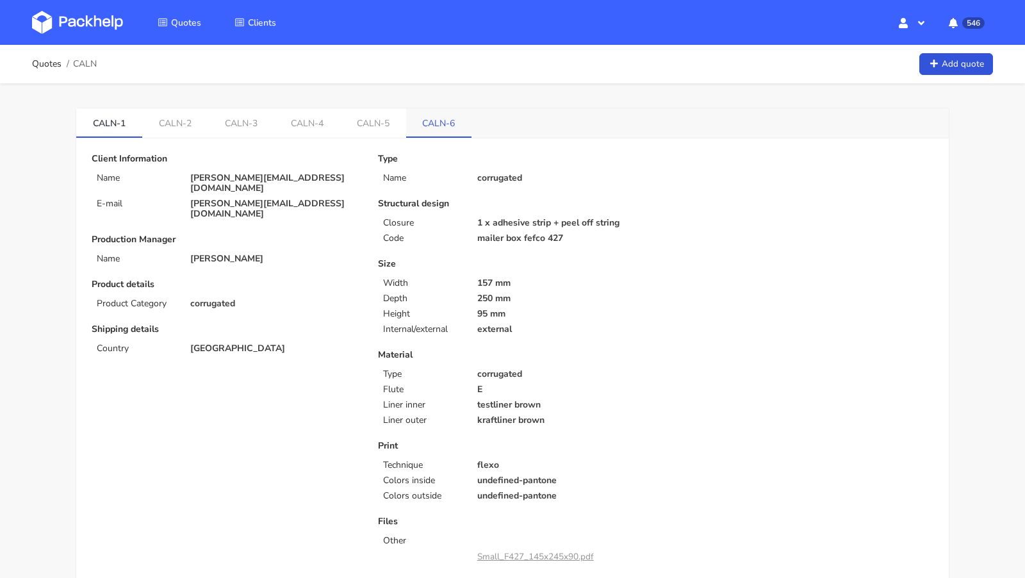
click at [416, 131] on link "CALN-6" at bounding box center [439, 122] width 66 height 28
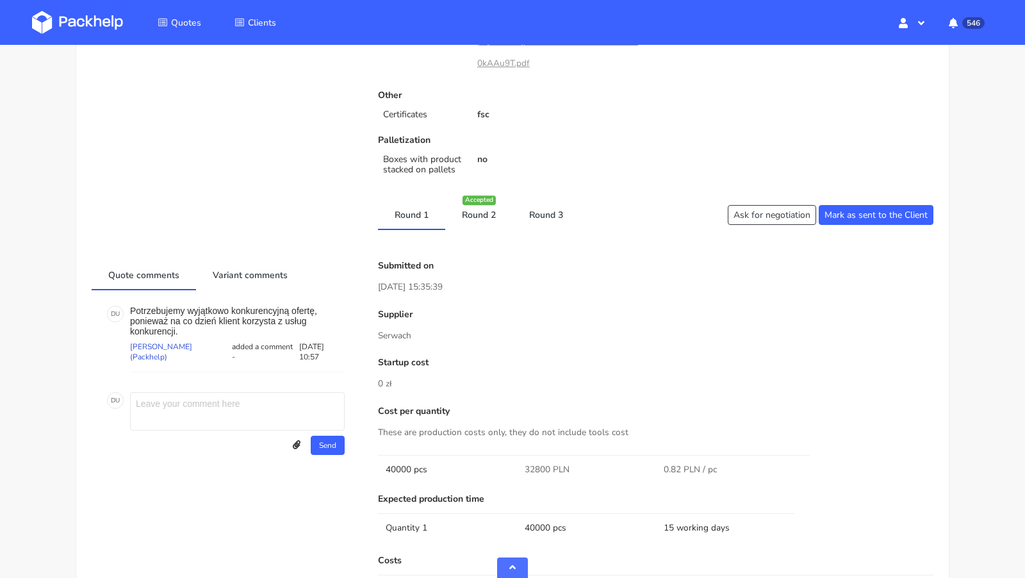
scroll to position [521, 0]
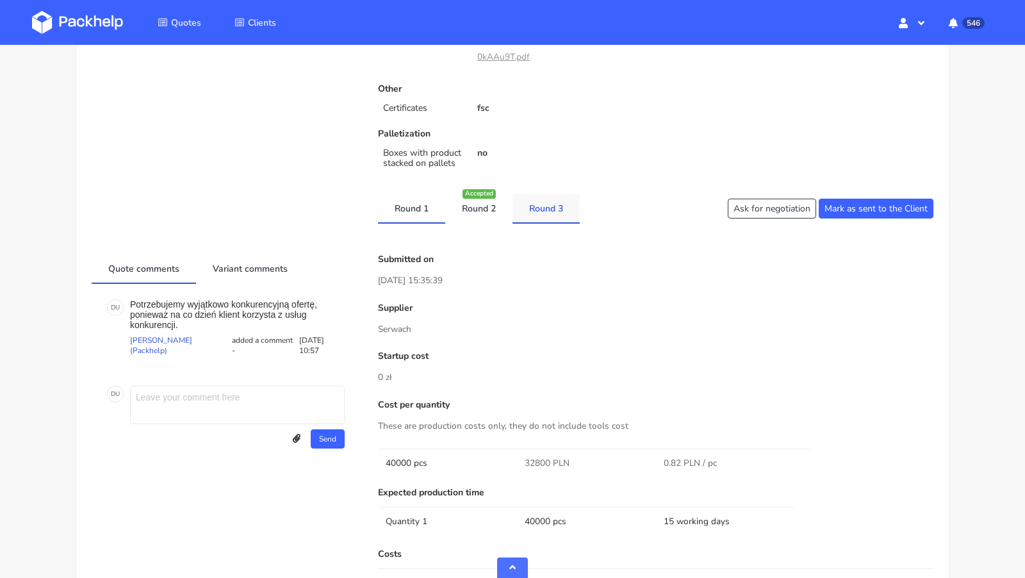
click at [532, 207] on link "Round 3" at bounding box center [545, 208] width 67 height 28
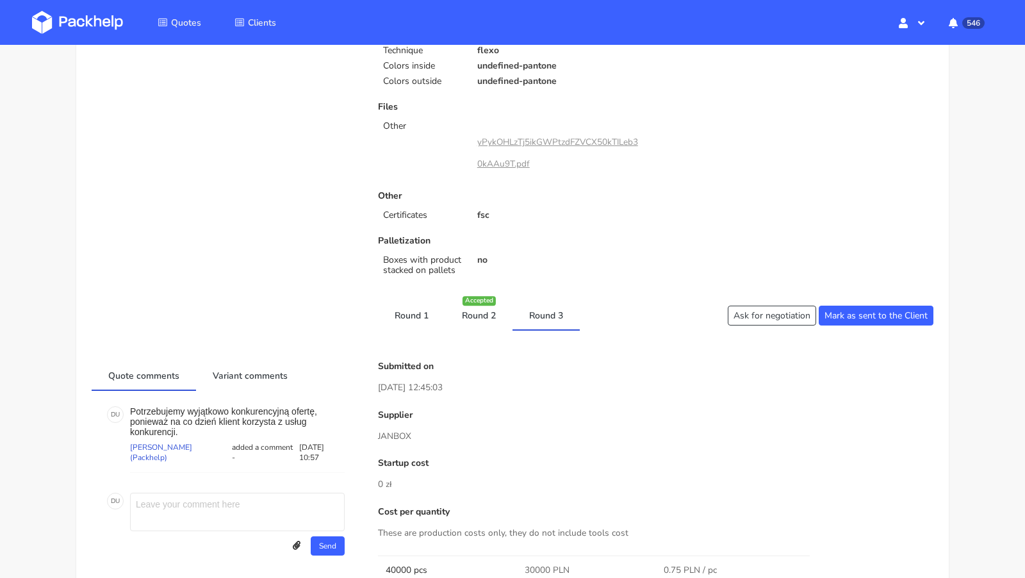
scroll to position [0, 0]
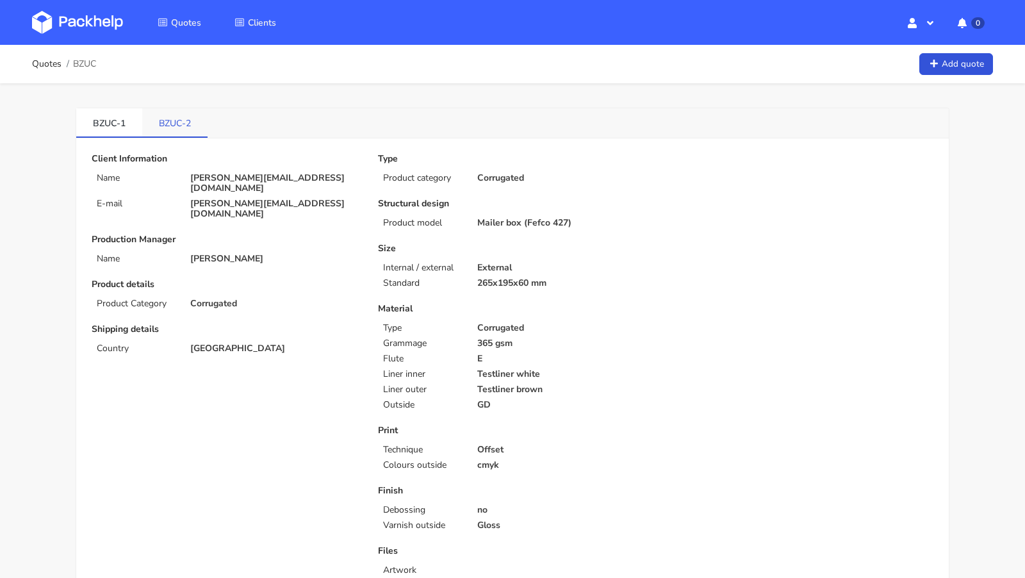
click at [176, 120] on link "BZUC-2" at bounding box center [174, 122] width 65 height 28
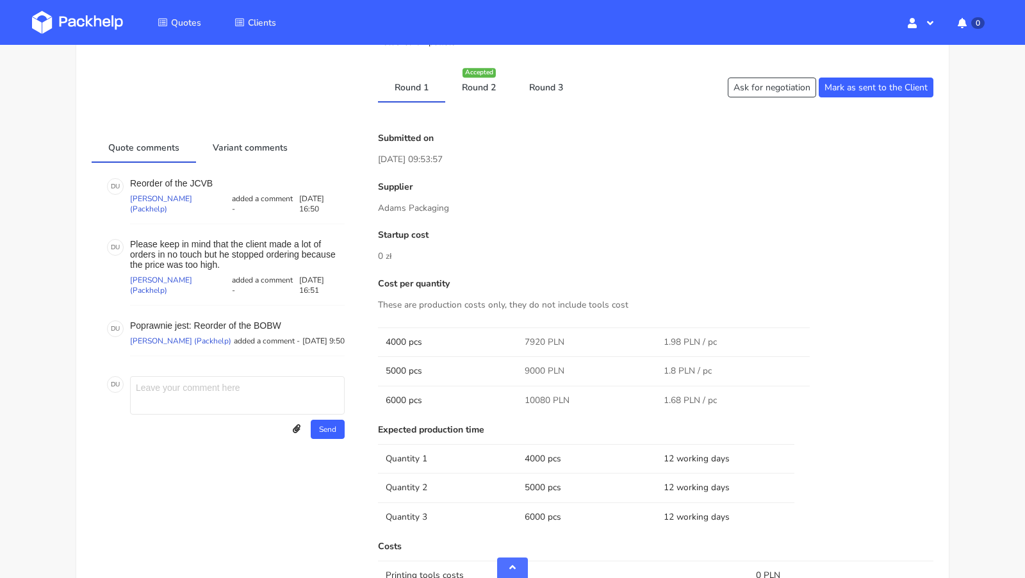
scroll to position [557, 0]
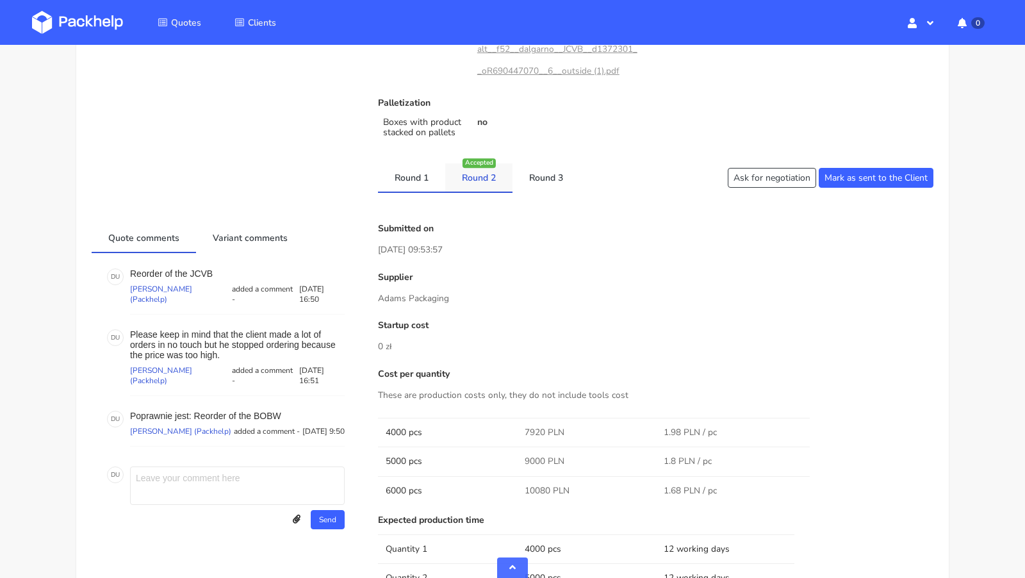
click at [474, 184] on link "Round 2" at bounding box center [478, 177] width 67 height 28
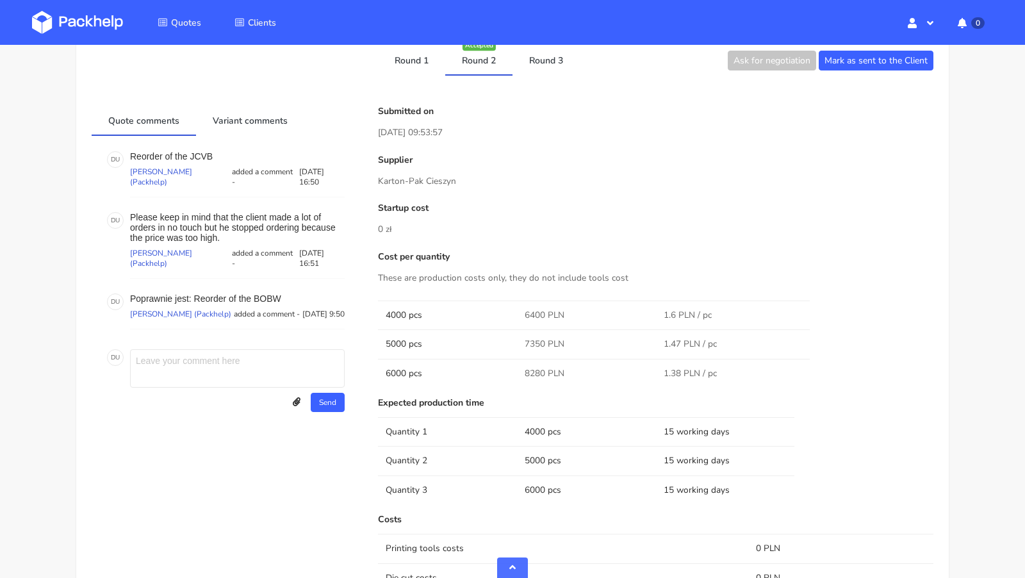
scroll to position [572, 0]
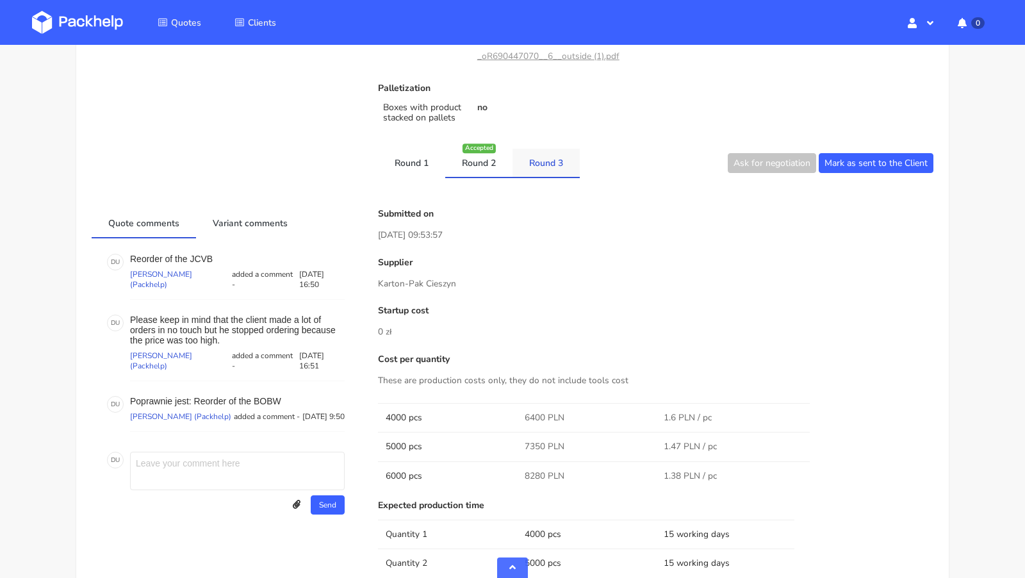
click at [538, 171] on link "Round 3" at bounding box center [545, 163] width 67 height 28
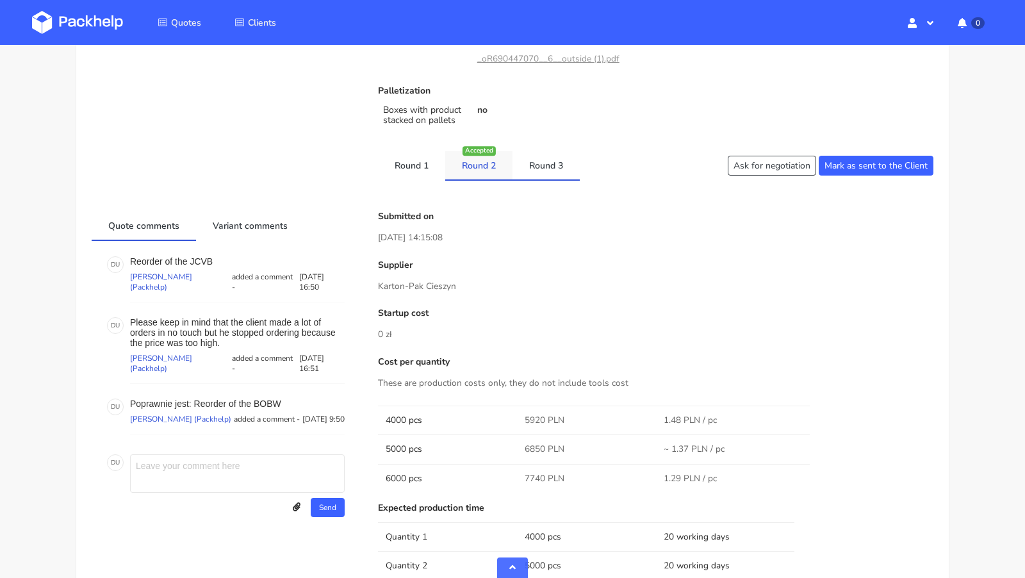
scroll to position [555, 0]
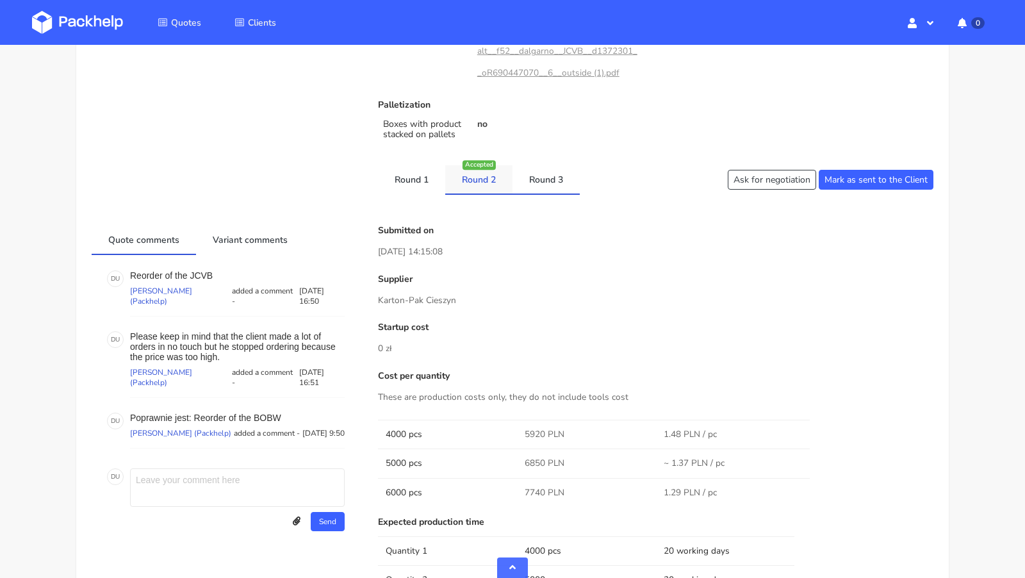
click at [474, 187] on link "Round 2" at bounding box center [478, 179] width 67 height 28
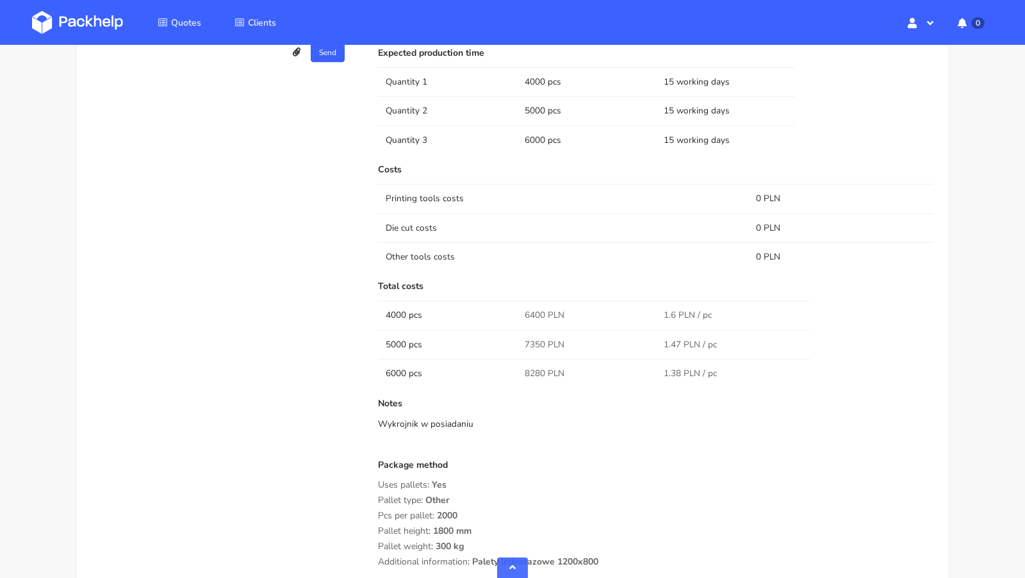
scroll to position [1029, 0]
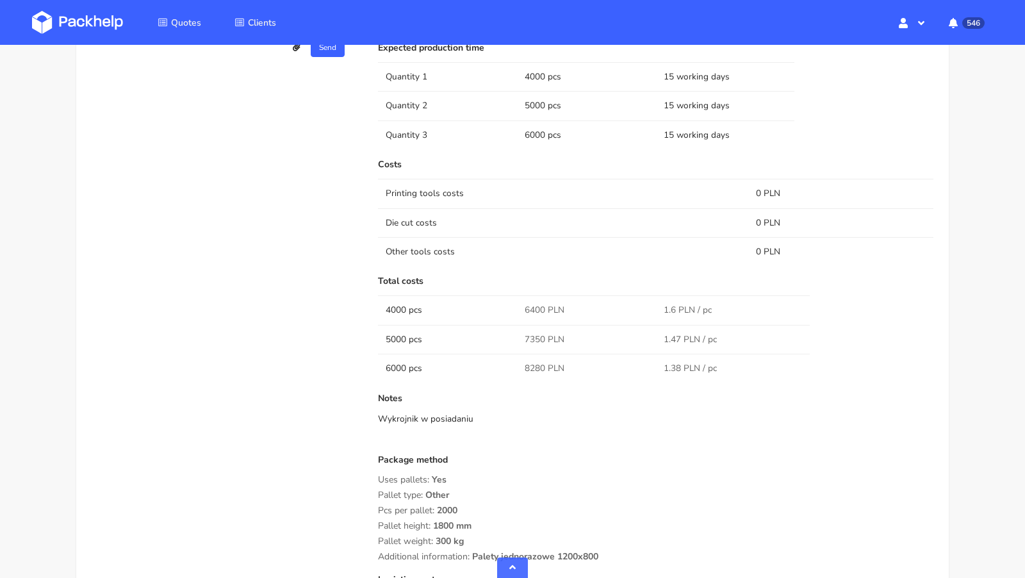
click at [531, 333] on span "7350 PLN" at bounding box center [544, 339] width 40 height 13
copy span "7350"
click at [263, 348] on div "Quote comments Variant comments D U Reorder of the JCVB [PERSON_NAME] (Packhelp…" at bounding box center [226, 248] width 286 height 993
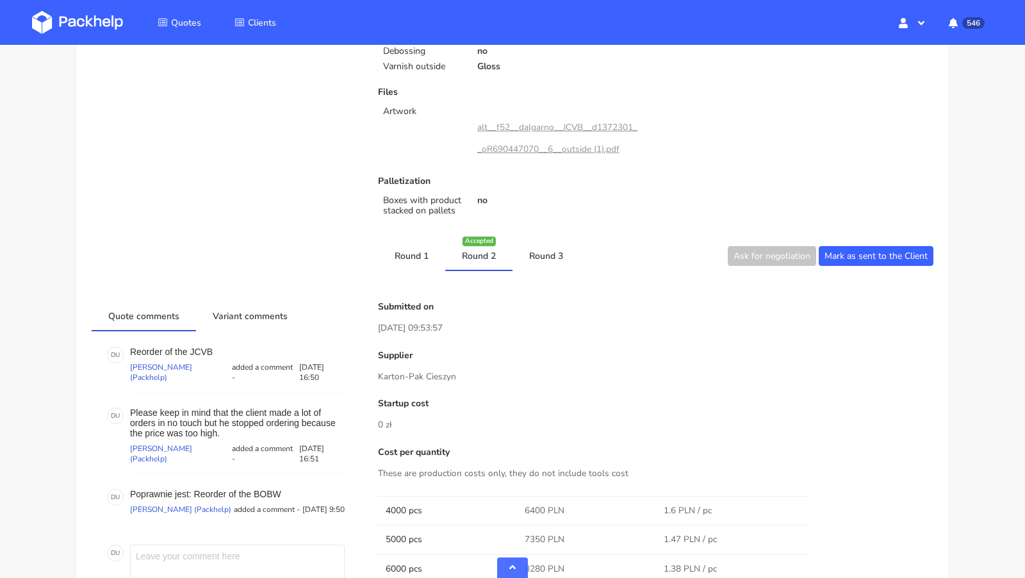
scroll to position [475, 0]
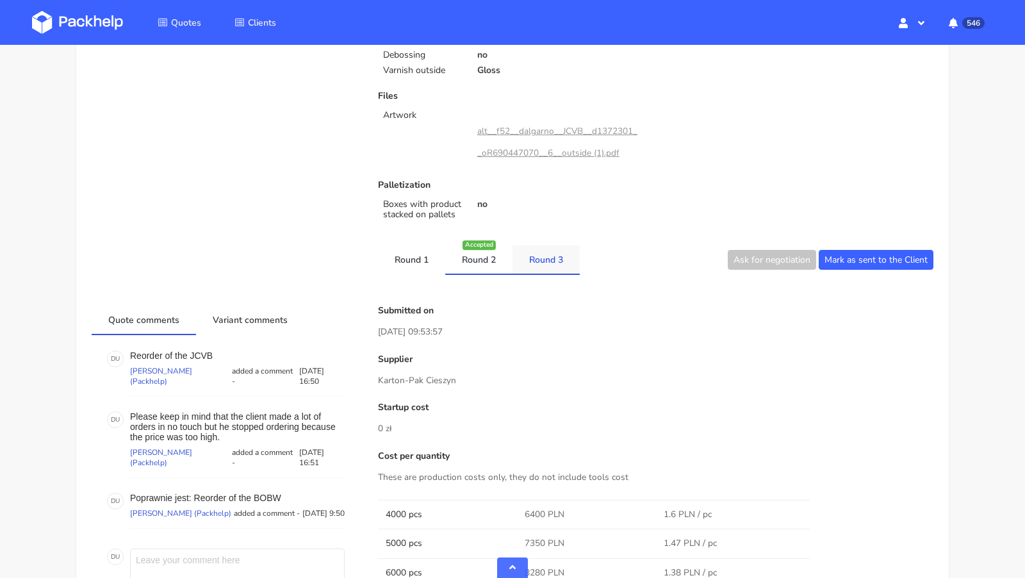
click at [548, 258] on link "Round 3" at bounding box center [545, 259] width 67 height 28
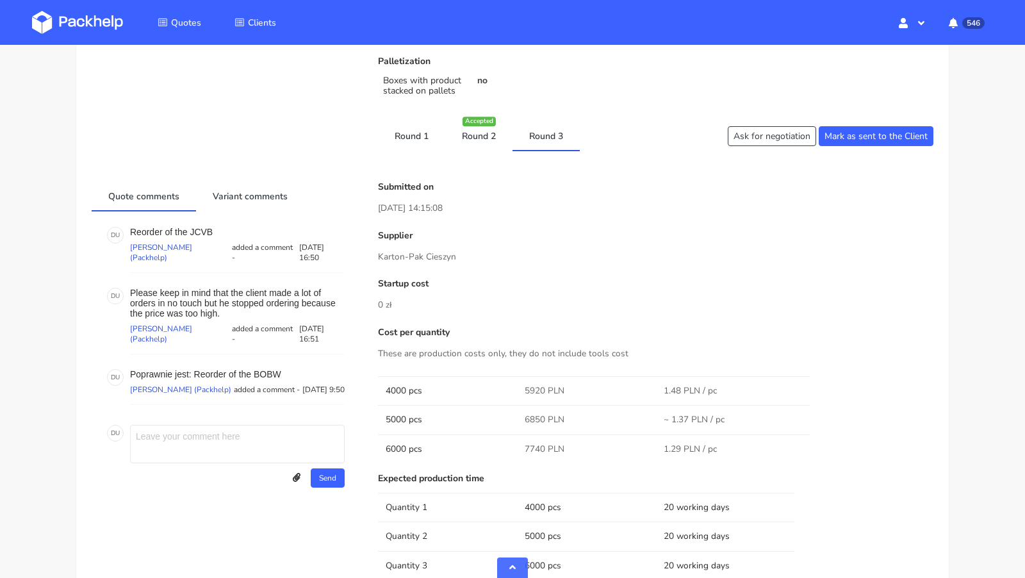
scroll to position [612, 0]
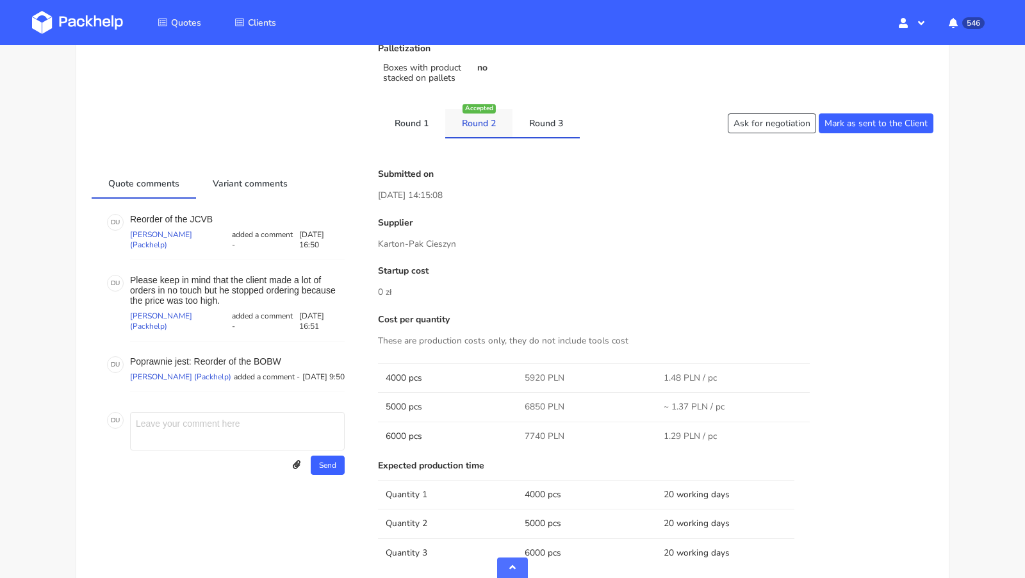
click at [470, 131] on link "Round 2" at bounding box center [478, 123] width 67 height 28
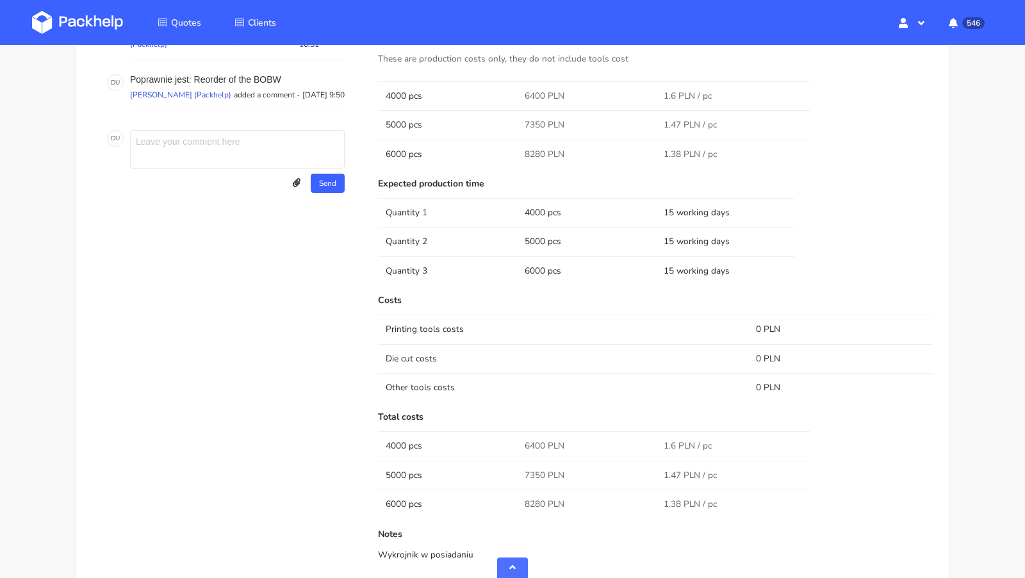
scroll to position [936, 0]
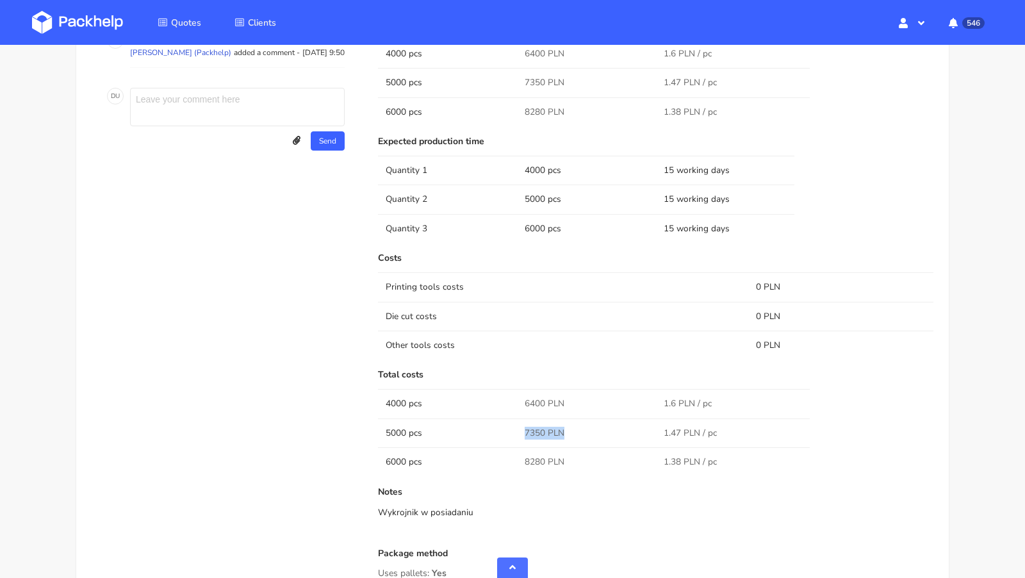
drag, startPoint x: 564, startPoint y: 427, endPoint x: 525, endPoint y: 427, distance: 39.1
click at [525, 427] on td "7350 PLN" at bounding box center [586, 432] width 139 height 29
copy span "7350 PLN"
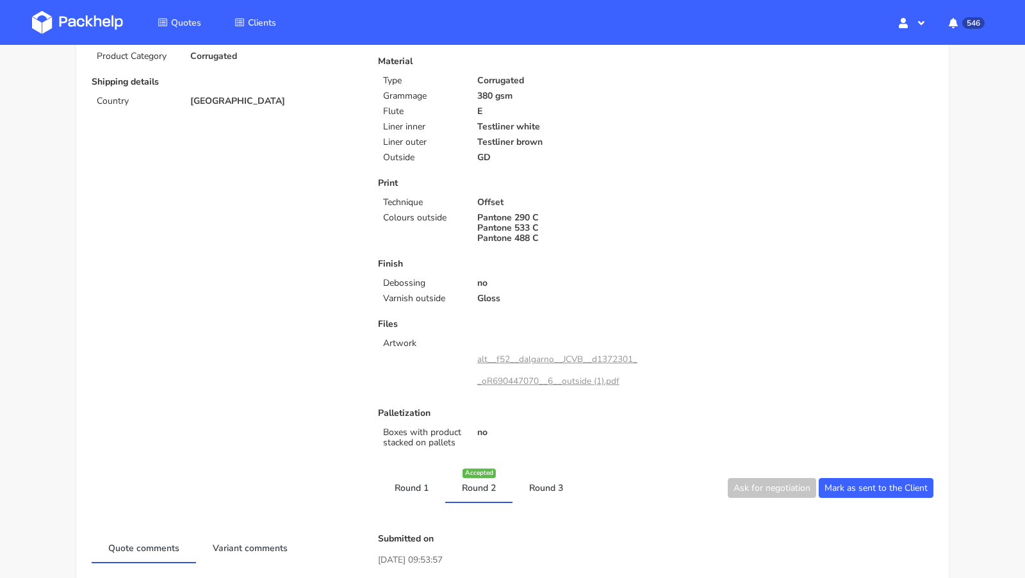
scroll to position [260, 0]
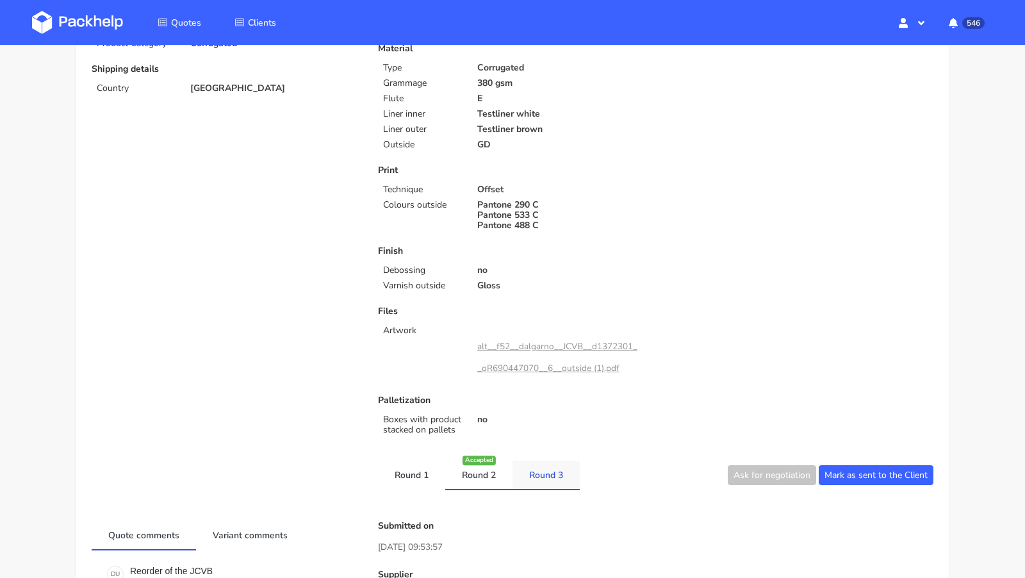
click at [535, 482] on link "Round 3" at bounding box center [545, 474] width 67 height 28
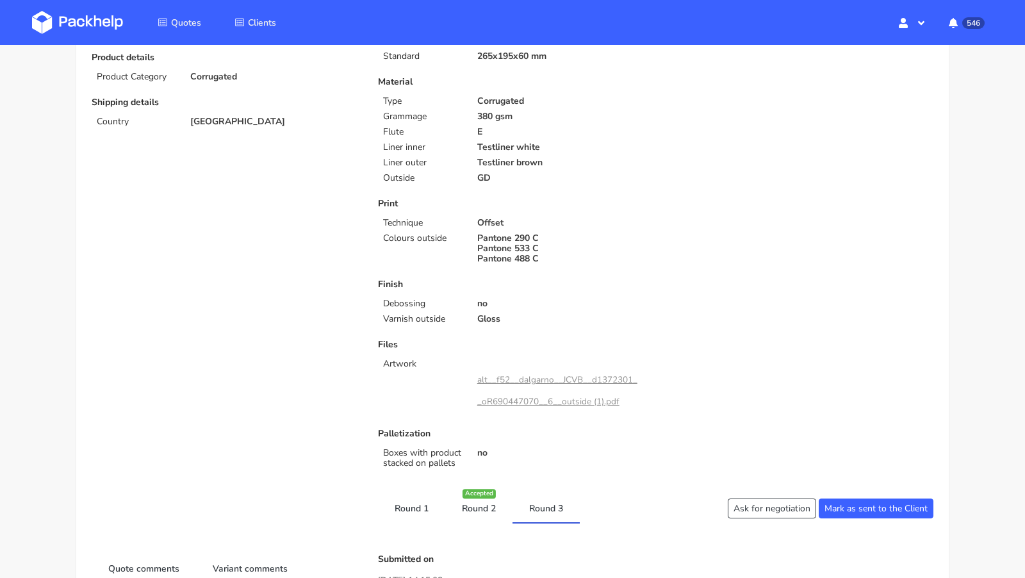
scroll to position [233, 0]
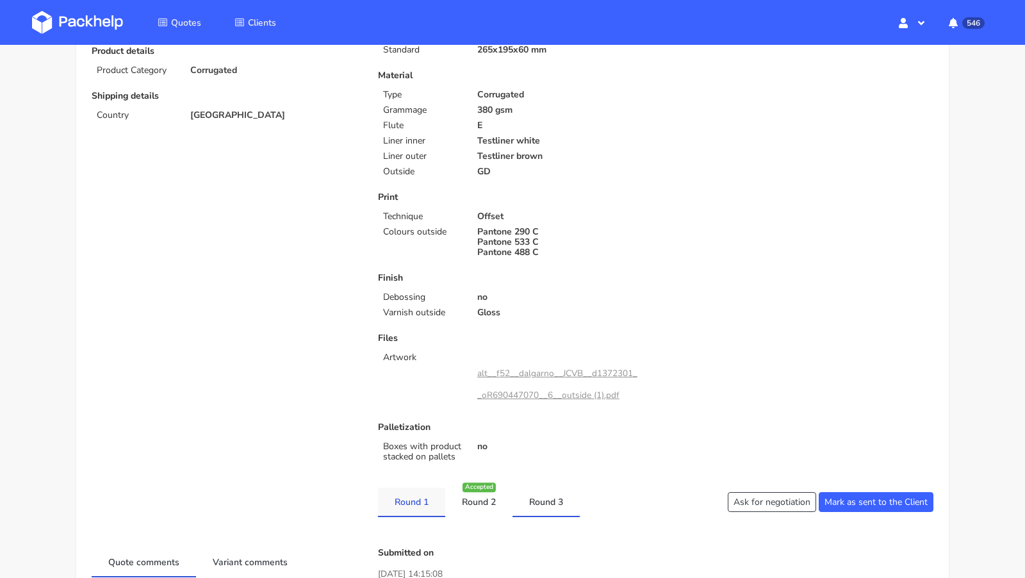
click at [416, 489] on link "Round 1" at bounding box center [411, 501] width 67 height 28
click at [476, 496] on link "Round 2" at bounding box center [478, 501] width 67 height 28
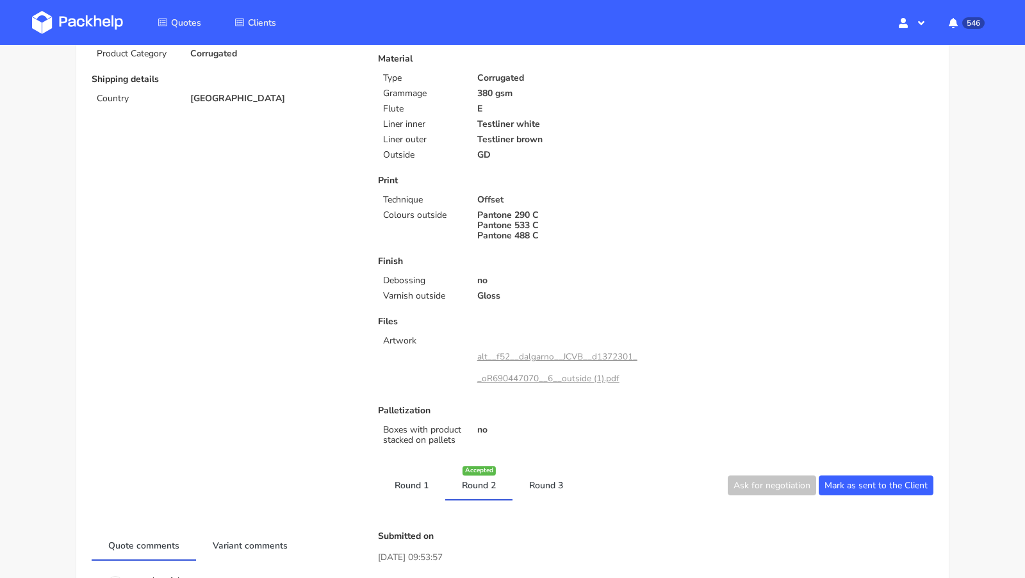
scroll to position [253, 0]
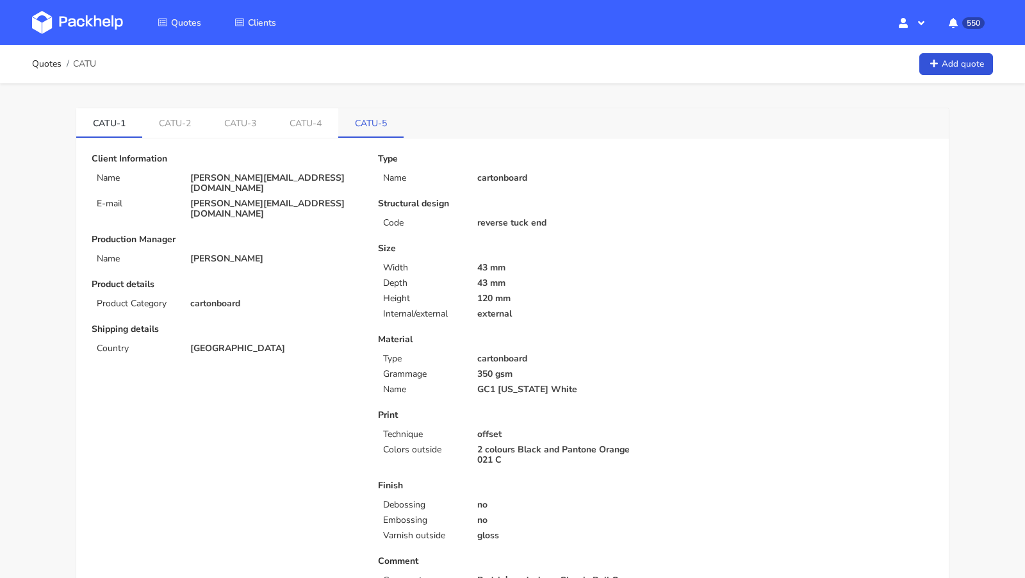
click at [382, 113] on link "CATU-5" at bounding box center [370, 122] width 65 height 28
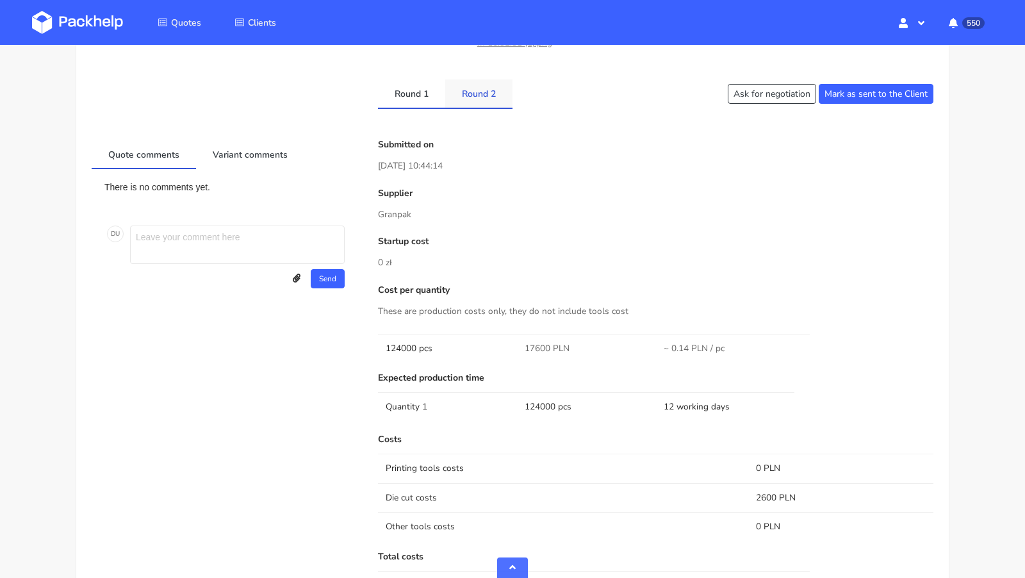
click at [477, 93] on link "Round 2" at bounding box center [478, 93] width 67 height 28
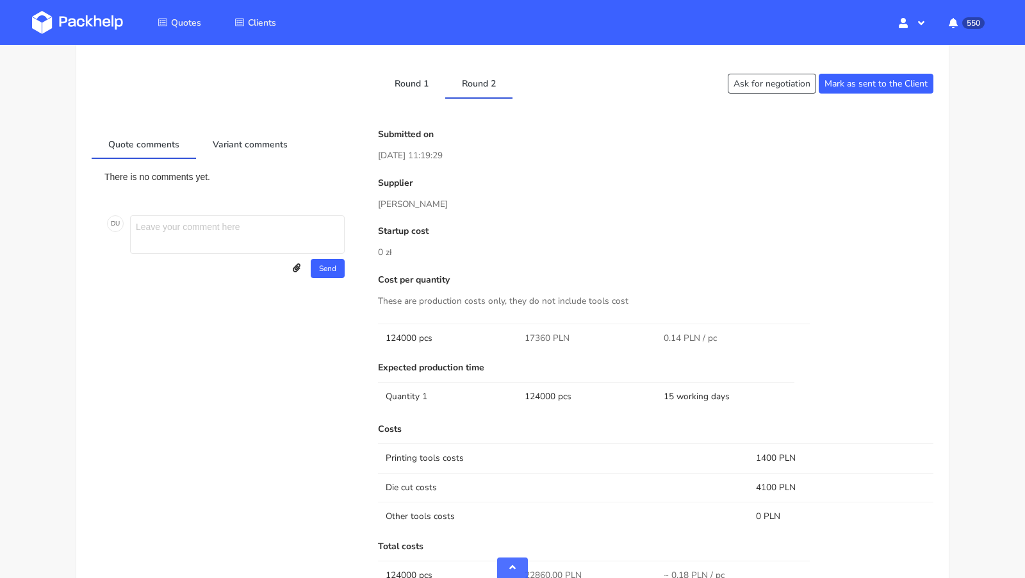
scroll to position [776, 0]
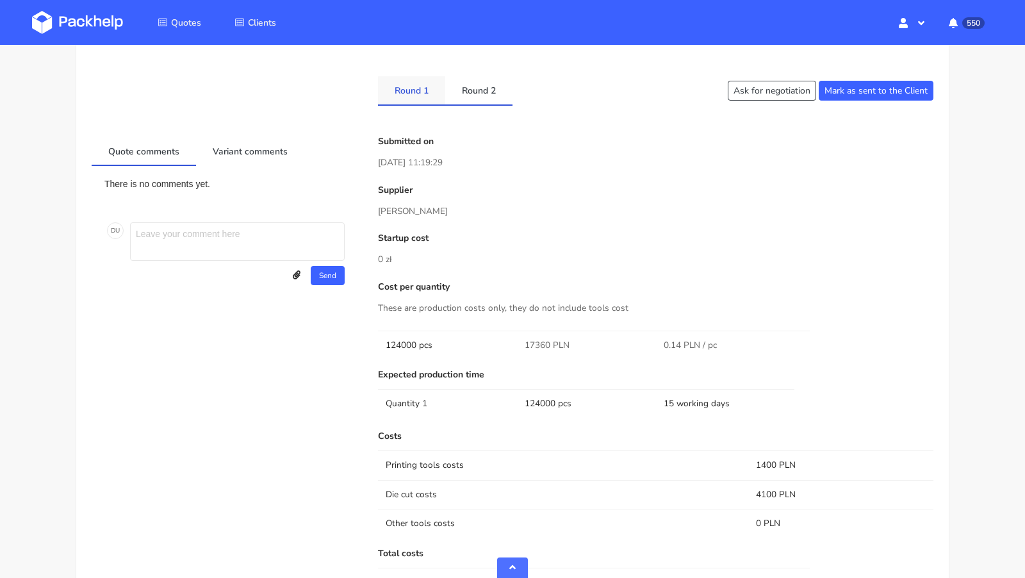
click at [409, 91] on link "Round 1" at bounding box center [411, 90] width 67 height 28
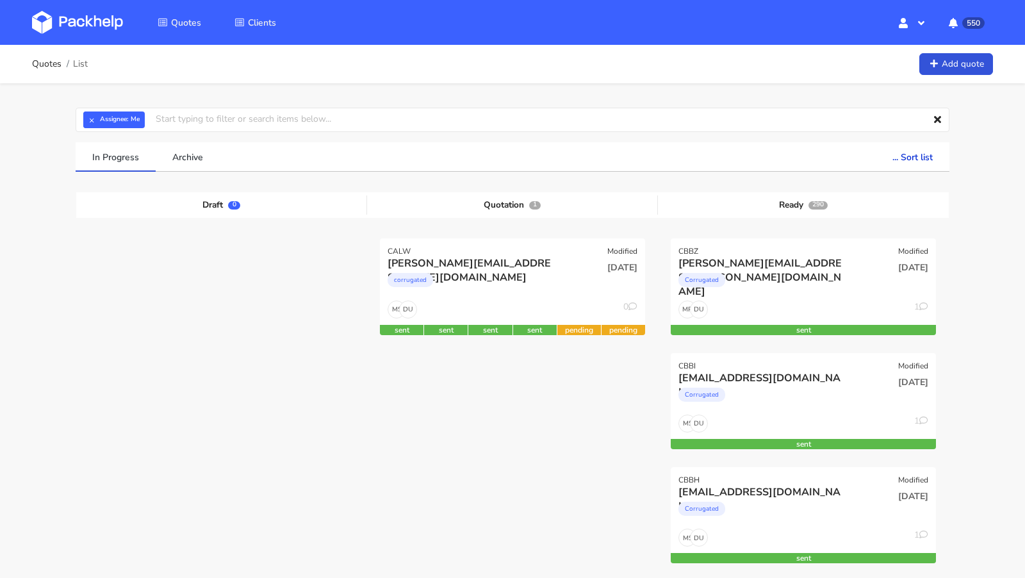
click at [105, 16] on img at bounding box center [77, 22] width 91 height 23
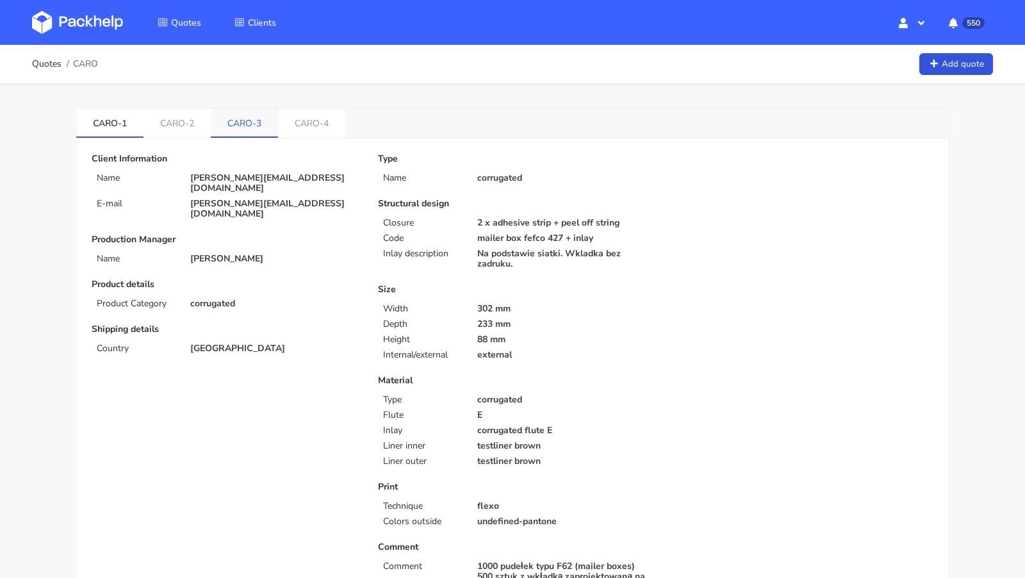
click at [251, 136] on li "CARO-3" at bounding box center [244, 122] width 67 height 29
click at [232, 113] on link "CARO-3" at bounding box center [244, 122] width 67 height 28
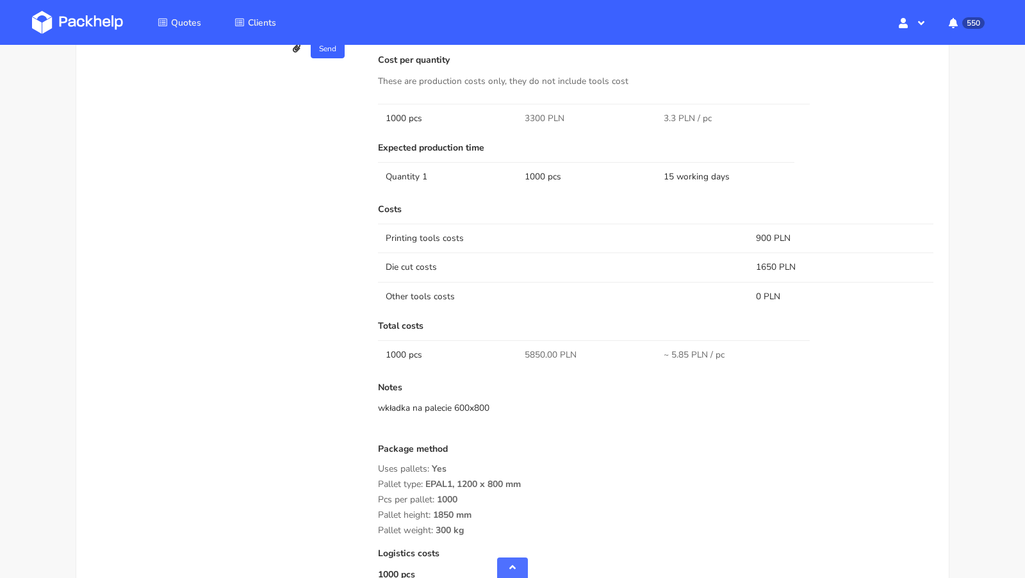
scroll to position [889, 0]
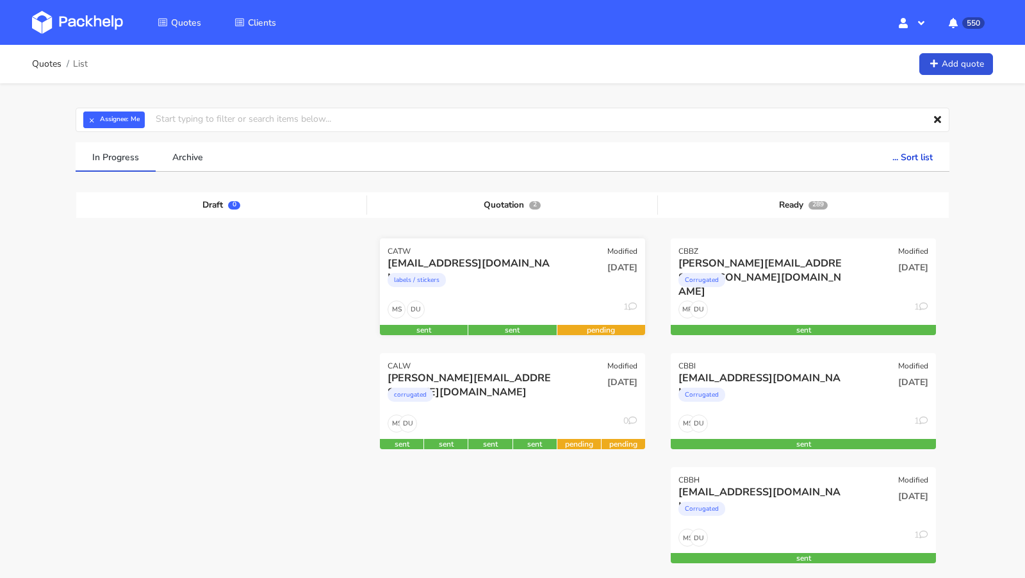
click at [523, 275] on div "labels / stickers" at bounding box center [472, 283] width 170 height 26
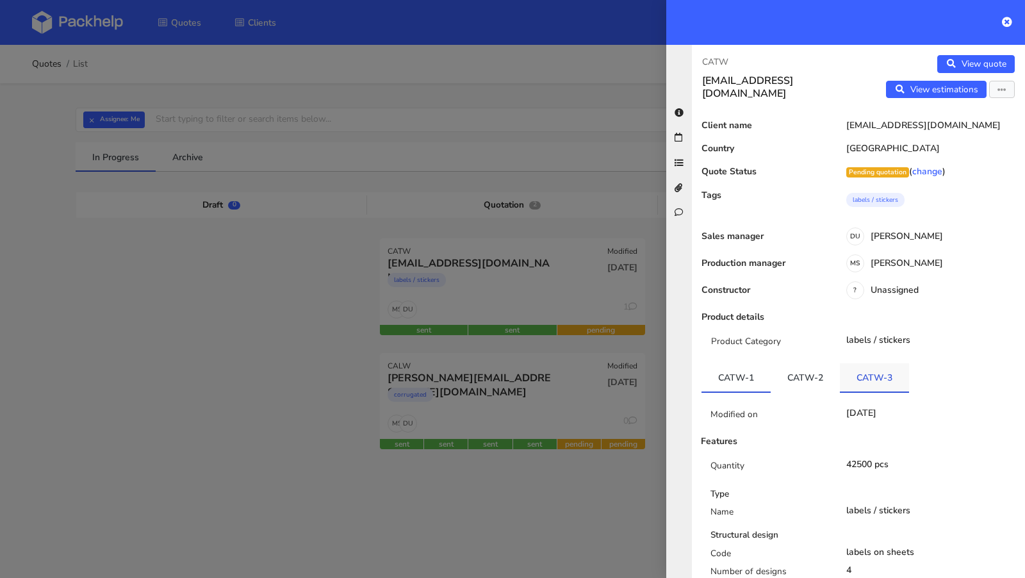
click at [863, 373] on link "CATW-3" at bounding box center [874, 377] width 69 height 28
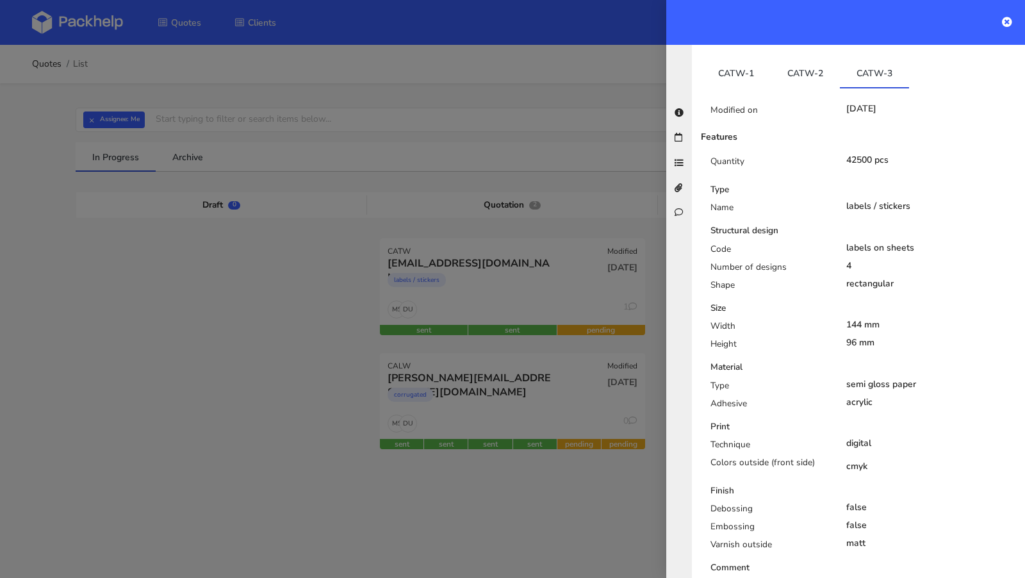
scroll to position [305, 0]
click at [802, 74] on link "CATW-2" at bounding box center [804, 72] width 69 height 28
click at [855, 70] on link "CATW-3" at bounding box center [874, 72] width 69 height 28
click at [739, 65] on link "CATW-1" at bounding box center [735, 72] width 69 height 28
click at [792, 68] on link "CATW-2" at bounding box center [804, 72] width 69 height 28
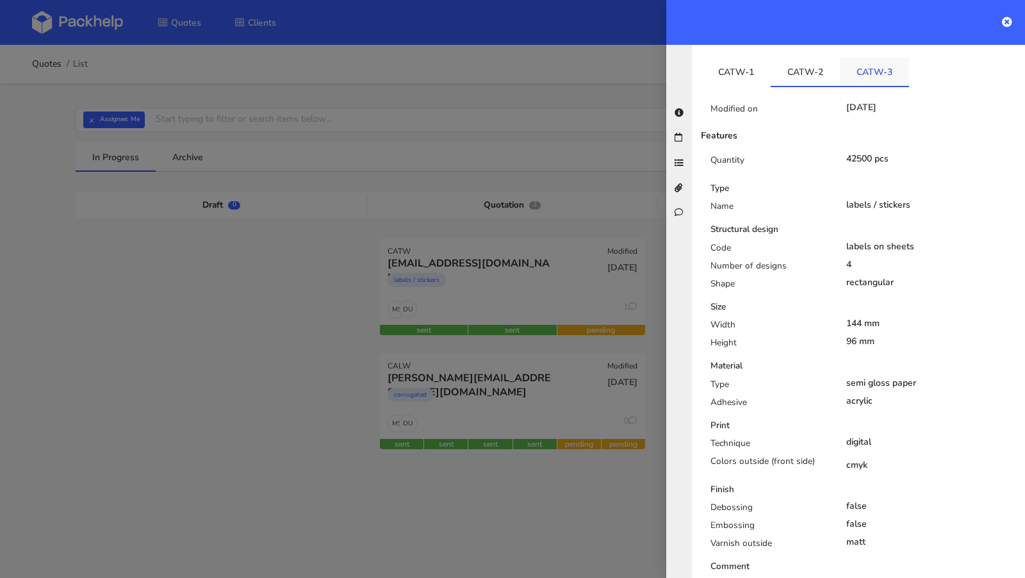
click at [865, 71] on link "CATW-3" at bounding box center [874, 72] width 69 height 28
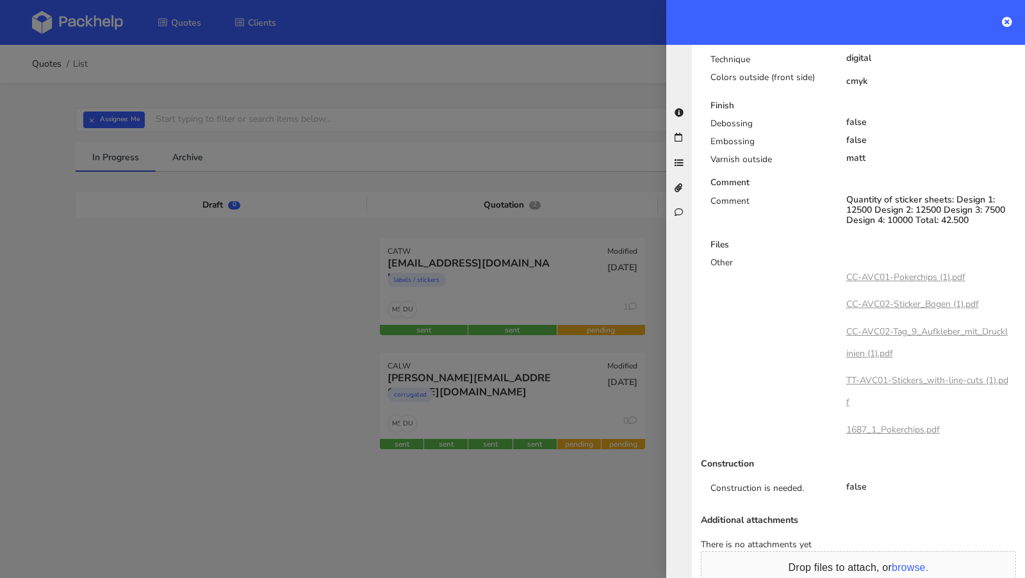
scroll to position [693, 0]
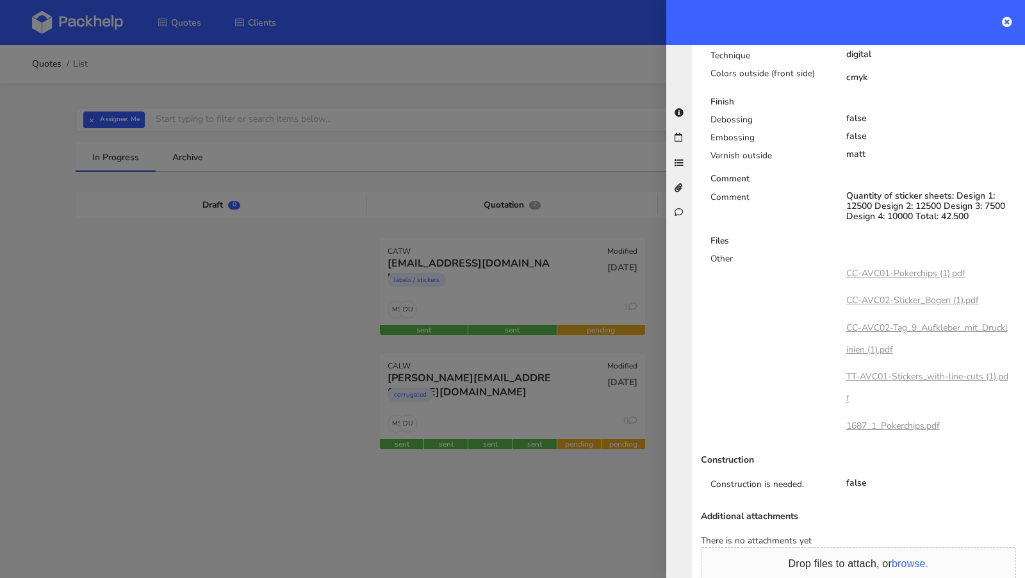
click at [256, 359] on div at bounding box center [512, 289] width 1025 height 578
